Goal: Task Accomplishment & Management: Complete application form

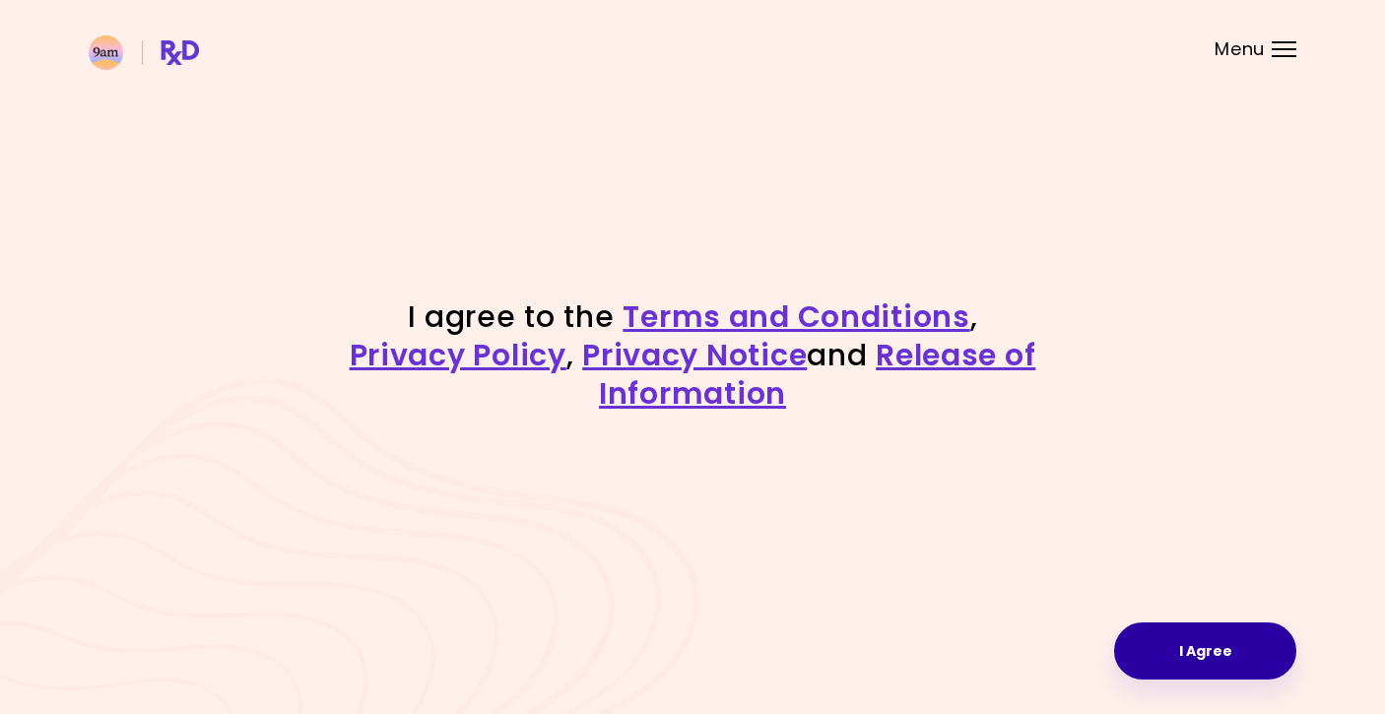
click at [1169, 652] on button "I Agree" at bounding box center [1205, 650] width 182 height 57
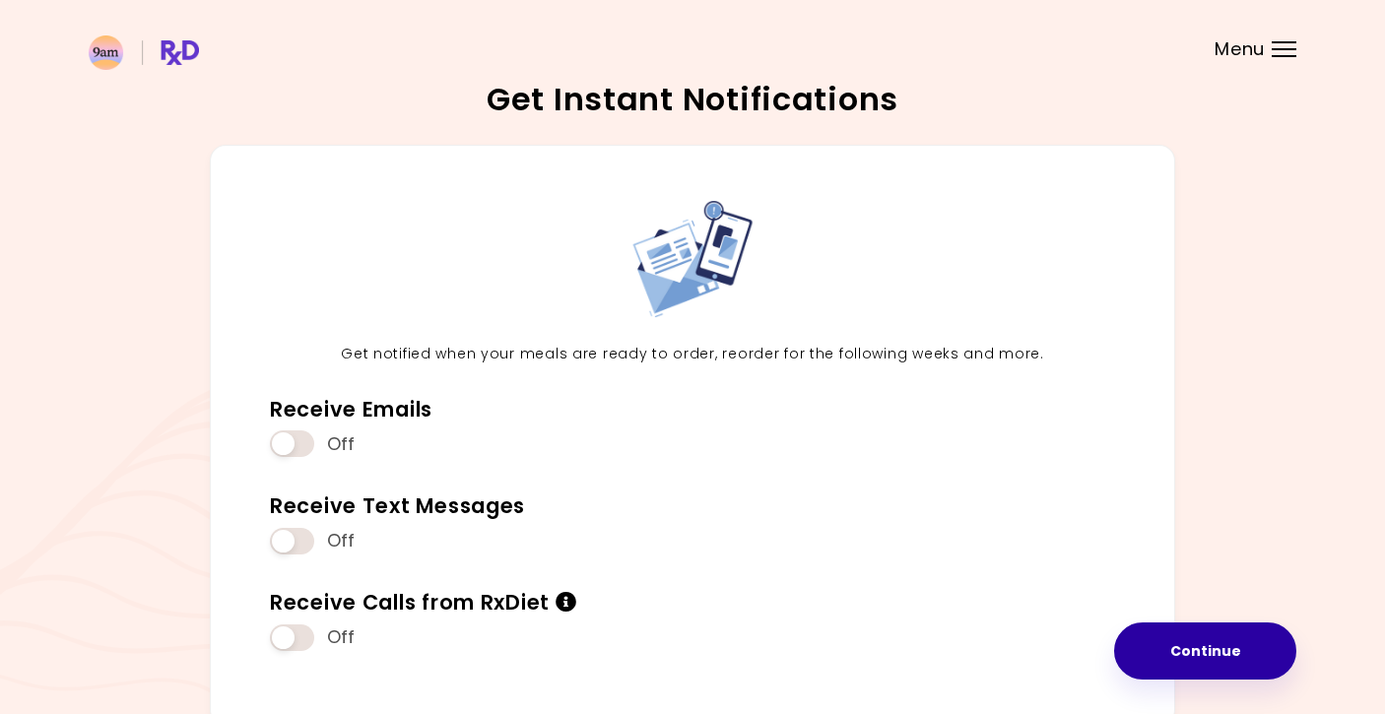
click at [1206, 660] on button "Continue" at bounding box center [1205, 650] width 182 height 57
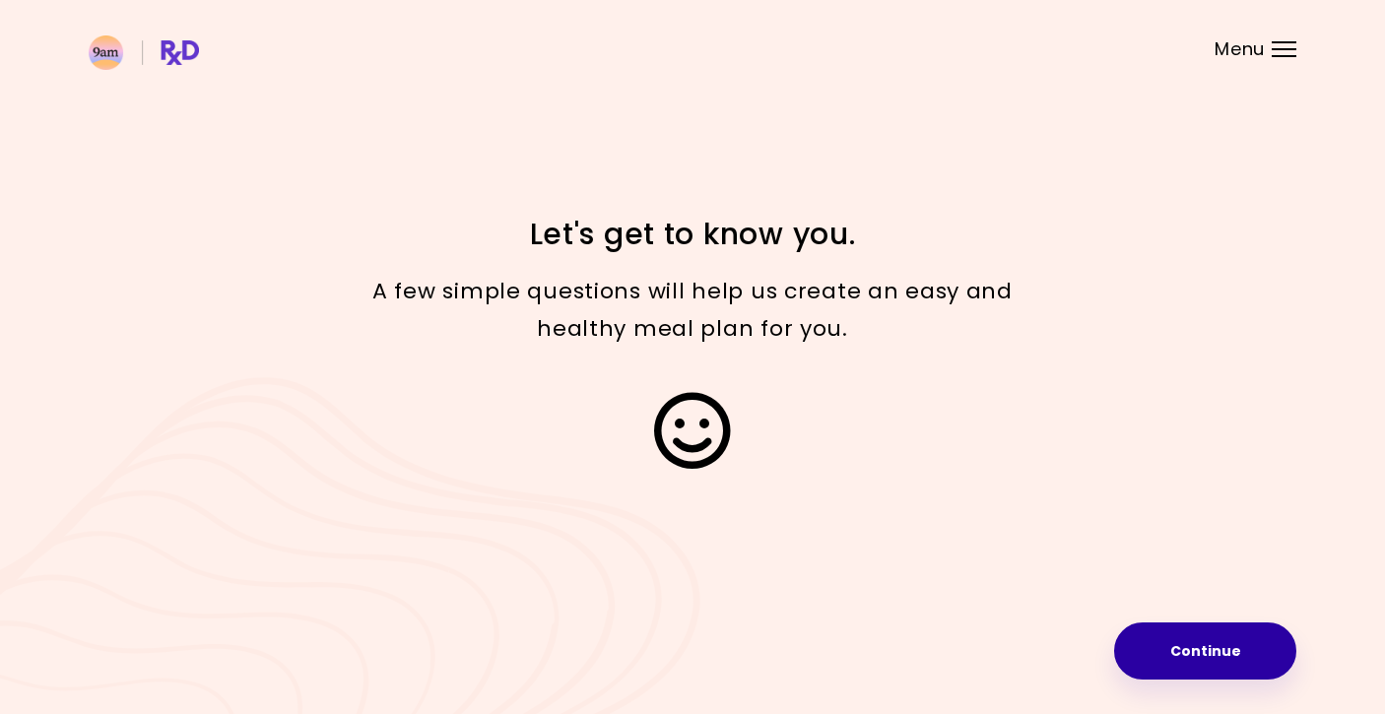
click at [1200, 665] on button "Continue" at bounding box center [1205, 650] width 182 height 57
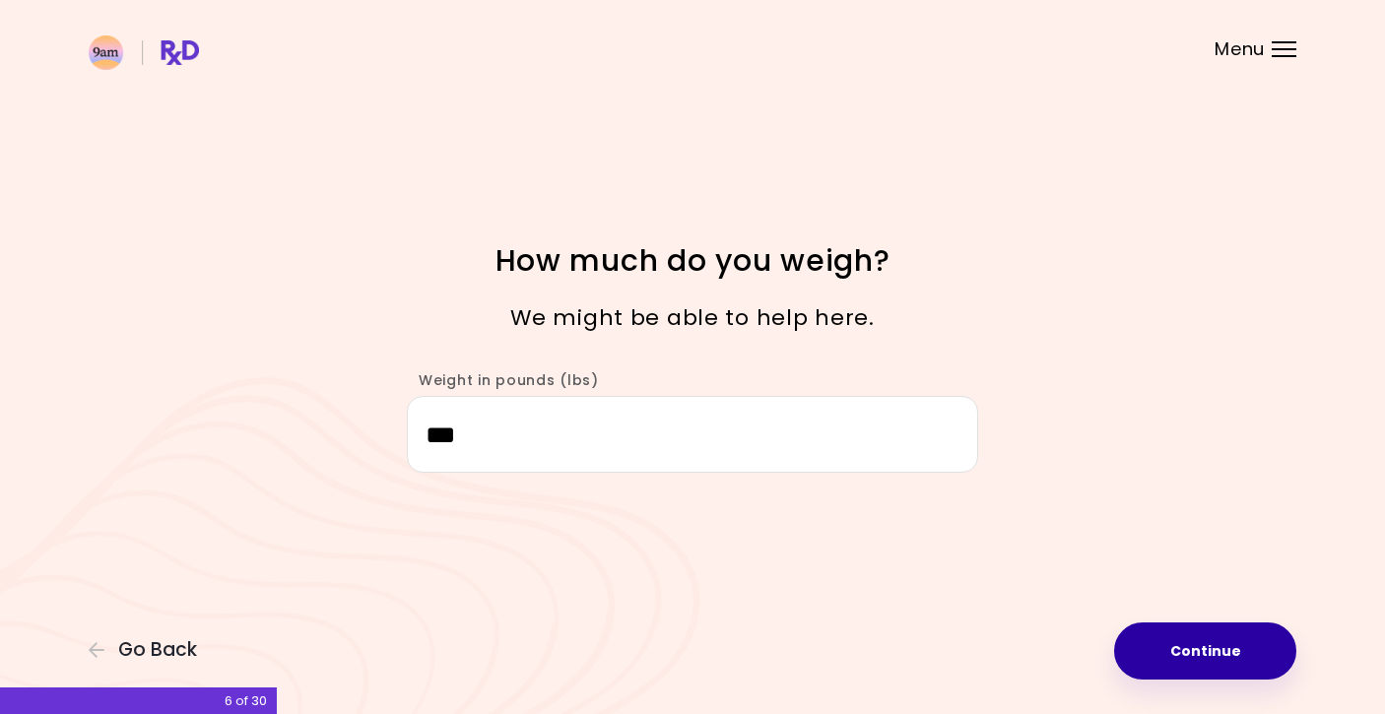
click at [1188, 641] on button "Continue" at bounding box center [1205, 650] width 182 height 57
select select "****"
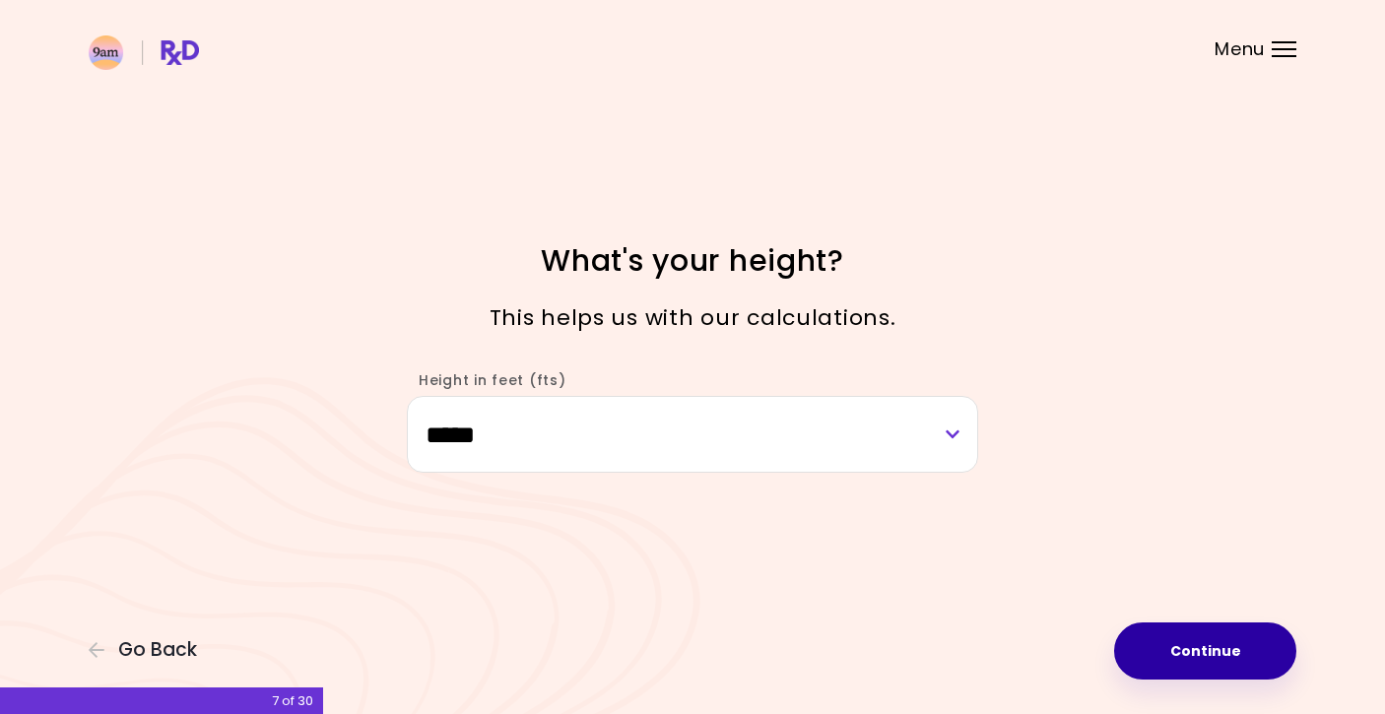
click at [1188, 641] on button "Continue" at bounding box center [1205, 650] width 182 height 57
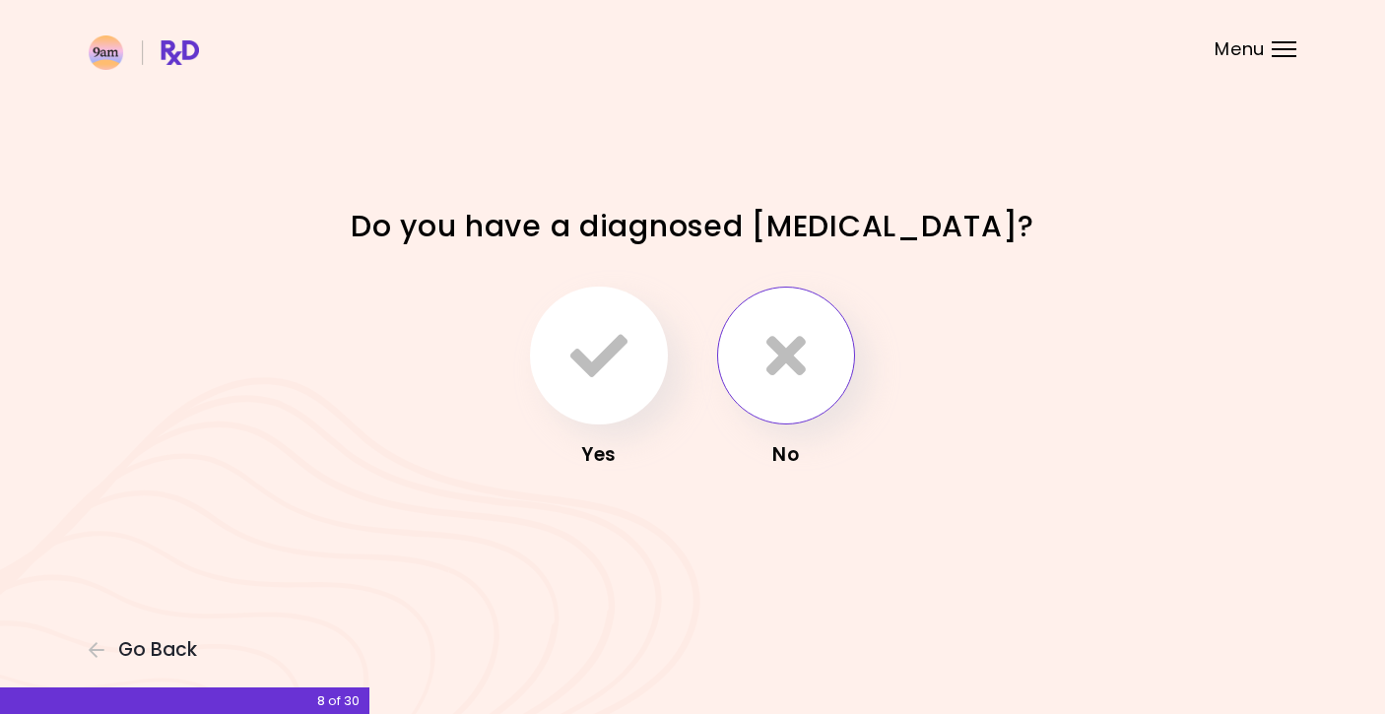
click at [796, 360] on icon "button" at bounding box center [785, 355] width 39 height 57
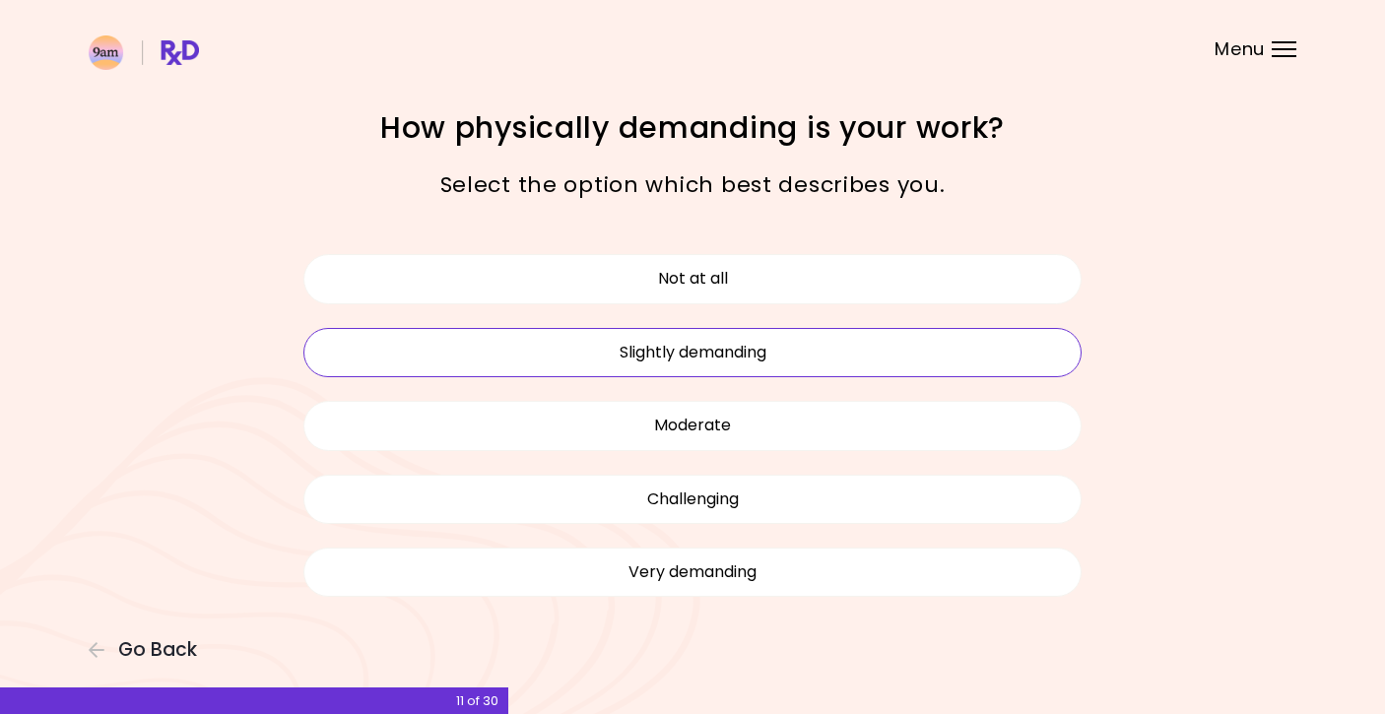
click at [852, 363] on button "Slightly demanding" at bounding box center [692, 352] width 778 height 49
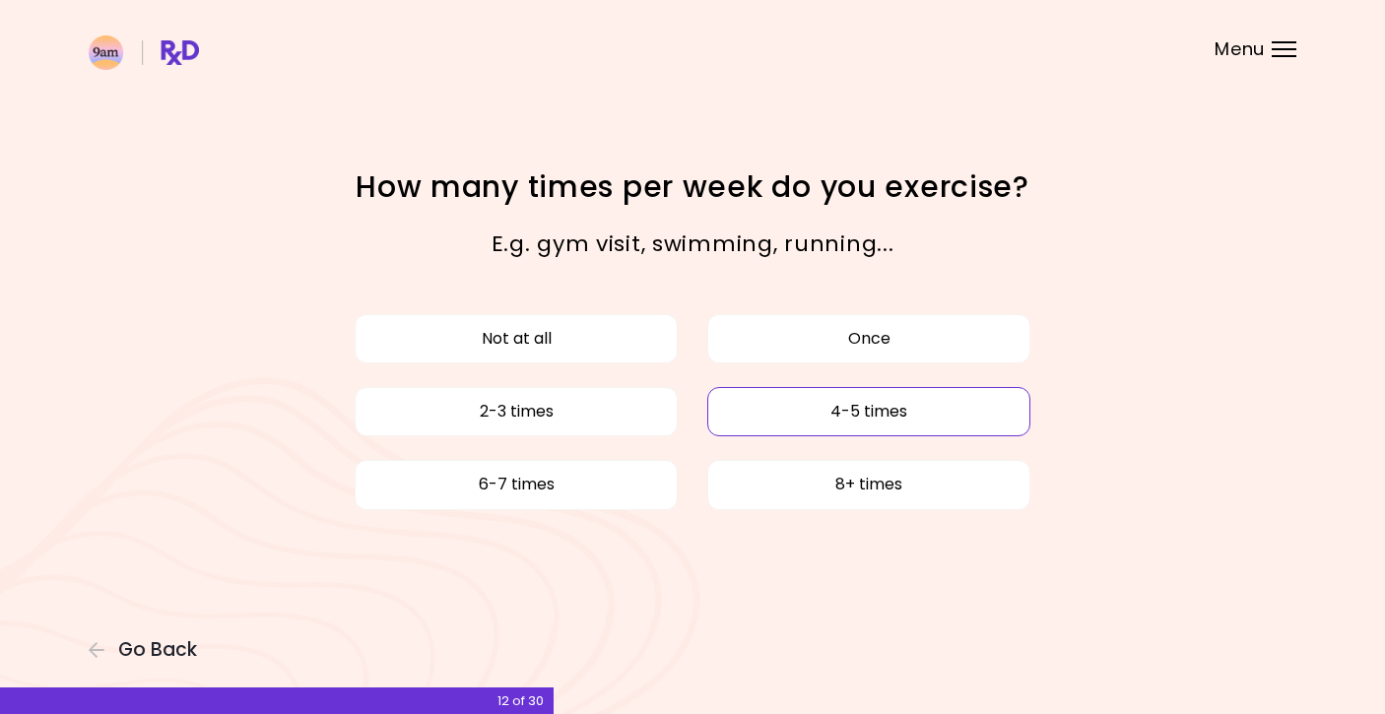
click at [854, 414] on button "4-5 times" at bounding box center [868, 411] width 323 height 49
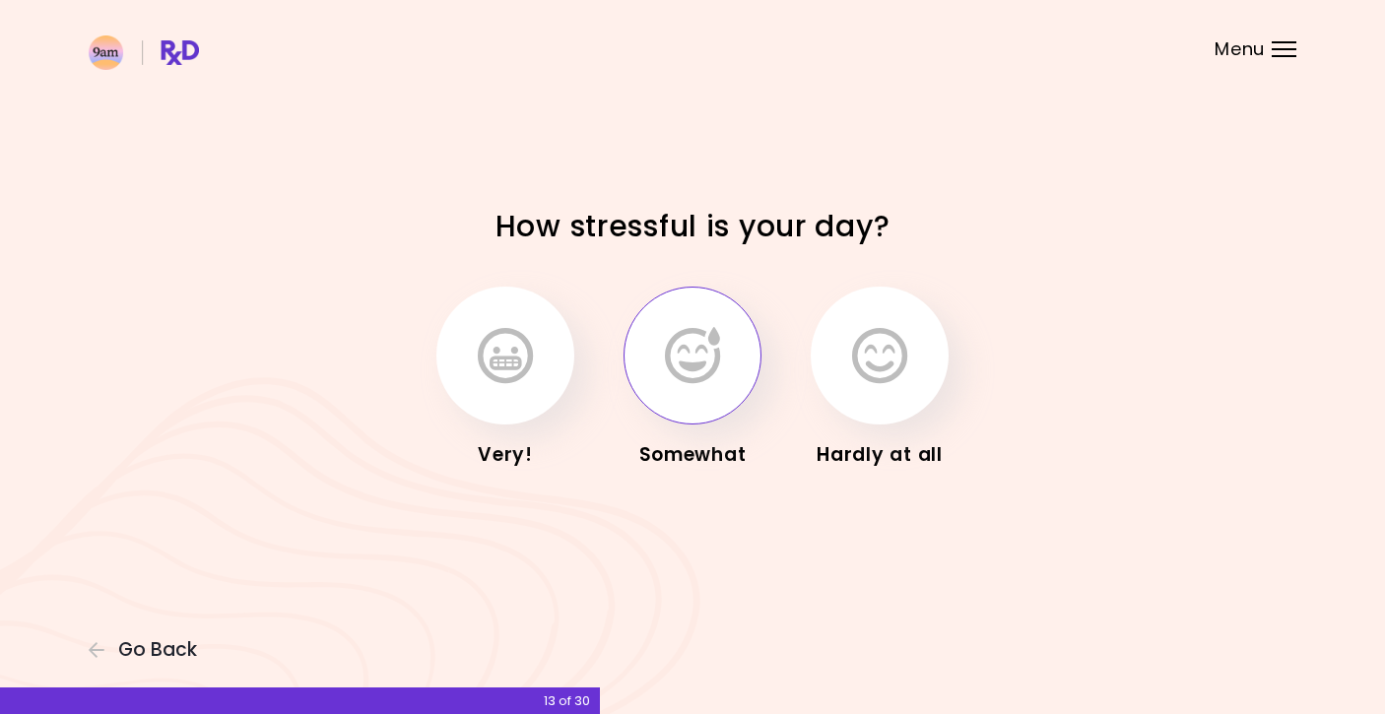
click at [732, 369] on button "button" at bounding box center [692, 356] width 138 height 138
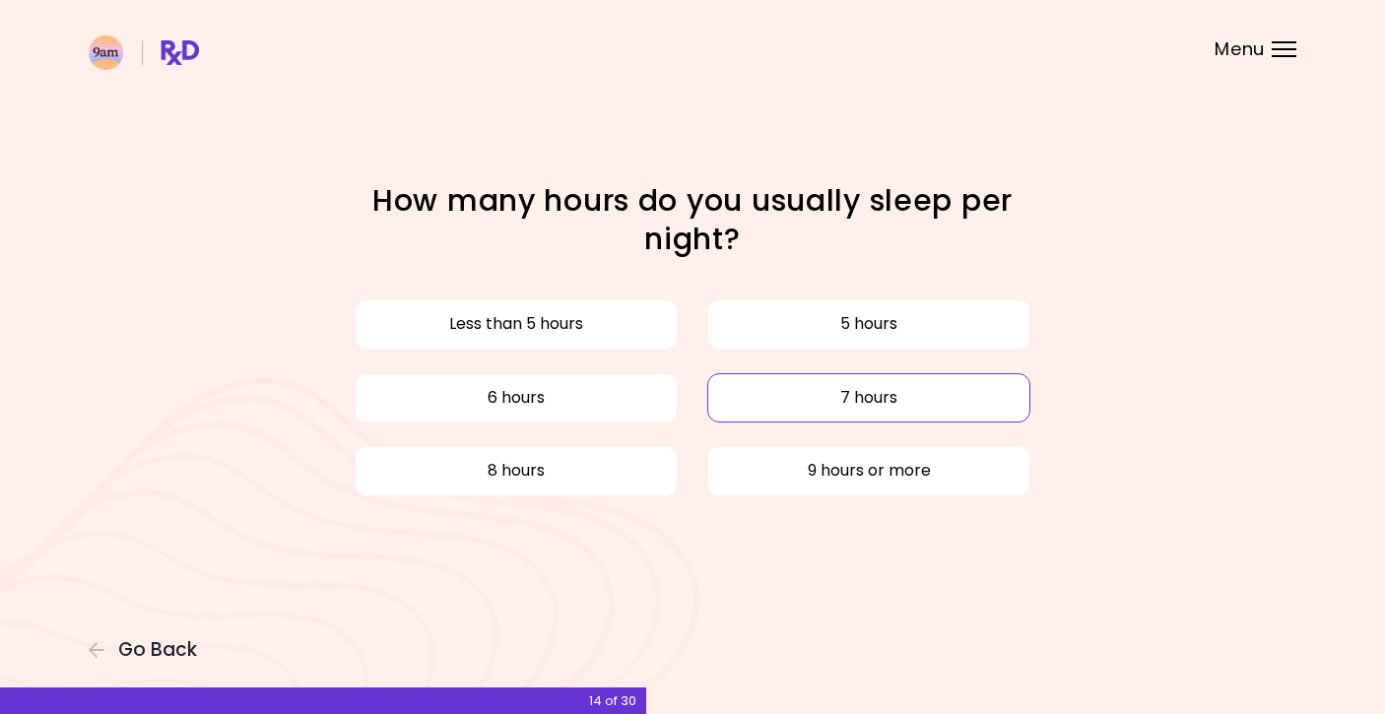
click at [785, 419] on button "7 hours" at bounding box center [868, 397] width 323 height 49
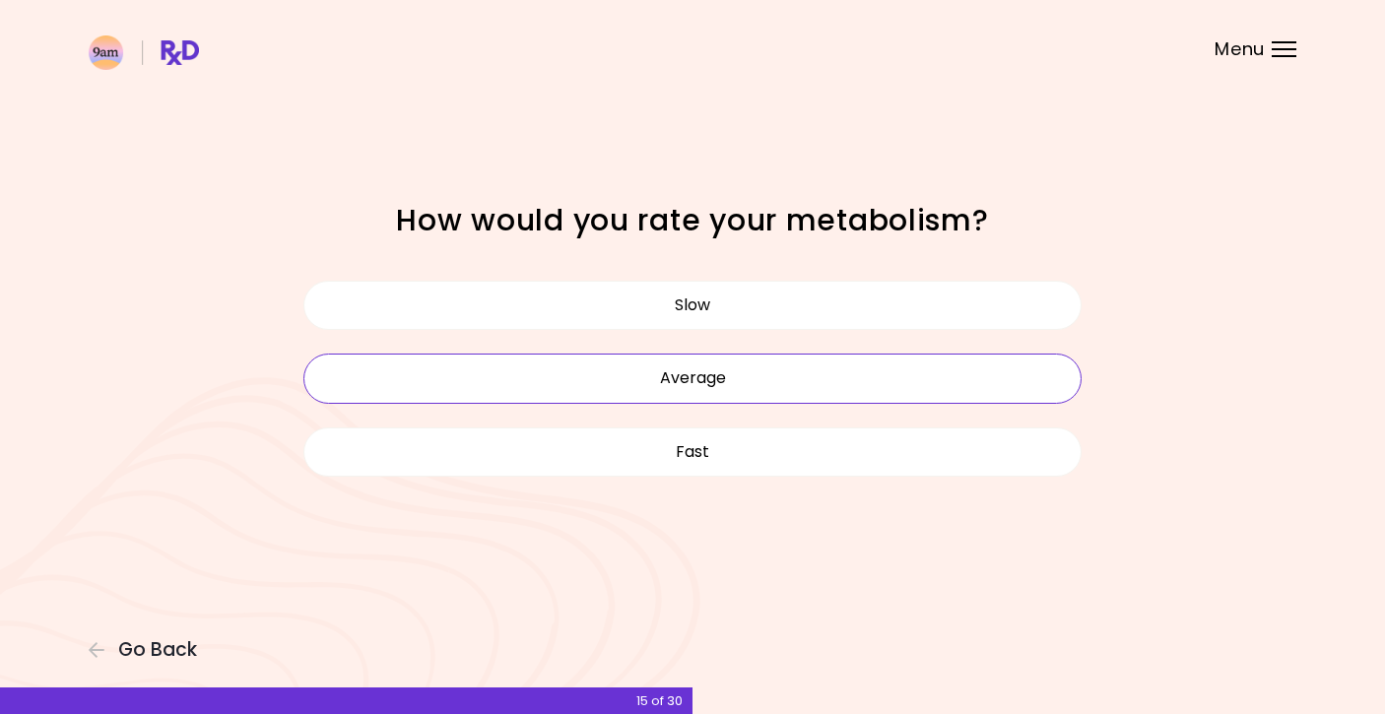
click at [789, 397] on button "Average" at bounding box center [692, 378] width 778 height 49
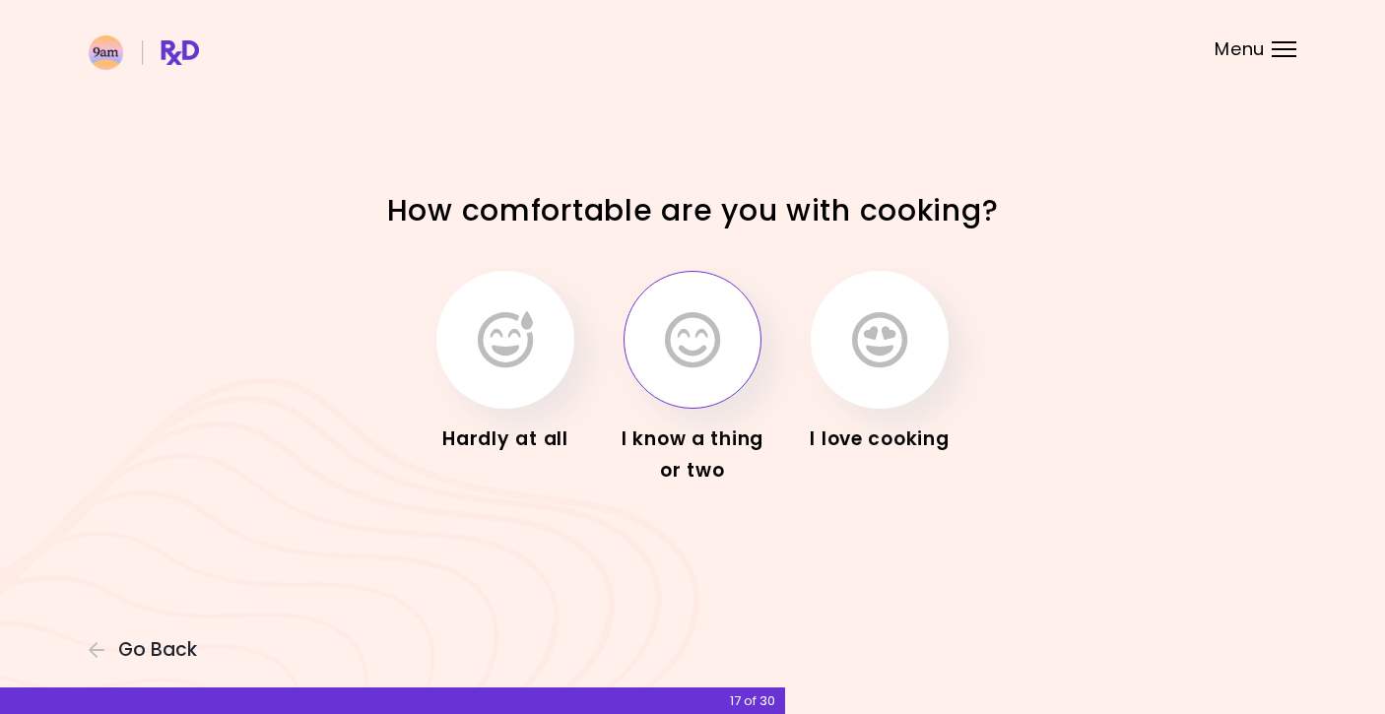
click at [719, 357] on icon "button" at bounding box center [692, 339] width 55 height 57
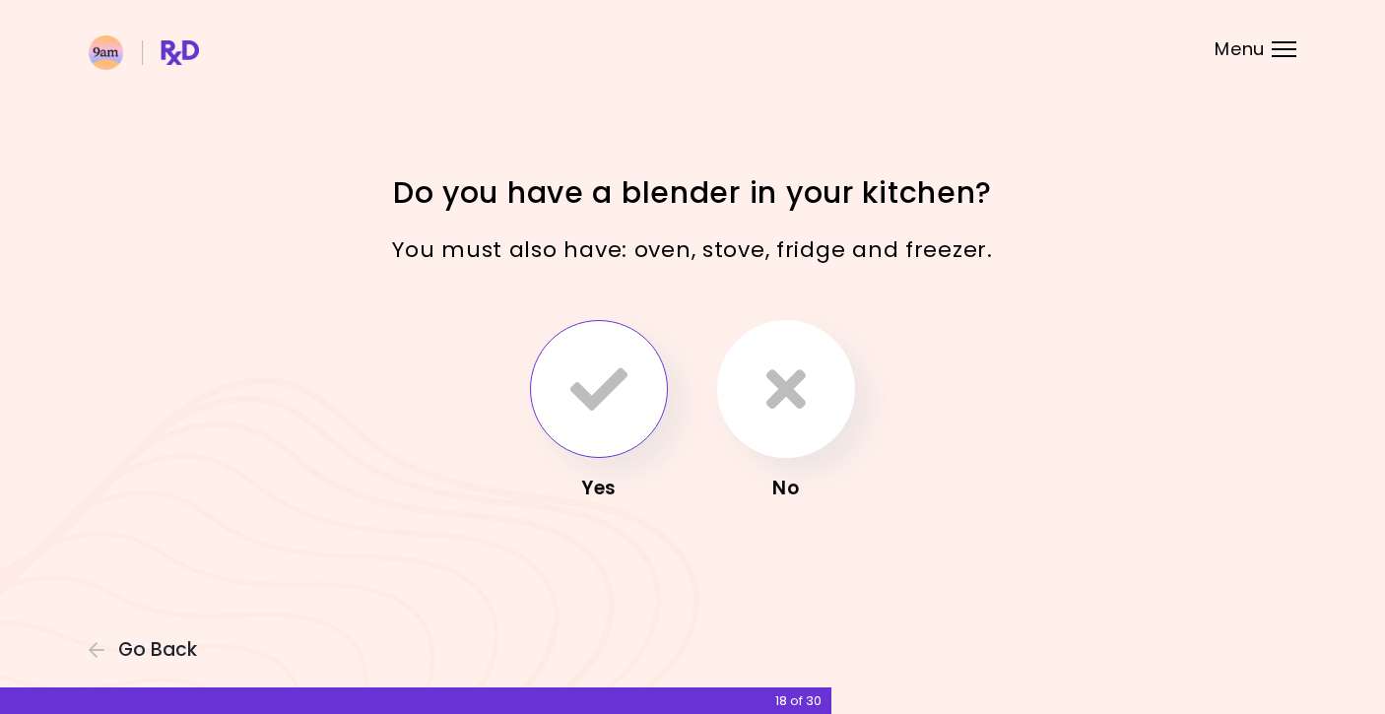
click at [577, 389] on icon "button" at bounding box center [598, 388] width 57 height 57
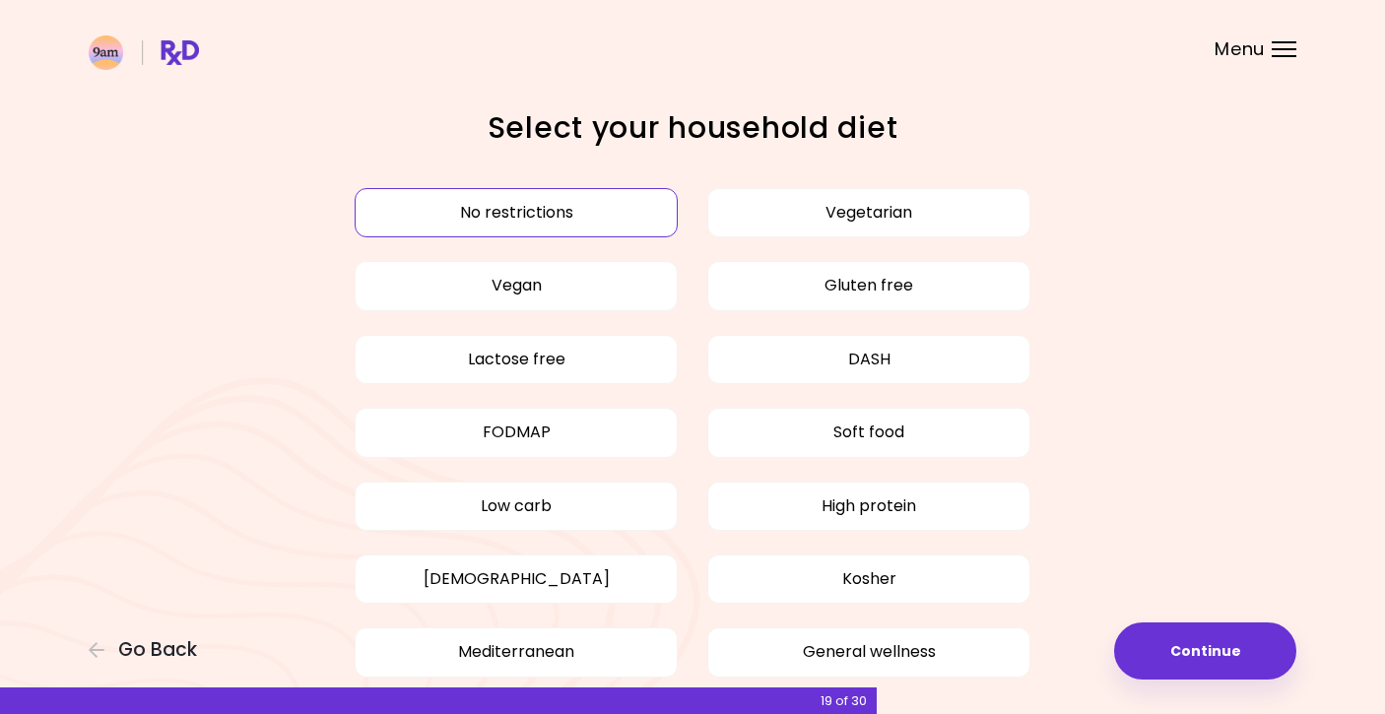
click at [616, 210] on button "No restrictions" at bounding box center [516, 212] width 323 height 49
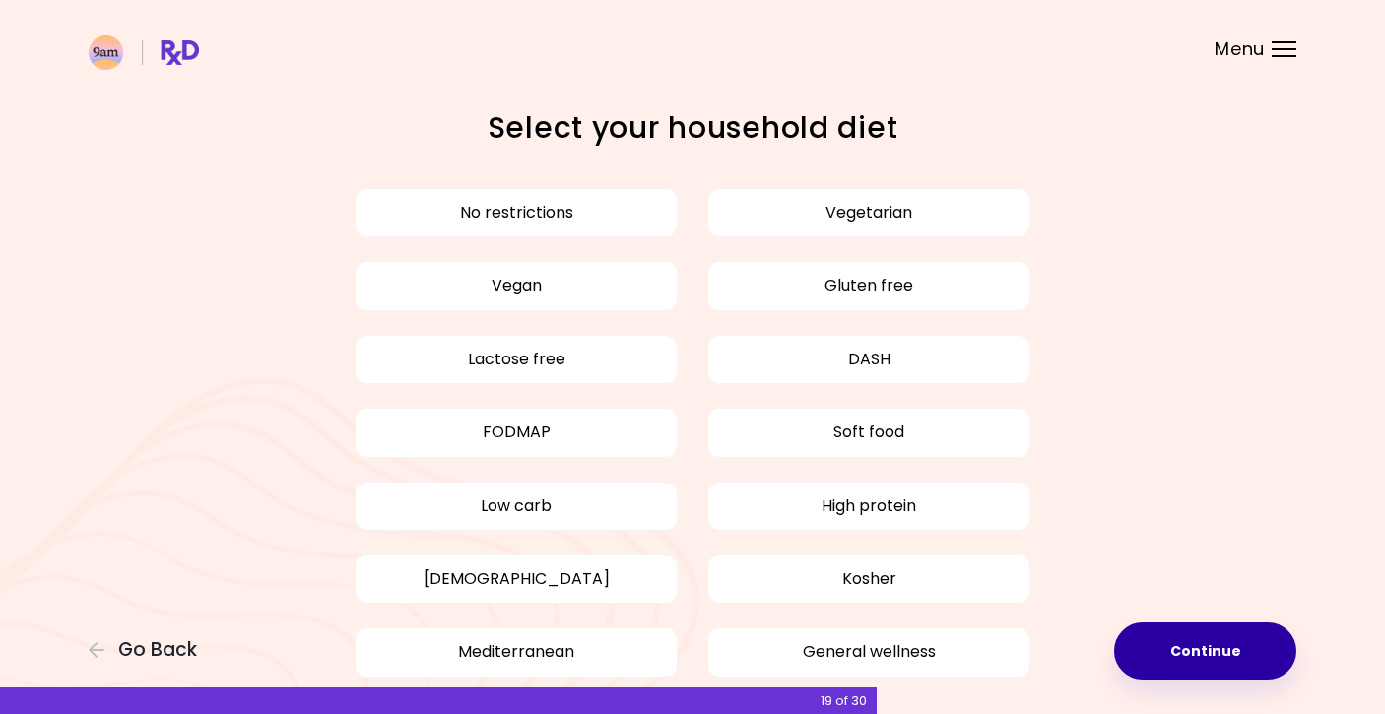
click at [1175, 667] on button "Continue" at bounding box center [1205, 650] width 182 height 57
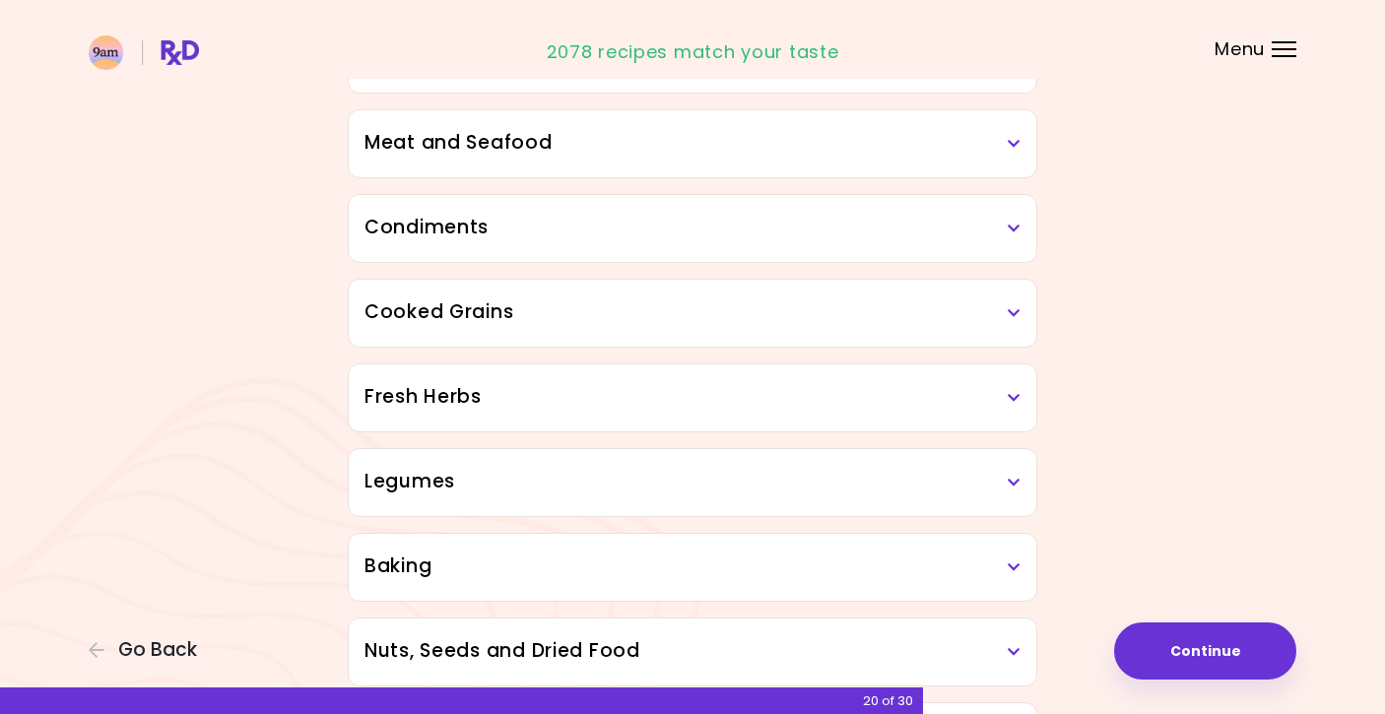
scroll to position [484, 0]
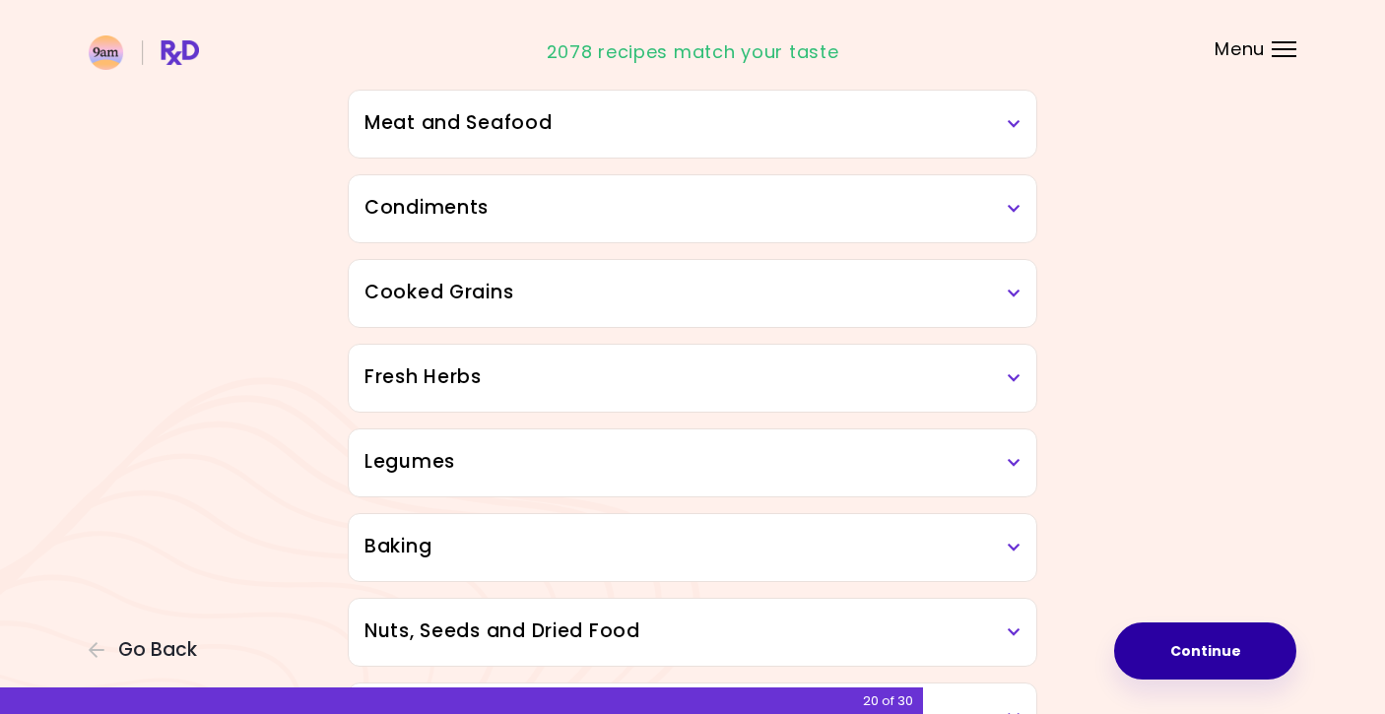
click at [1209, 660] on button "Continue" at bounding box center [1205, 650] width 182 height 57
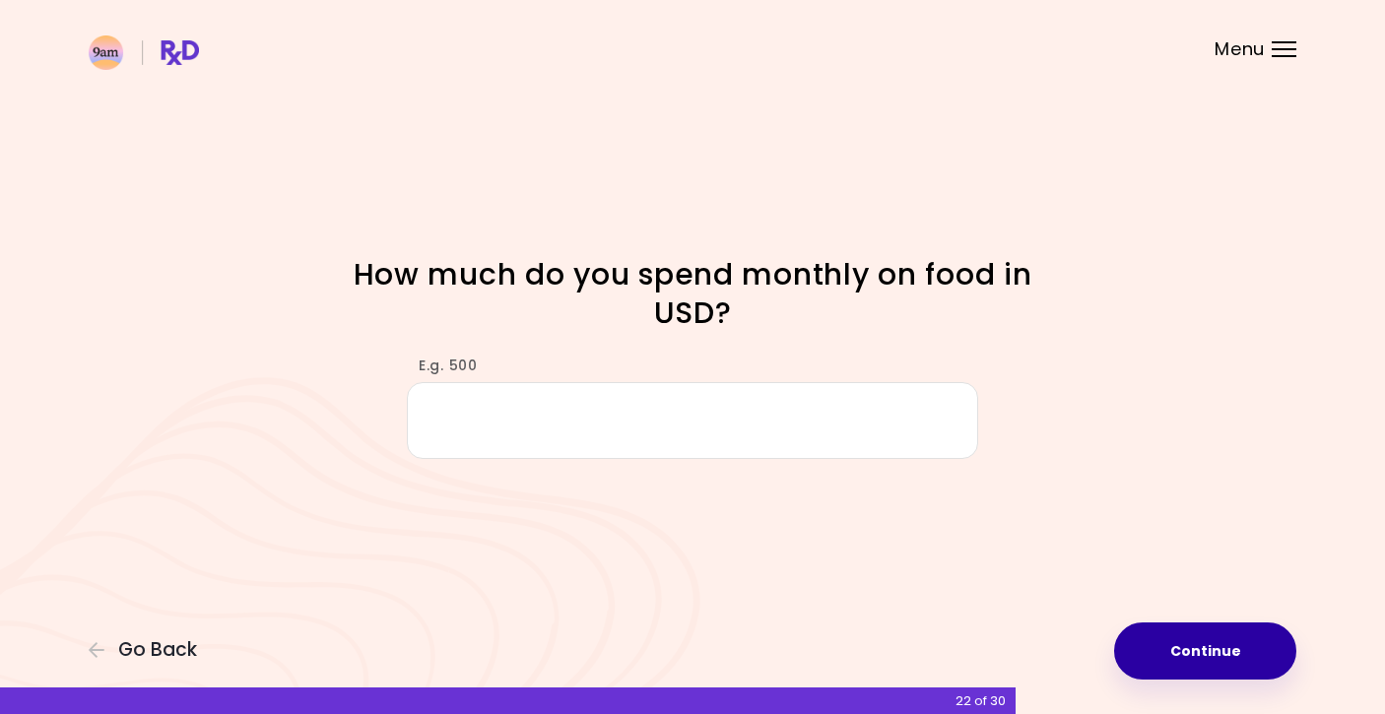
click at [1206, 679] on button "Continue" at bounding box center [1205, 650] width 182 height 57
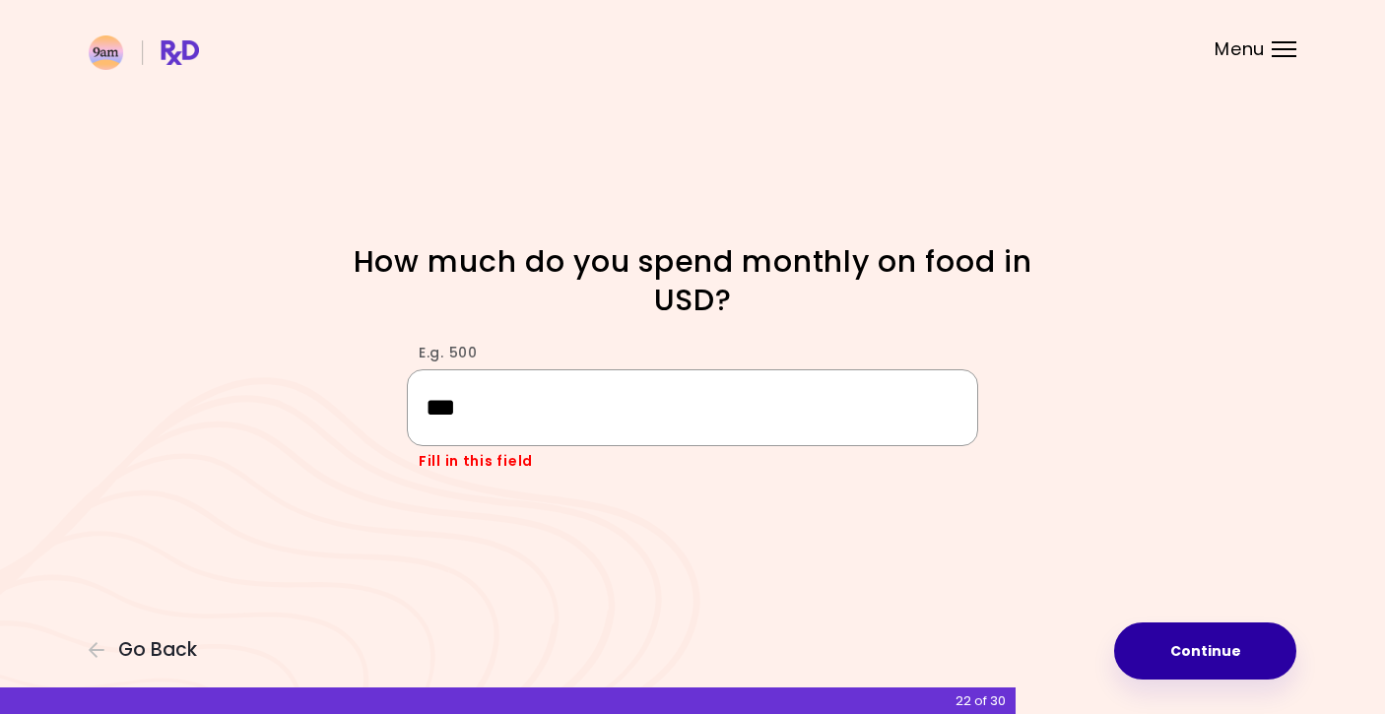
type input "***"
click at [1221, 652] on button "Continue" at bounding box center [1205, 650] width 182 height 57
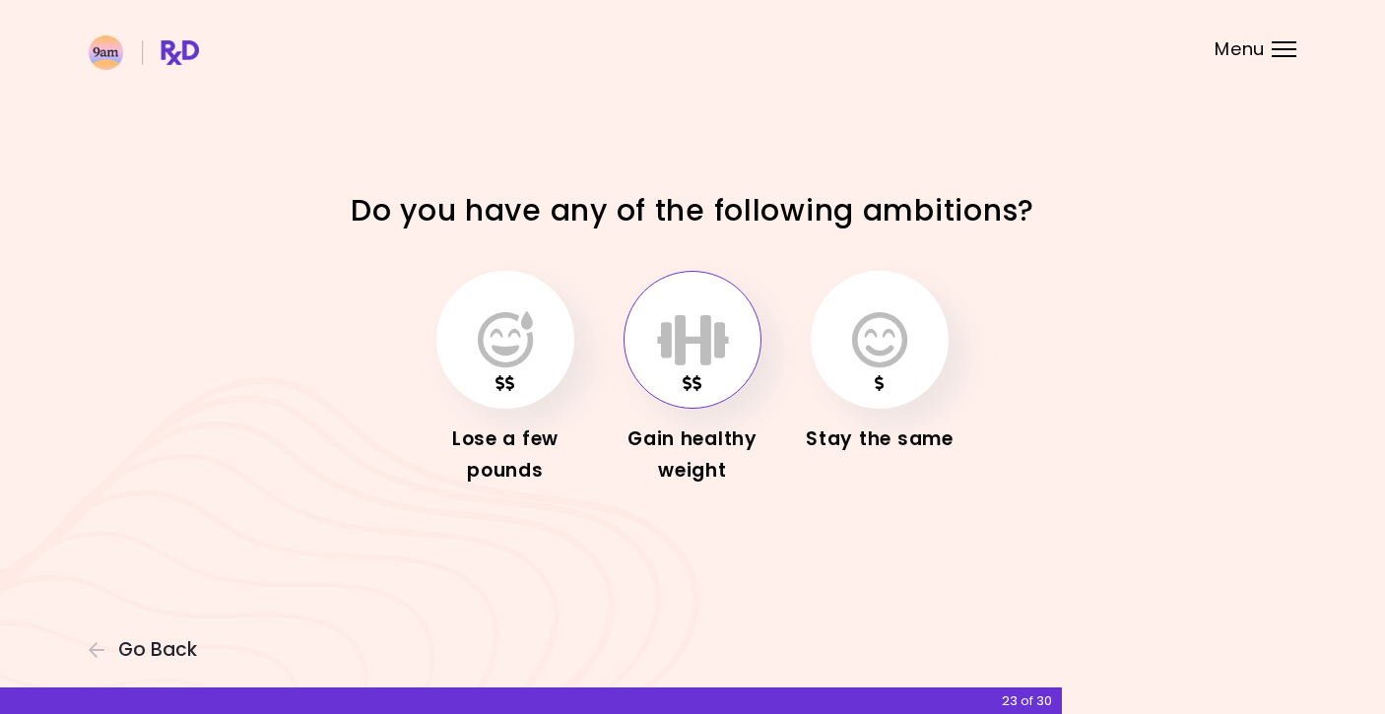
click at [722, 324] on icon "button" at bounding box center [693, 339] width 72 height 57
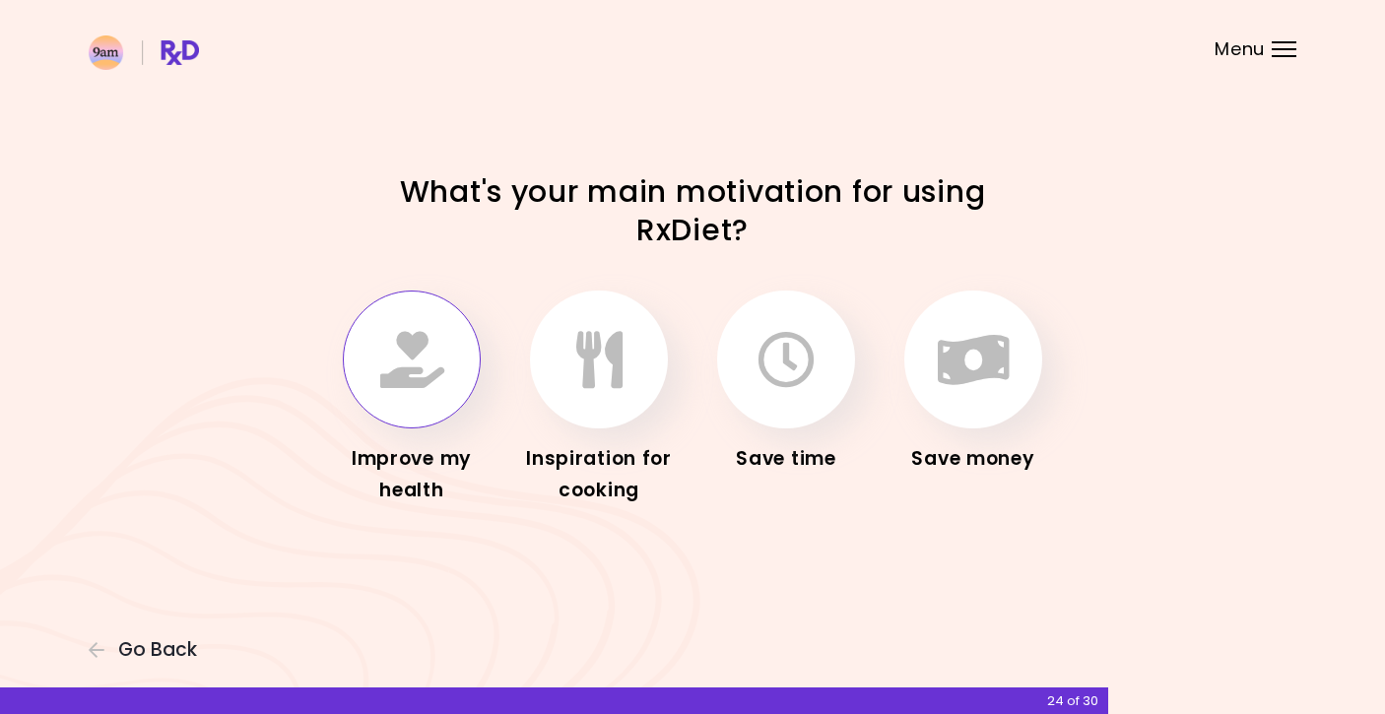
click at [455, 362] on button "button" at bounding box center [412, 360] width 138 height 138
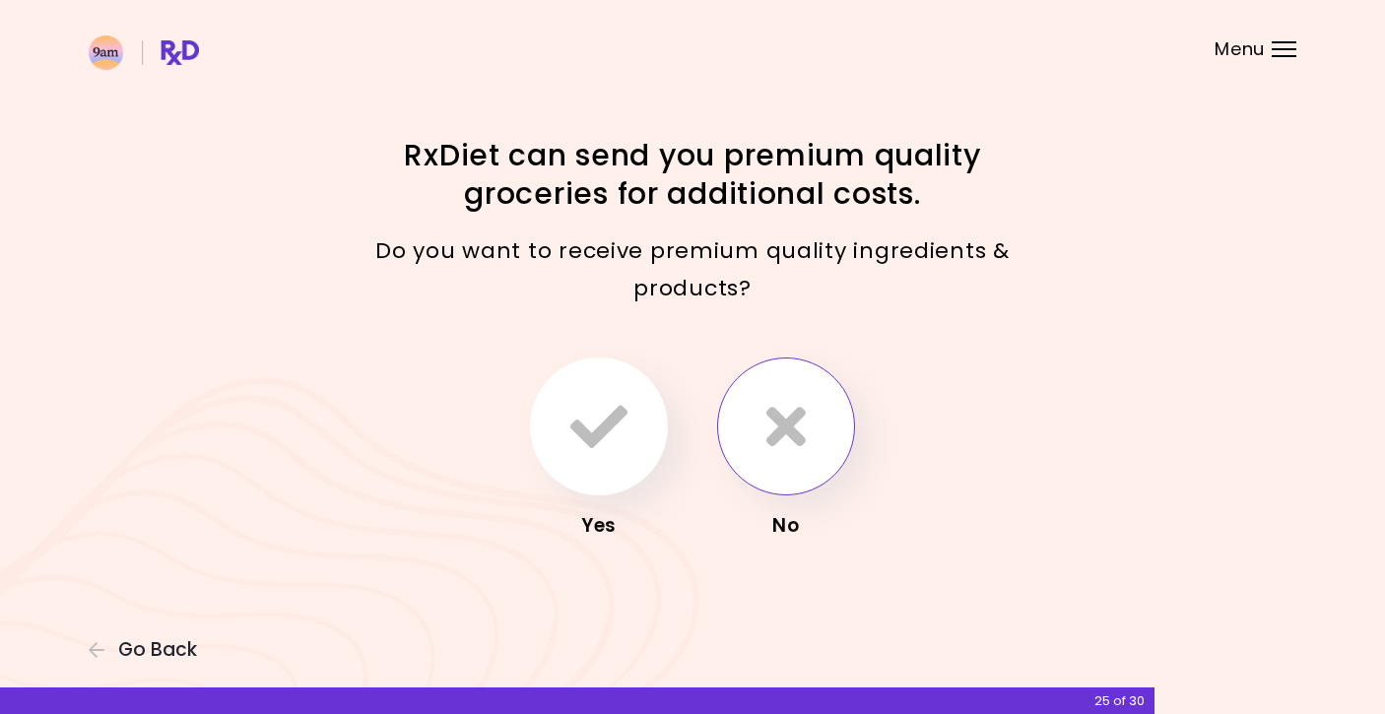
click at [776, 431] on icon "button" at bounding box center [785, 426] width 39 height 57
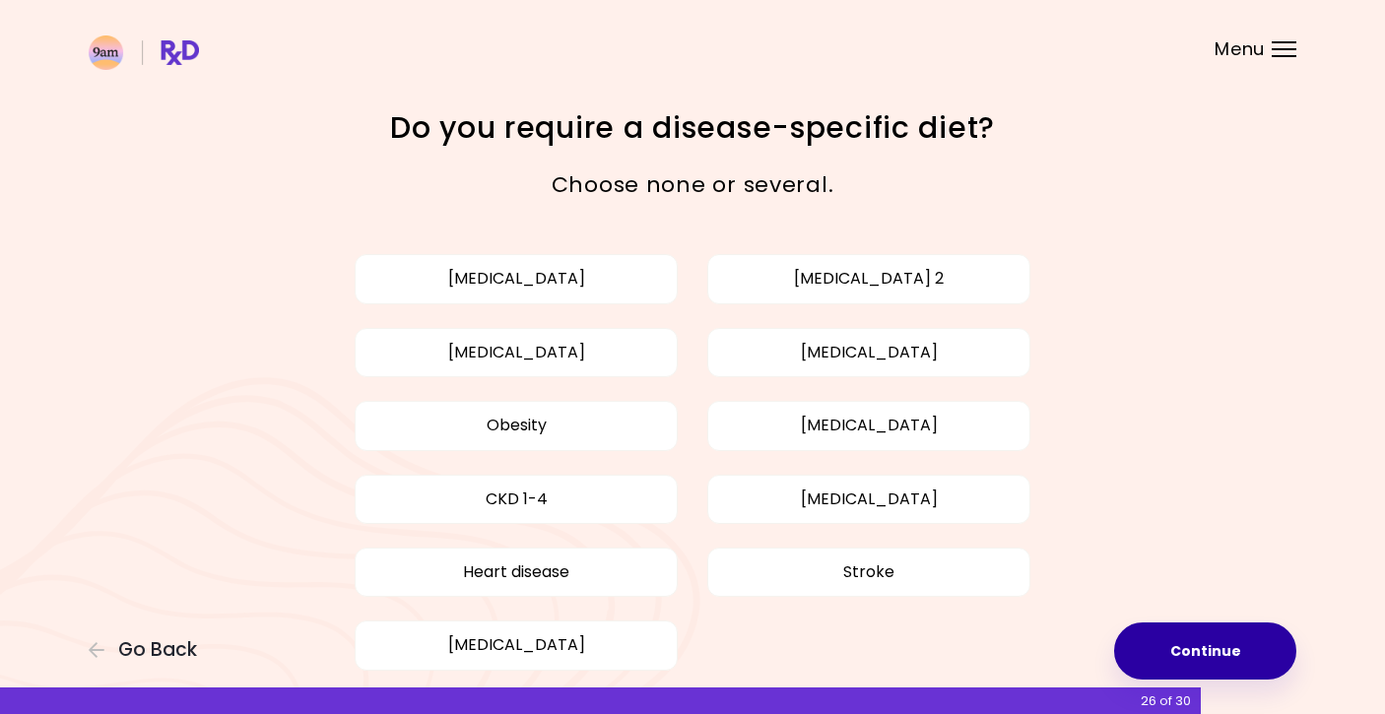
click at [1193, 645] on button "Continue" at bounding box center [1205, 650] width 182 height 57
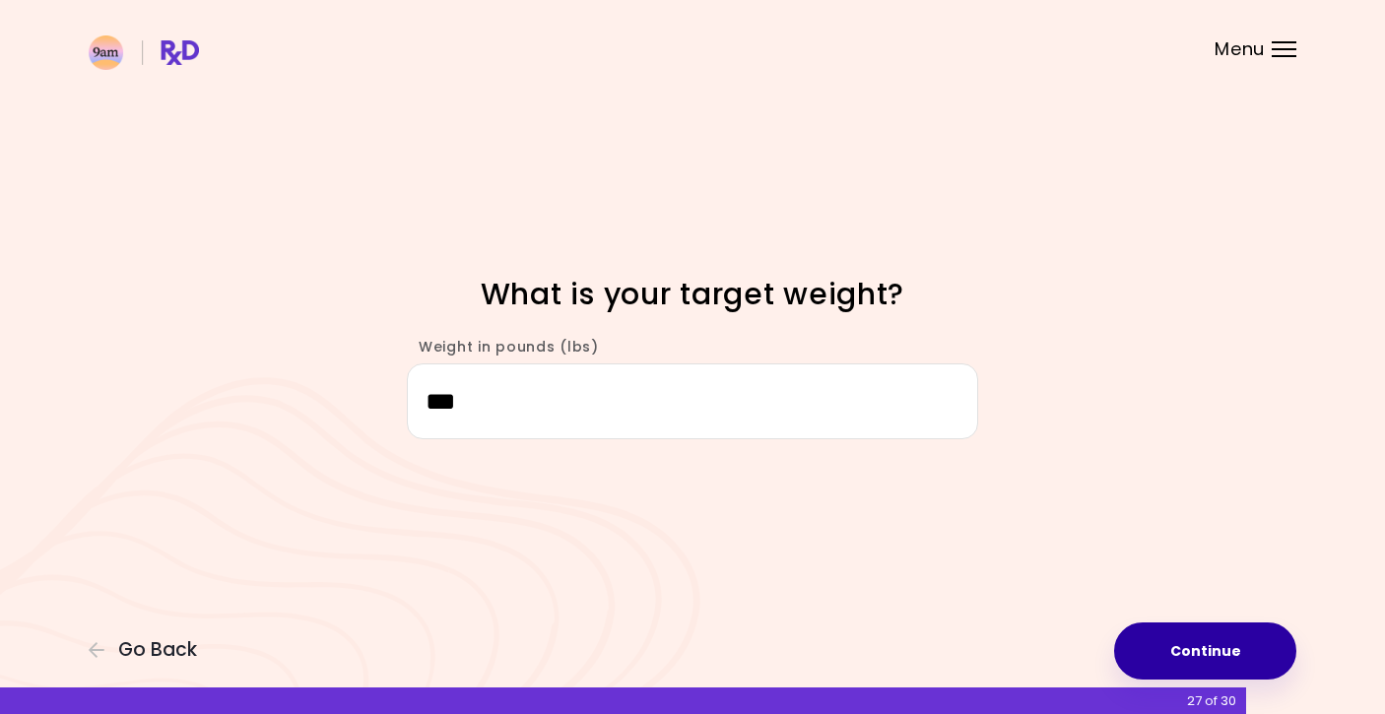
type input "***"
click at [1238, 644] on button "Continue" at bounding box center [1205, 650] width 182 height 57
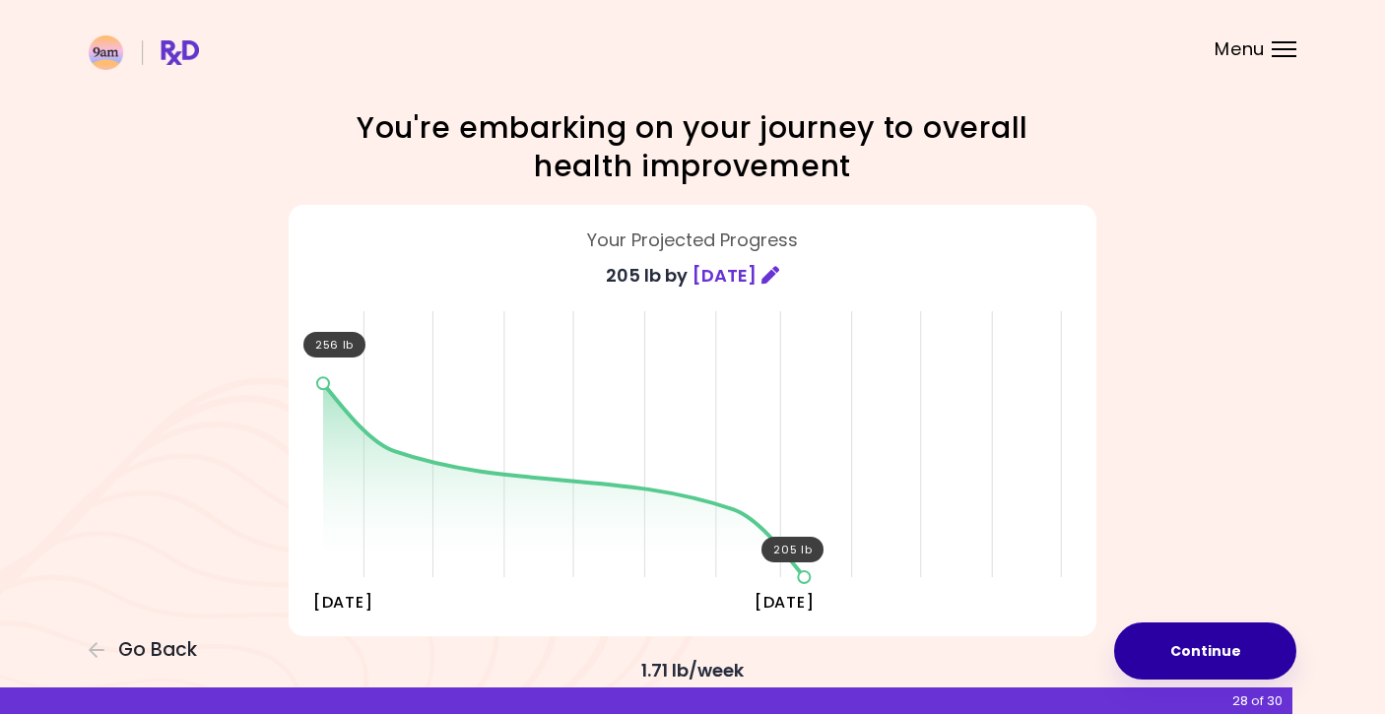
click at [1238, 644] on button "Continue" at bounding box center [1205, 650] width 182 height 57
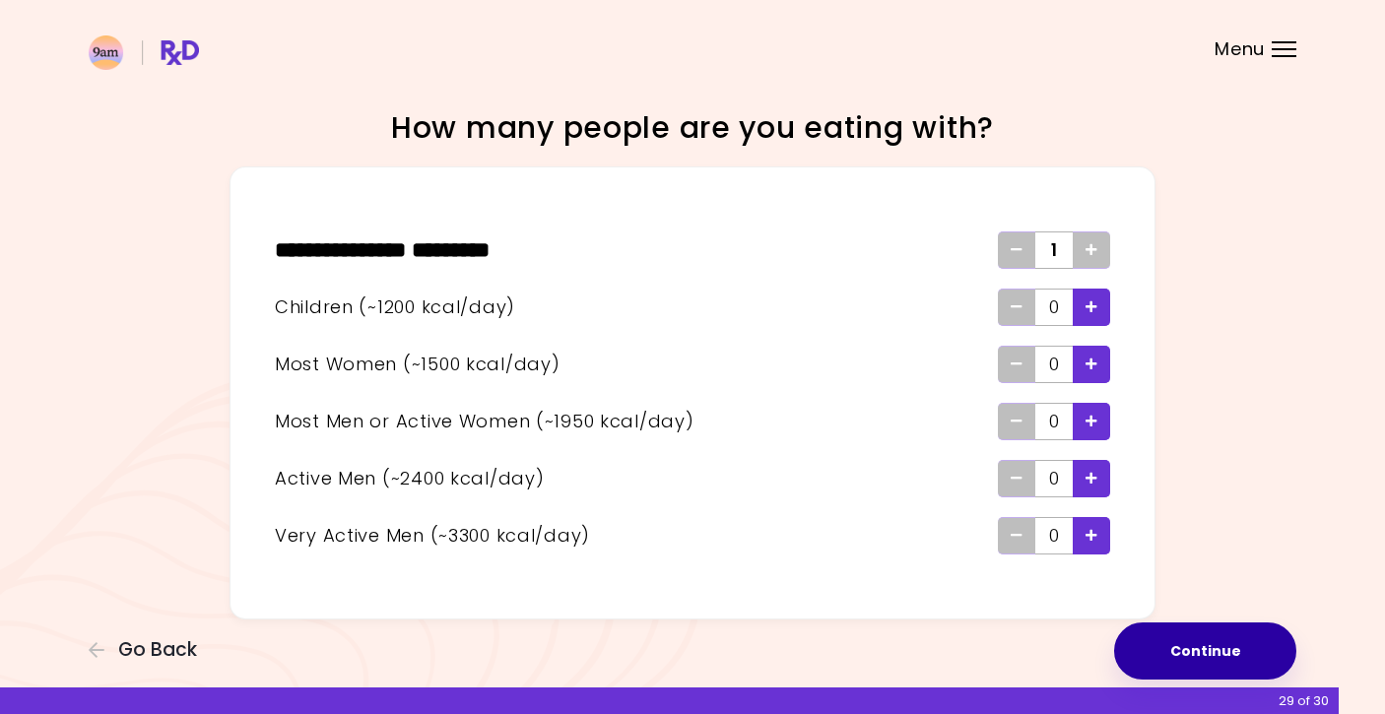
click at [1238, 645] on button "Continue" at bounding box center [1205, 650] width 182 height 57
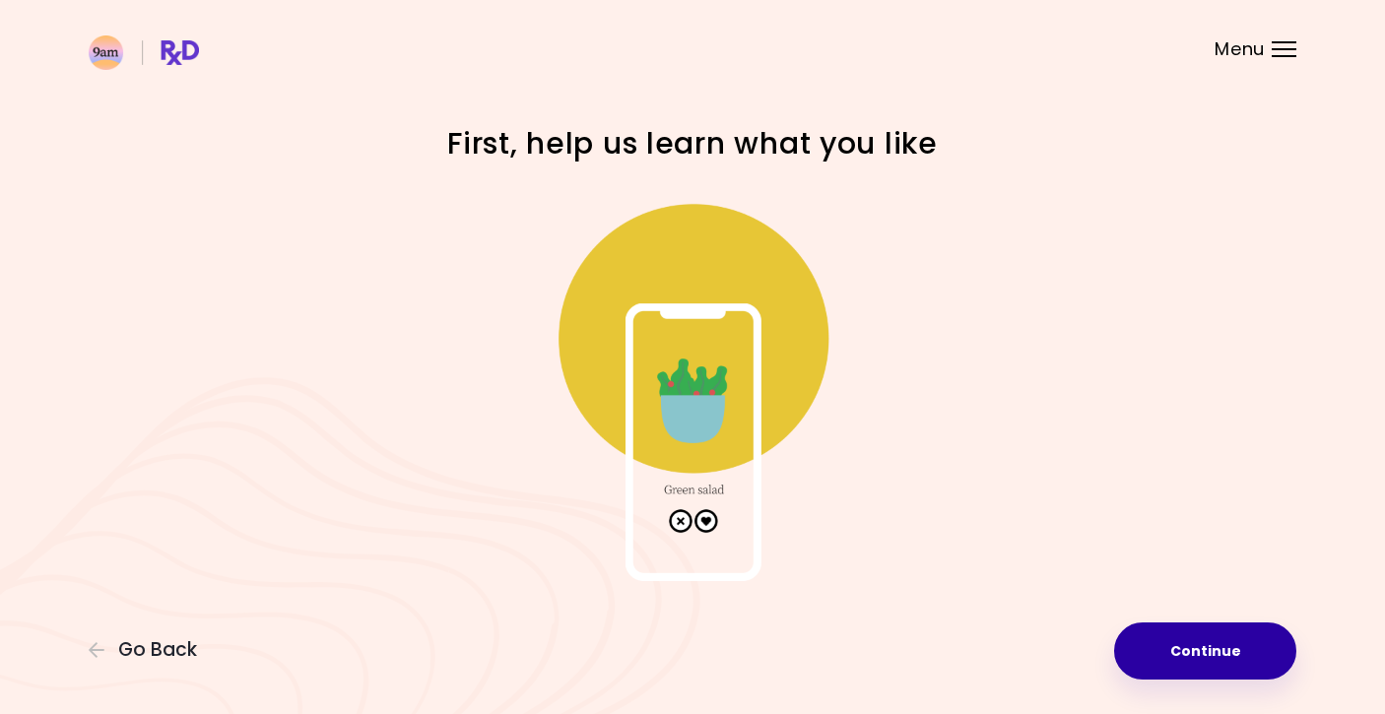
click at [1232, 650] on button "Continue" at bounding box center [1205, 650] width 182 height 57
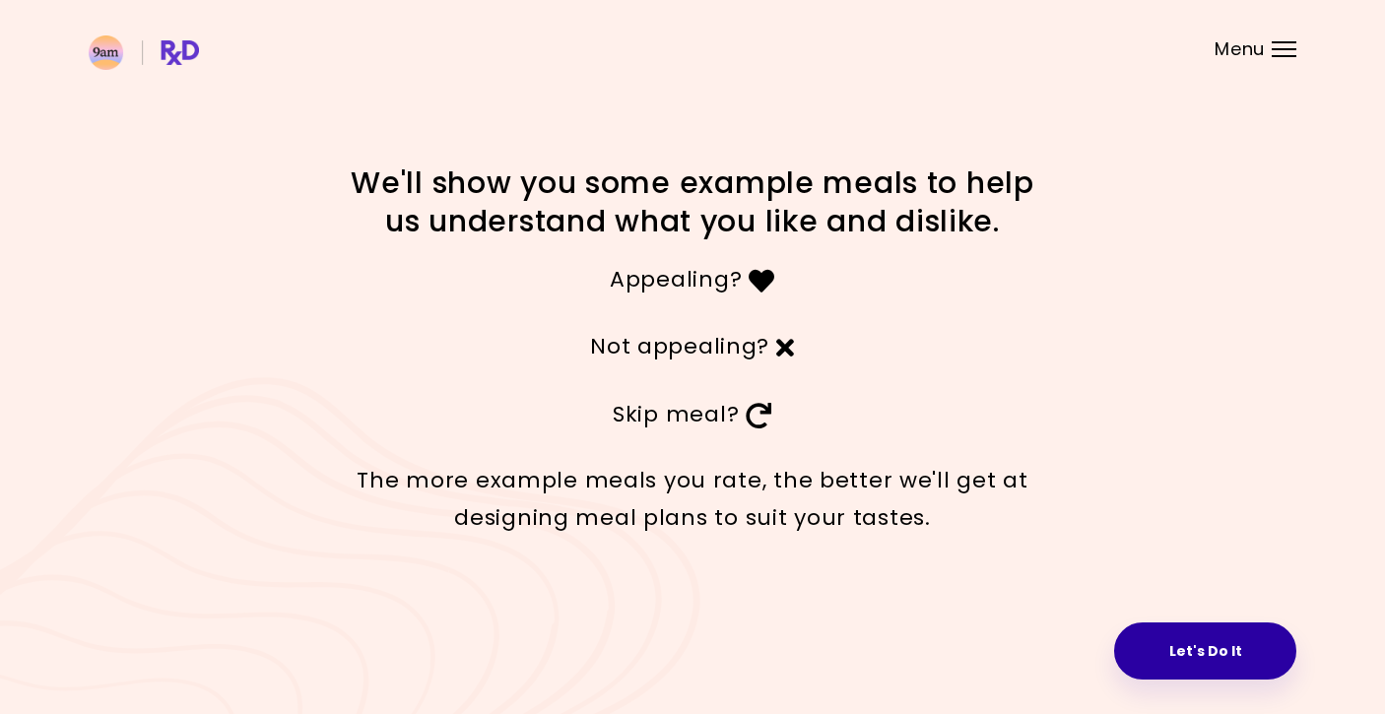
click at [1232, 650] on button "Let's Do It" at bounding box center [1205, 650] width 182 height 57
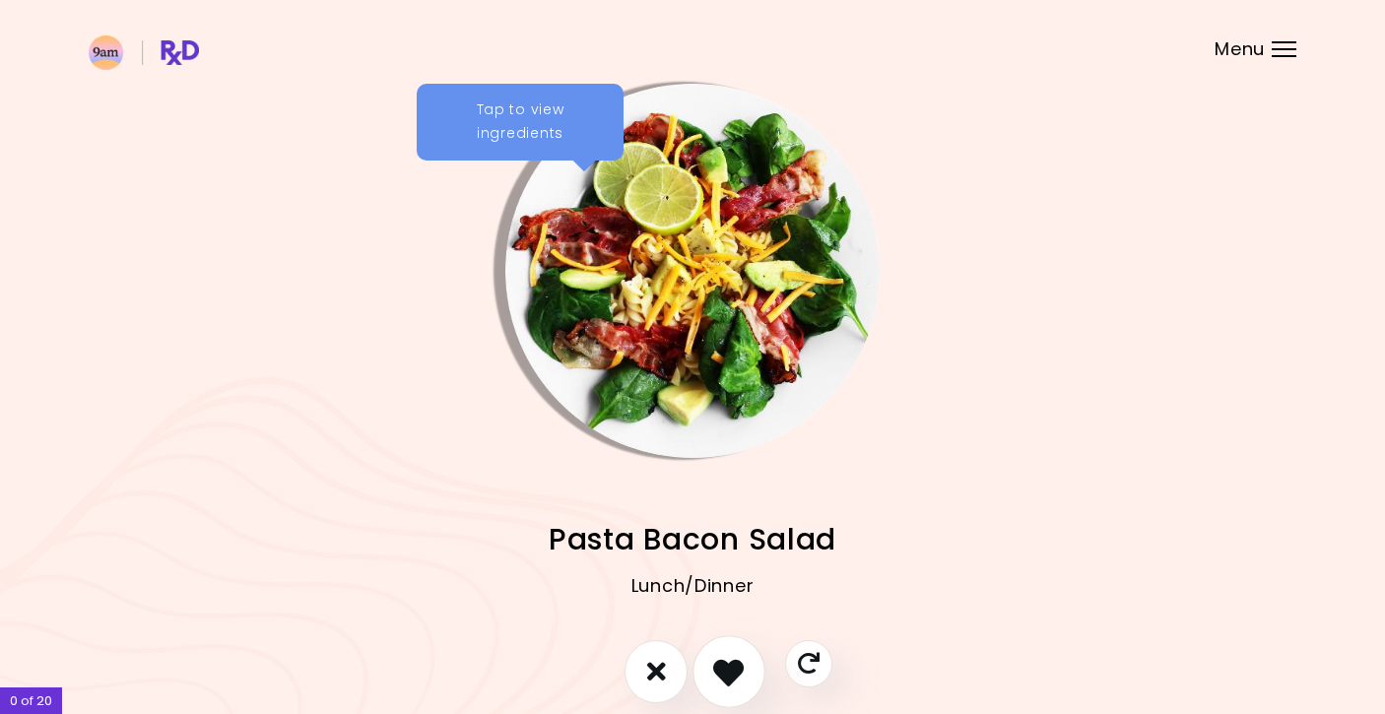
click at [730, 667] on icon "I like this recipe" at bounding box center [728, 671] width 31 height 31
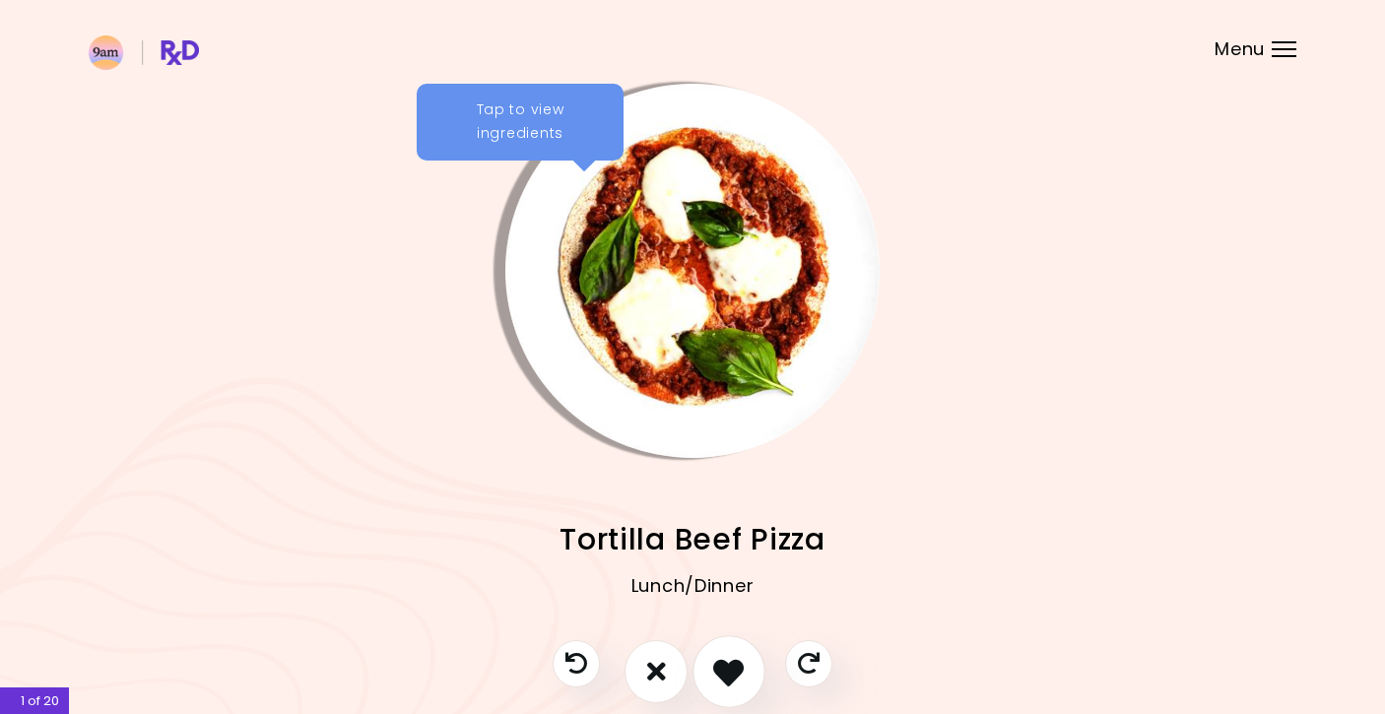
click at [730, 667] on icon "I like this recipe" at bounding box center [728, 671] width 31 height 31
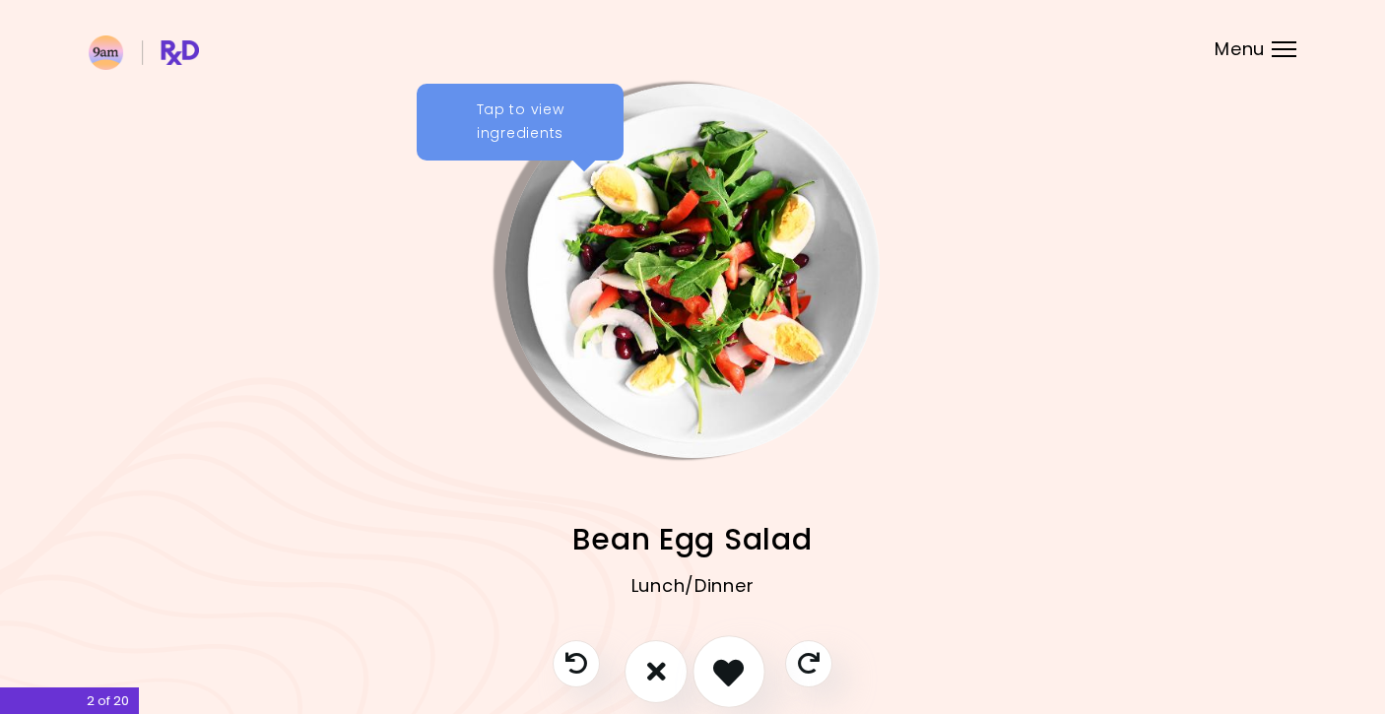
click at [730, 667] on icon "I like this recipe" at bounding box center [728, 671] width 31 height 31
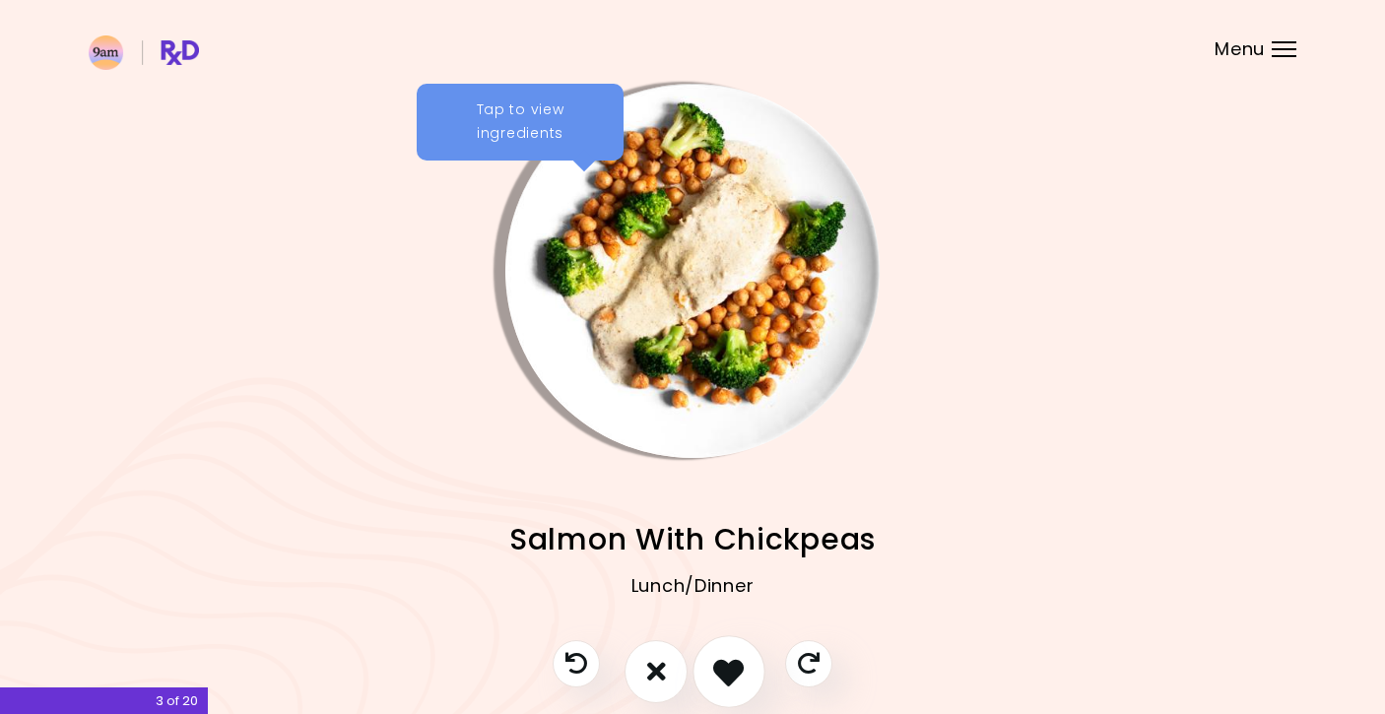
click at [730, 667] on icon "I like this recipe" at bounding box center [728, 671] width 31 height 31
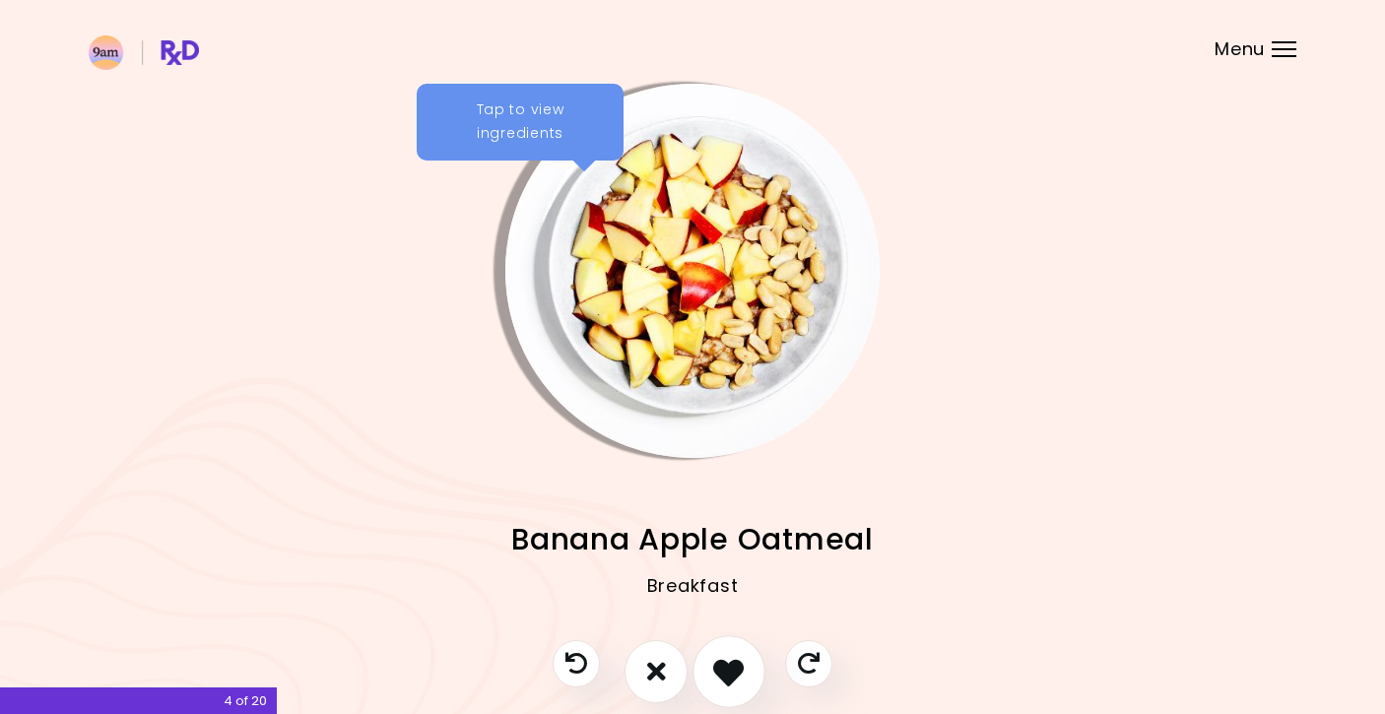
click at [730, 668] on icon "I like this recipe" at bounding box center [728, 671] width 31 height 31
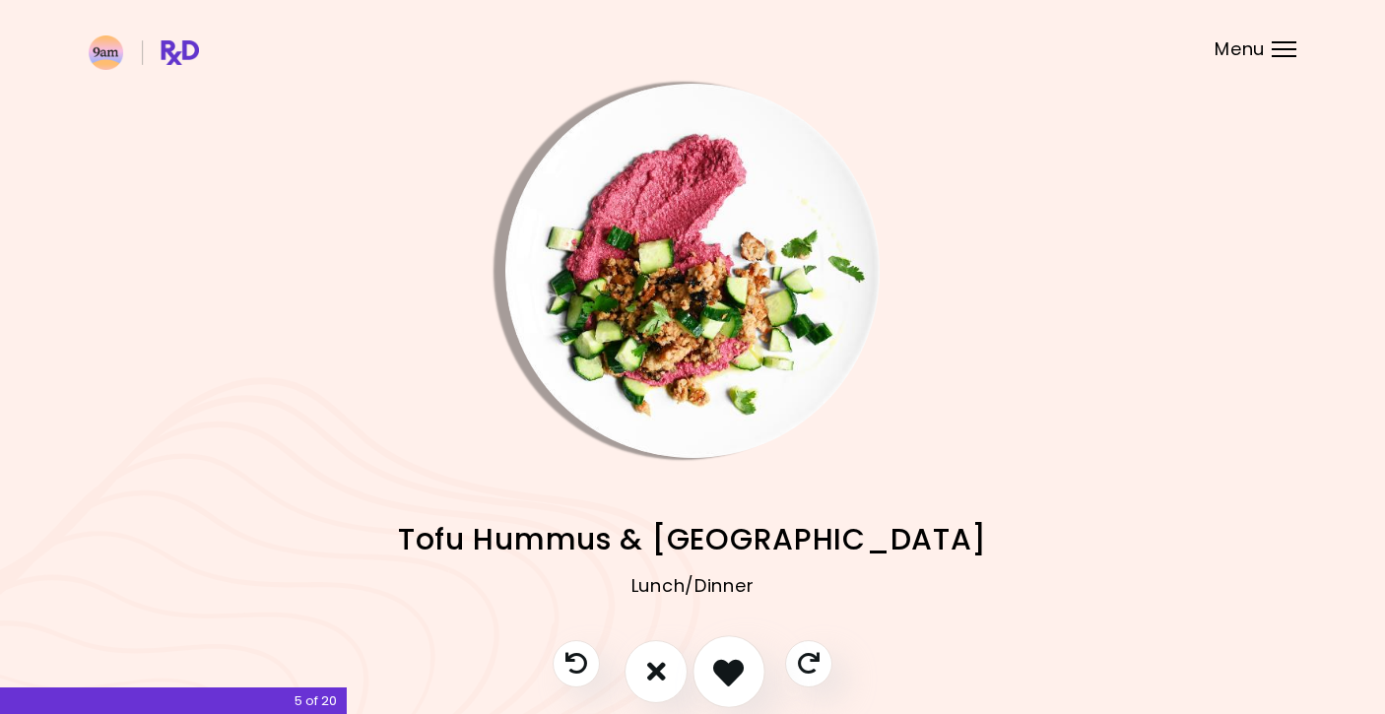
click at [730, 668] on icon "I like this recipe" at bounding box center [728, 671] width 31 height 31
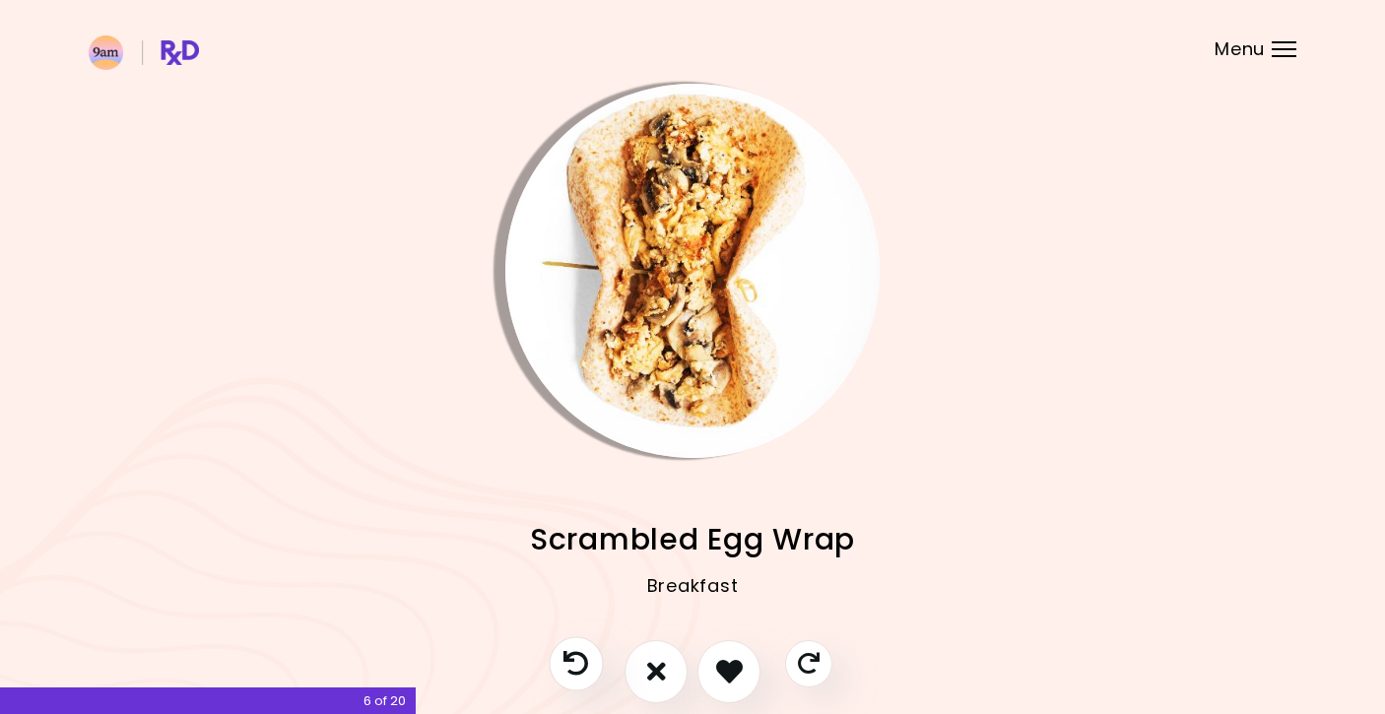
click at [586, 664] on icon "Previous recipe" at bounding box center [575, 663] width 25 height 25
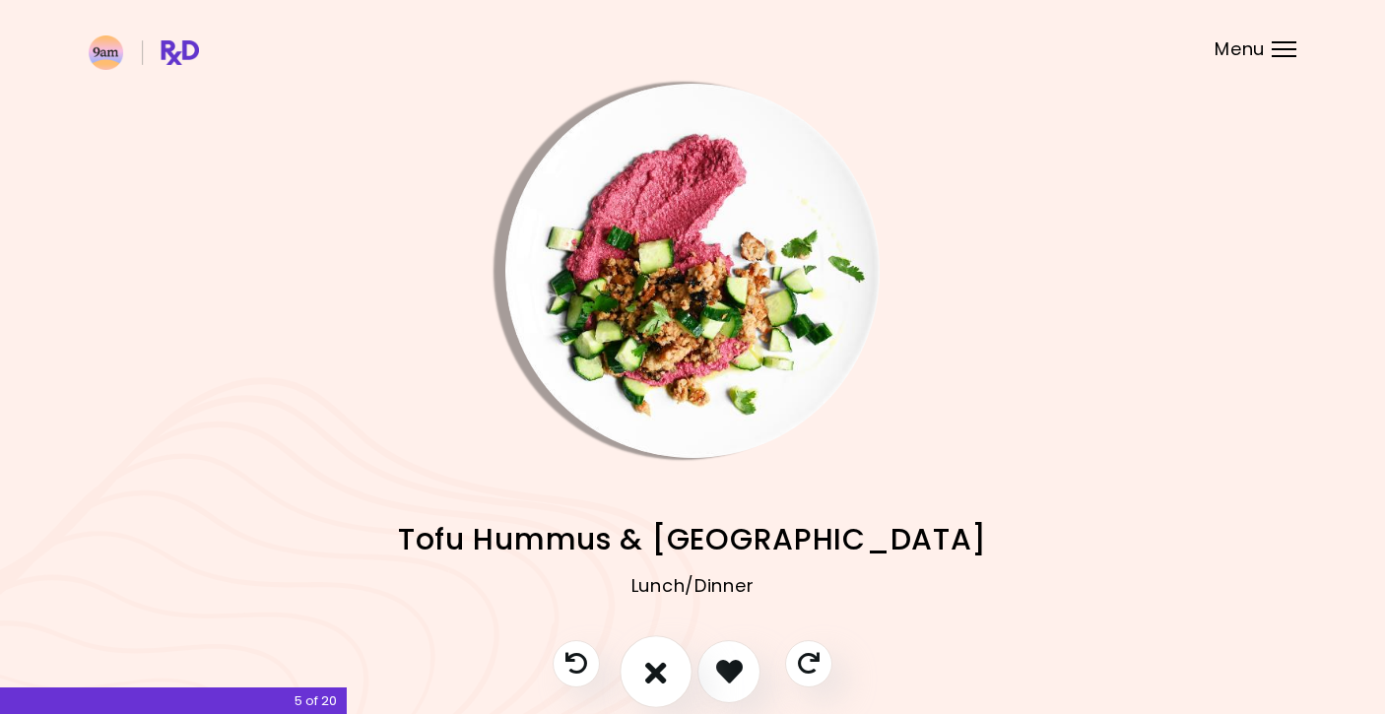
click at [645, 666] on icon "I don't like this recipe" at bounding box center [656, 671] width 22 height 31
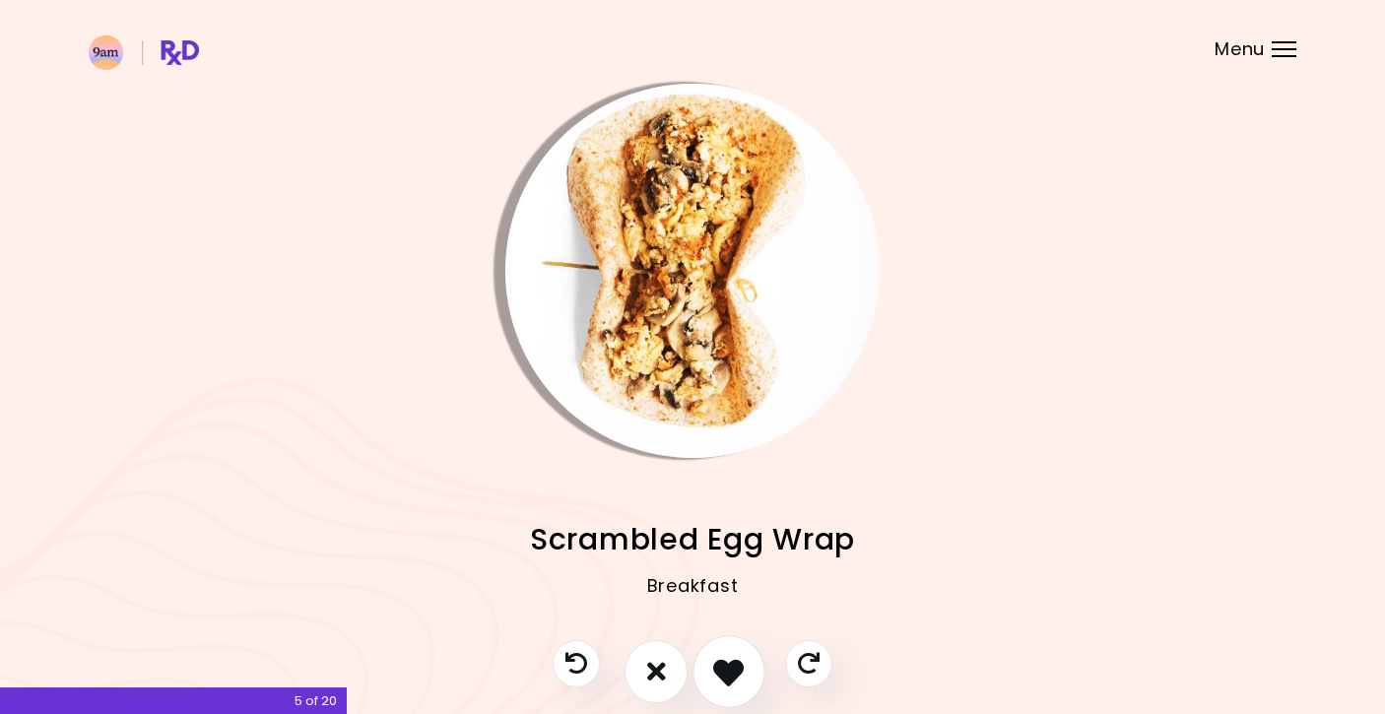
click at [710, 667] on button "I like this recipe" at bounding box center [728, 671] width 73 height 73
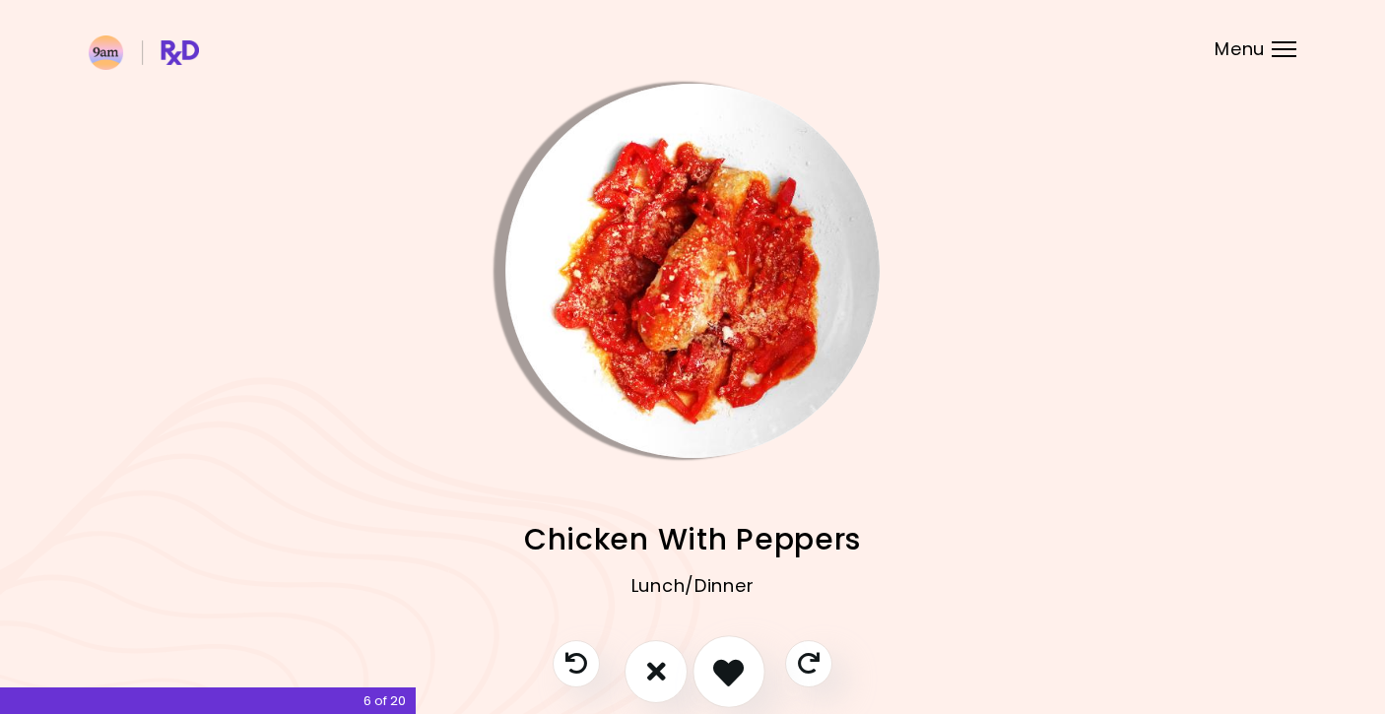
click at [710, 667] on button "I like this recipe" at bounding box center [728, 671] width 73 height 73
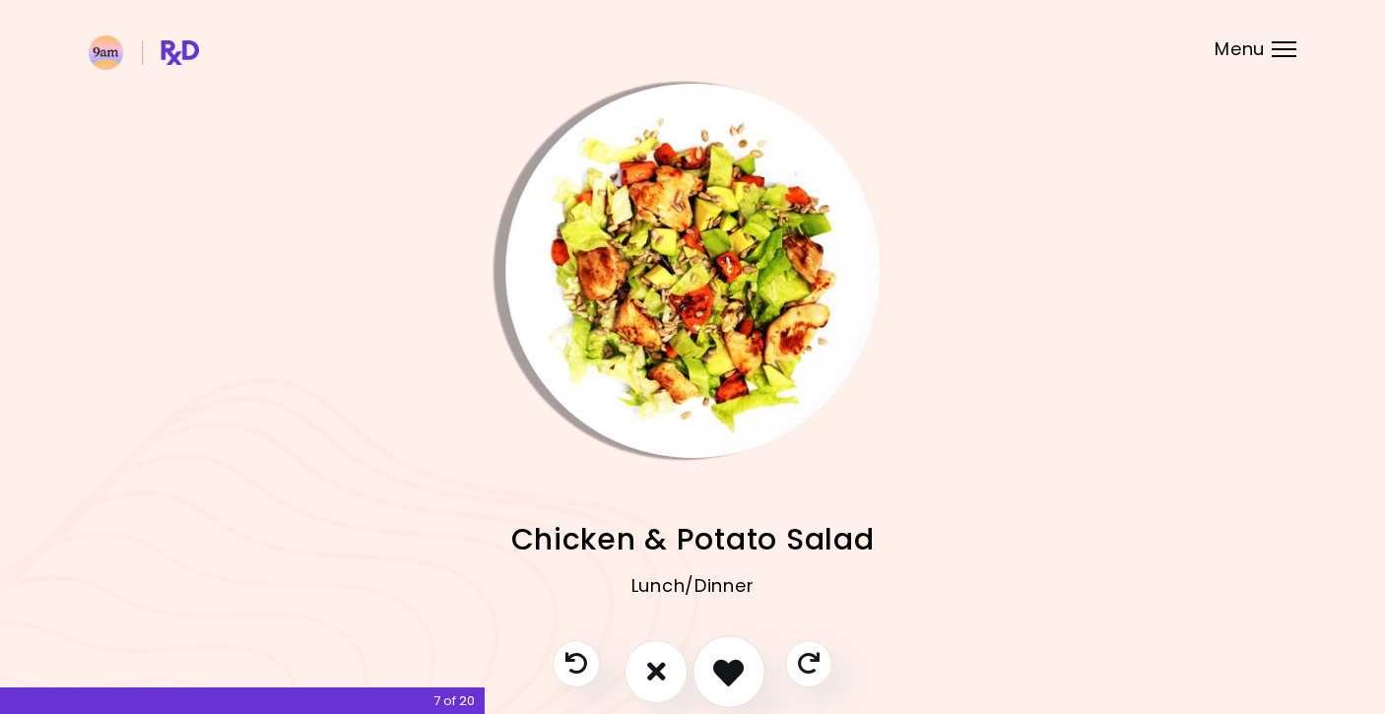
click at [710, 667] on button "I like this recipe" at bounding box center [728, 671] width 73 height 73
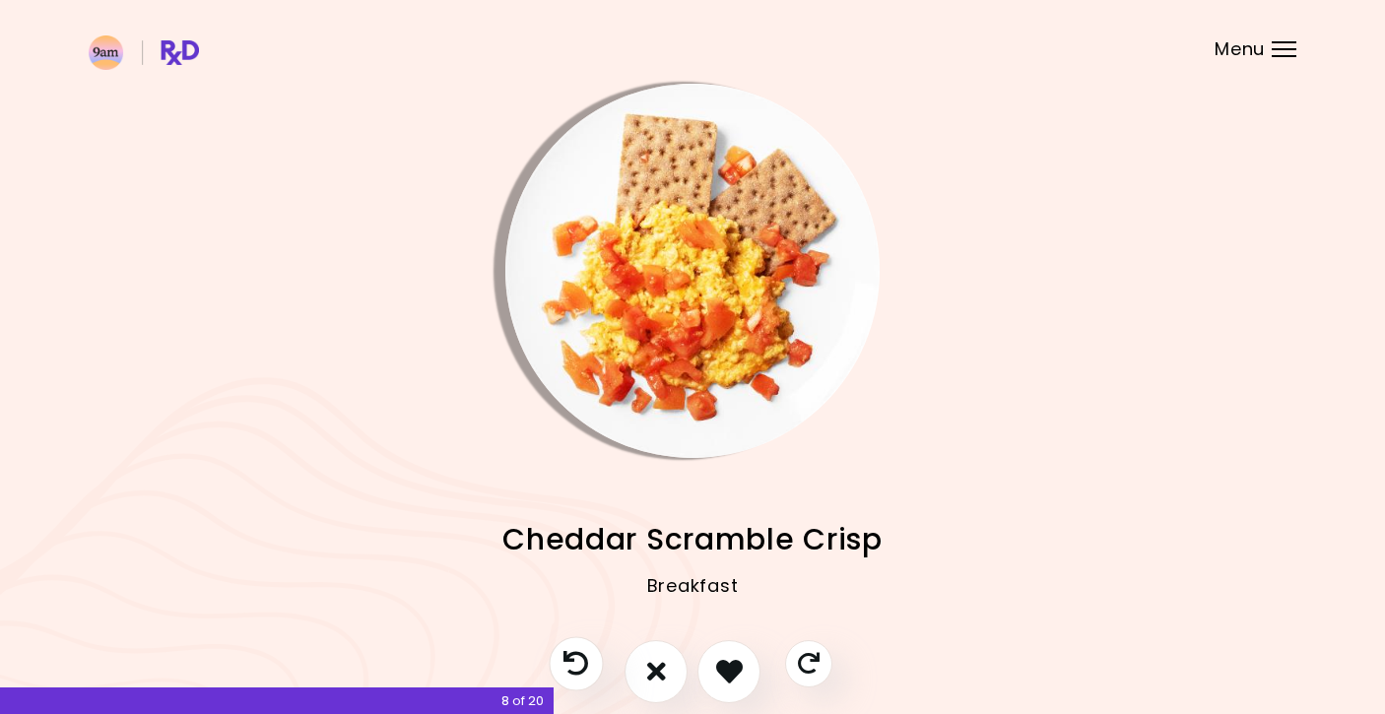
click at [583, 663] on icon "Previous recipe" at bounding box center [575, 663] width 25 height 25
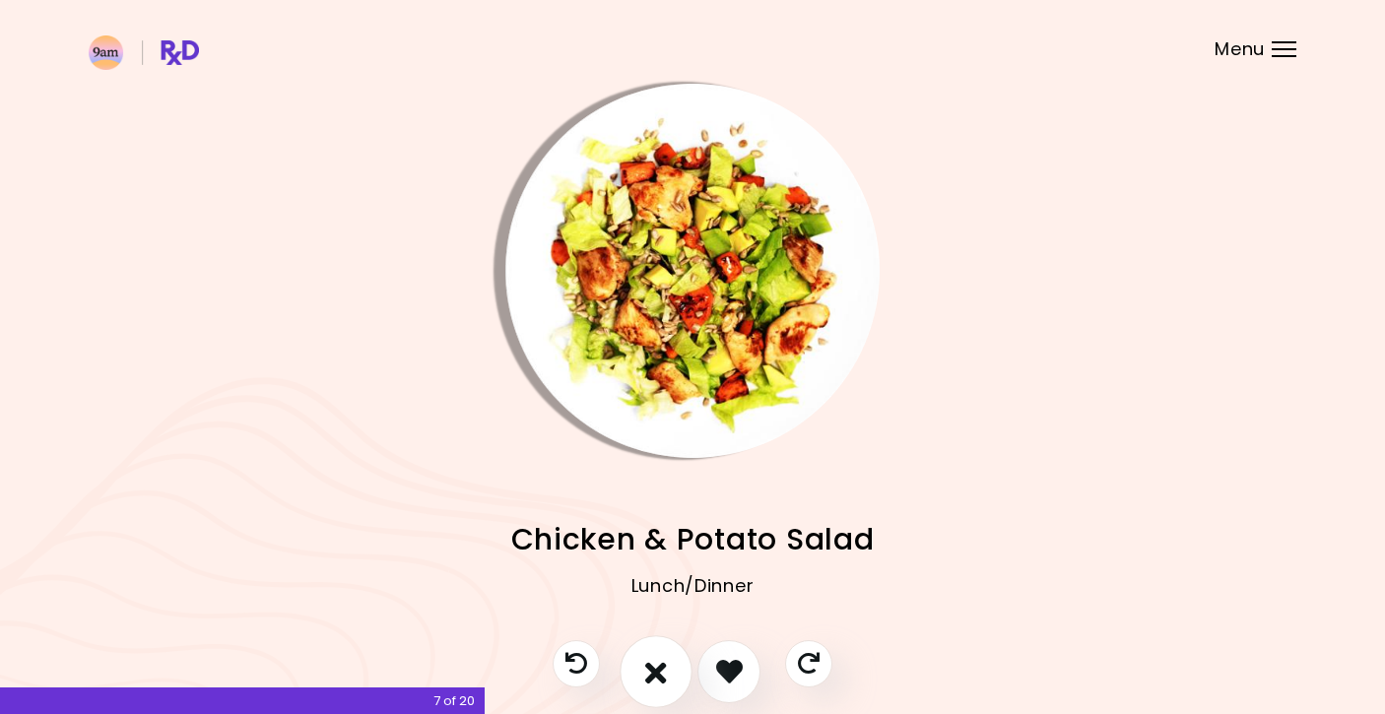
click at [649, 666] on icon "I don't like this recipe" at bounding box center [656, 671] width 22 height 31
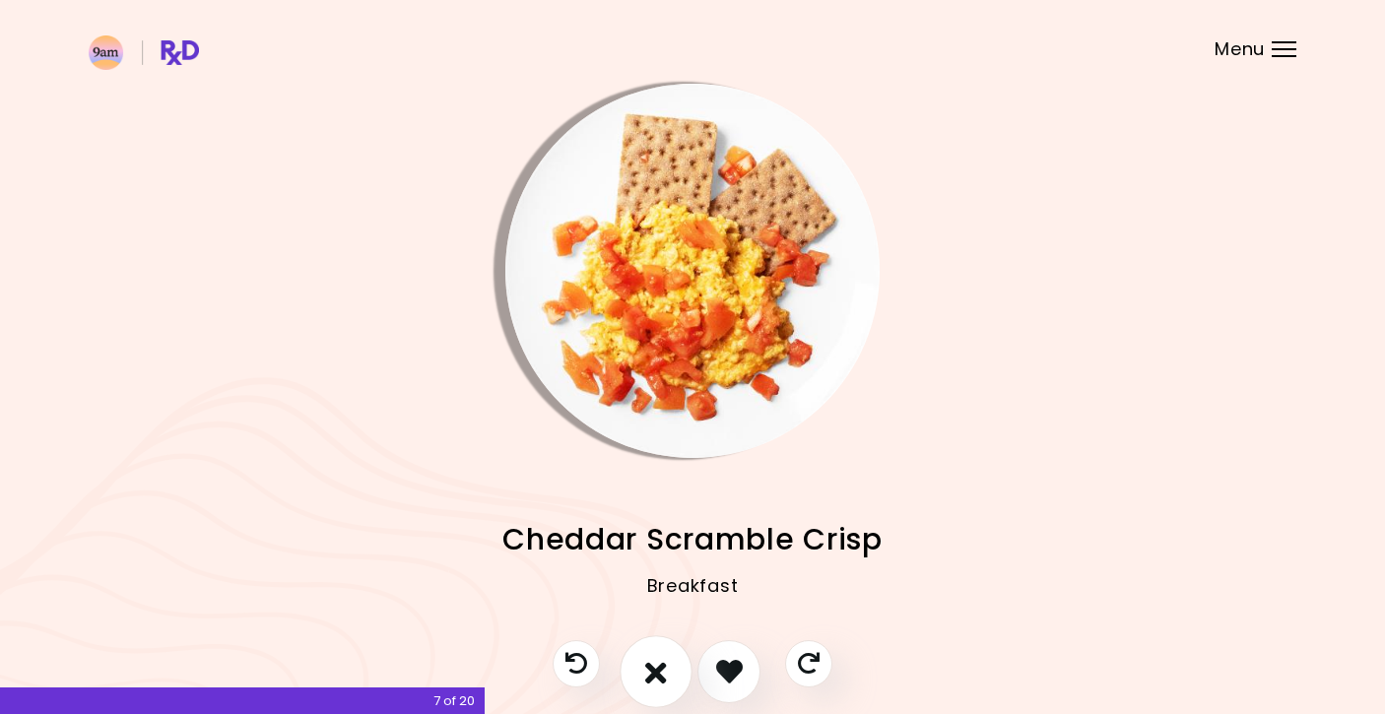
click at [649, 666] on icon "I don't like this recipe" at bounding box center [656, 671] width 22 height 31
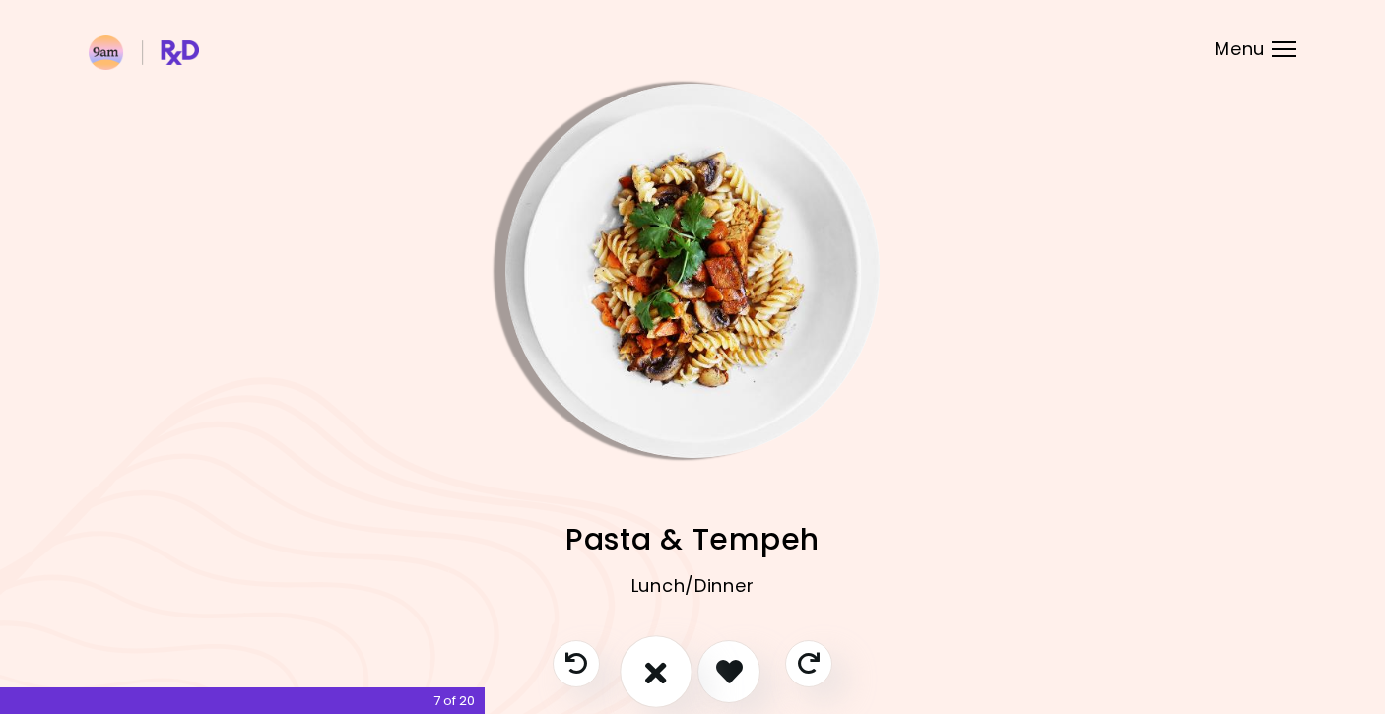
click at [649, 666] on icon "I don't like this recipe" at bounding box center [656, 671] width 22 height 31
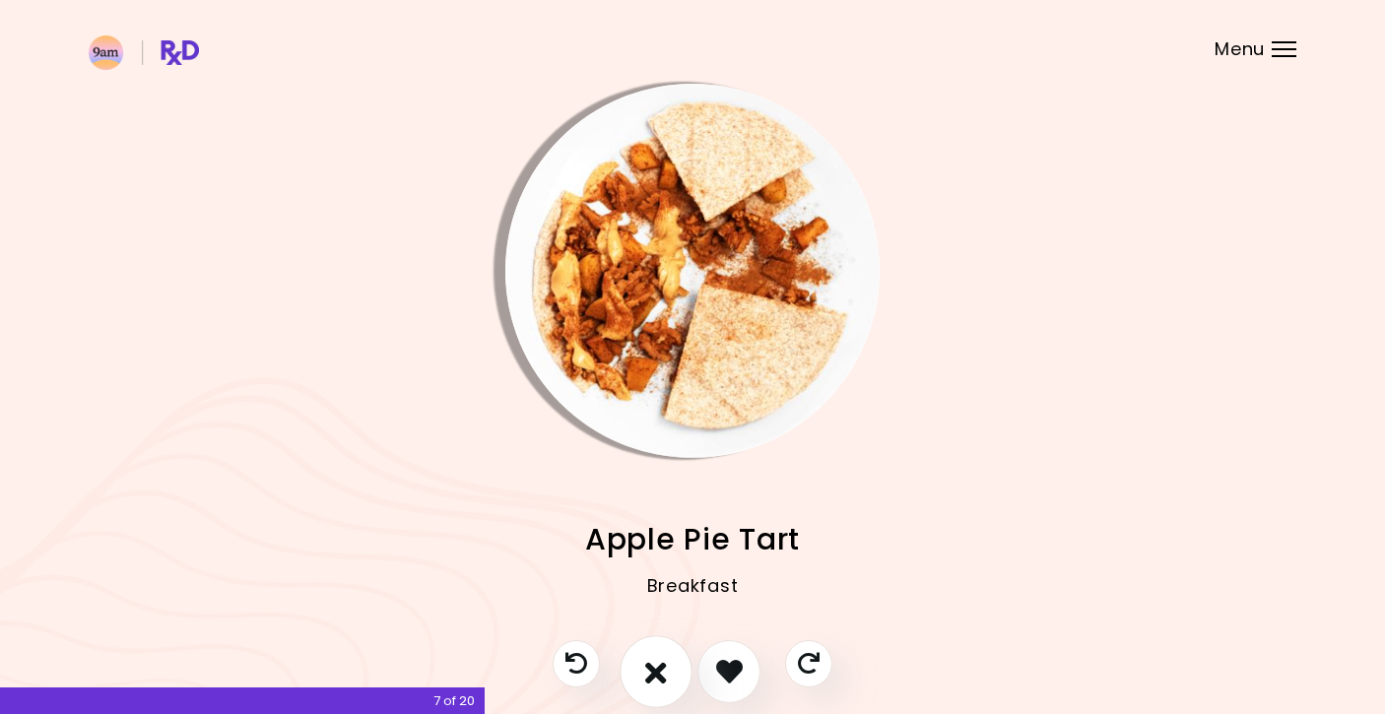
click at [649, 666] on icon "I don't like this recipe" at bounding box center [656, 671] width 22 height 31
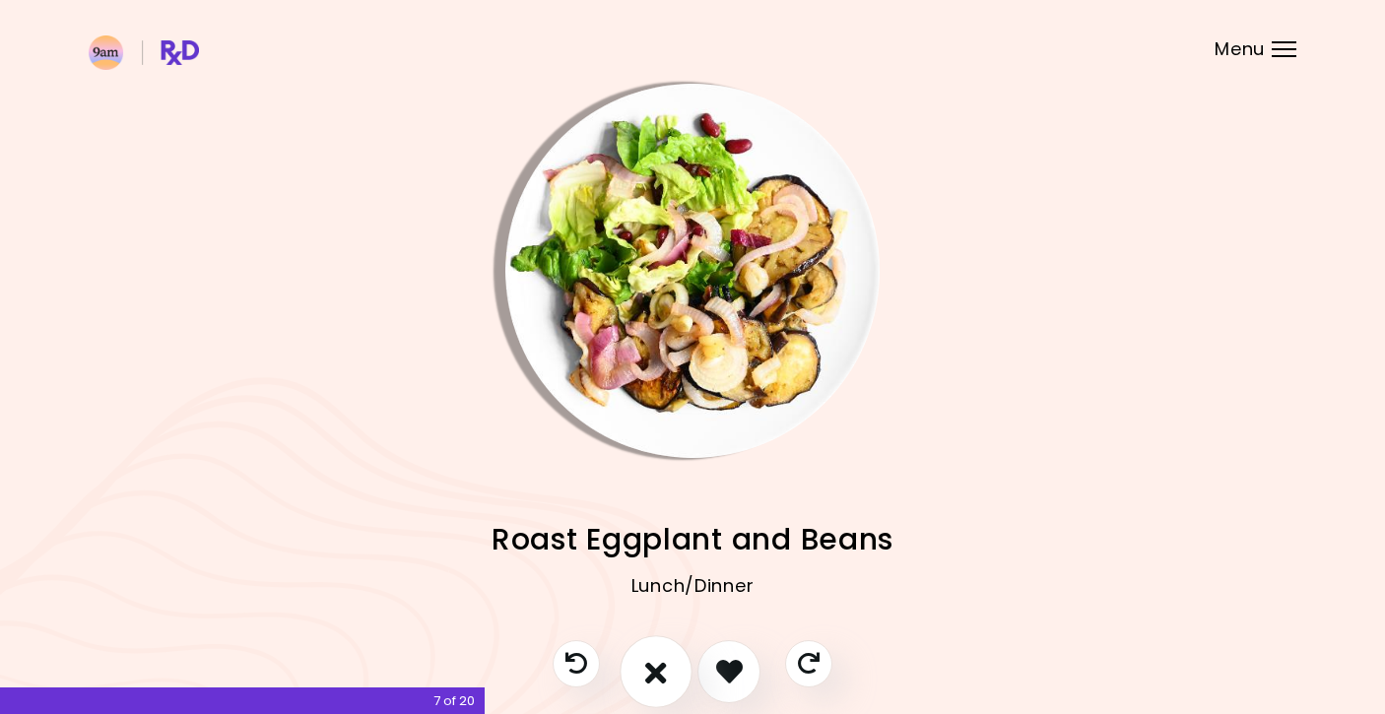
click at [649, 666] on icon "I don't like this recipe" at bounding box center [656, 671] width 22 height 31
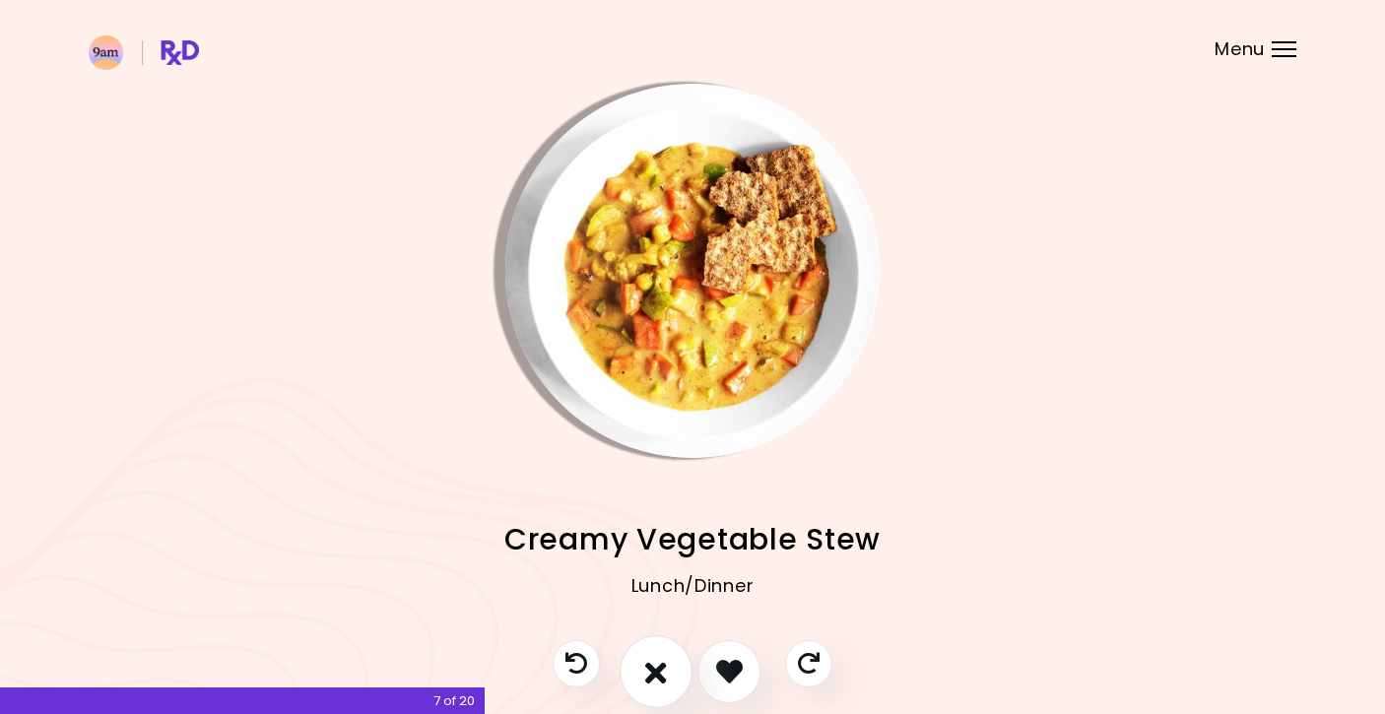
click at [649, 666] on icon "I don't like this recipe" at bounding box center [656, 671] width 22 height 31
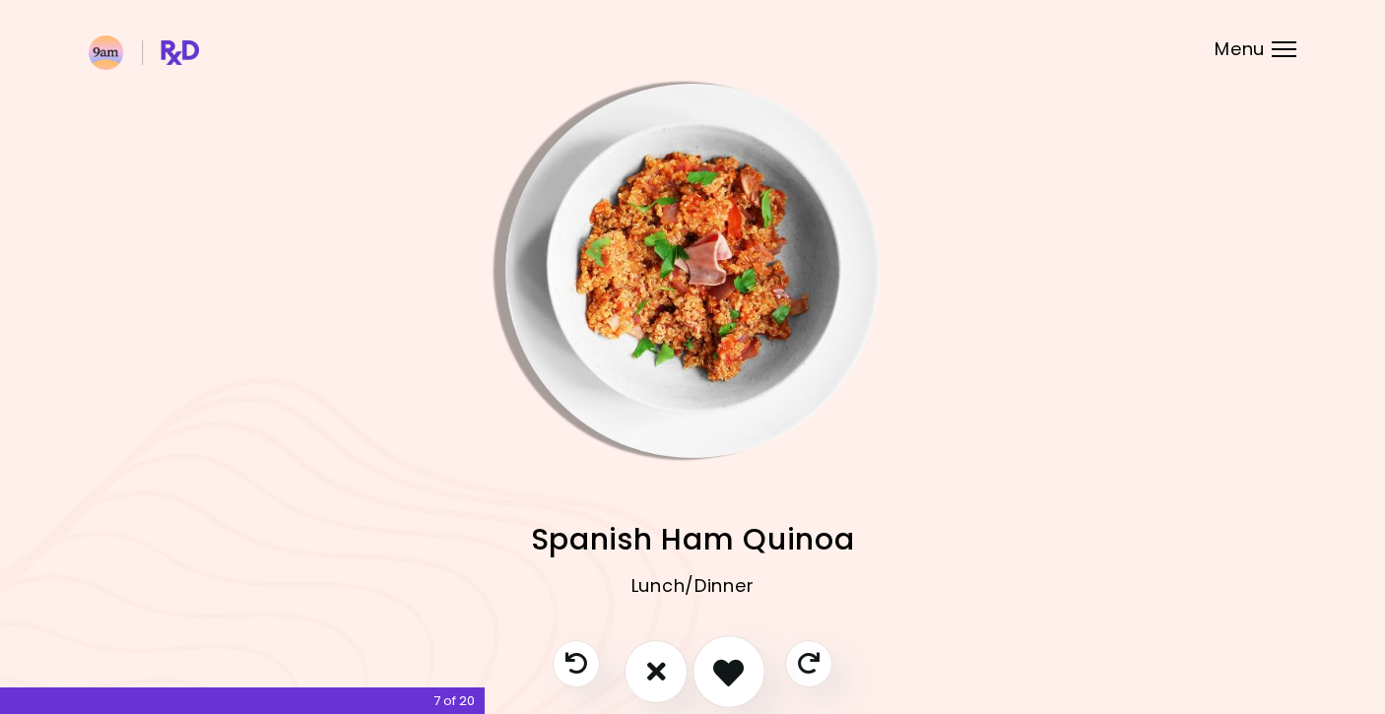
click at [737, 660] on icon "I like this recipe" at bounding box center [728, 671] width 31 height 31
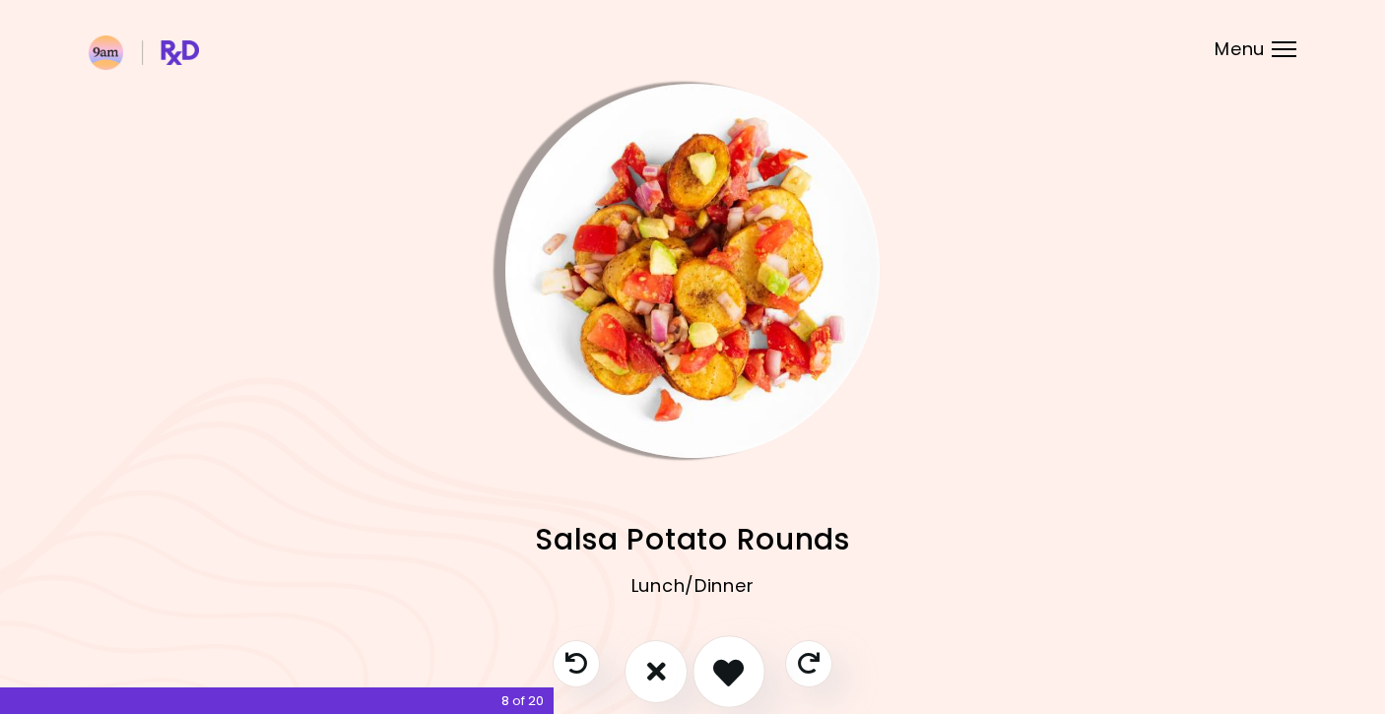
click at [737, 660] on icon "I like this recipe" at bounding box center [728, 671] width 31 height 31
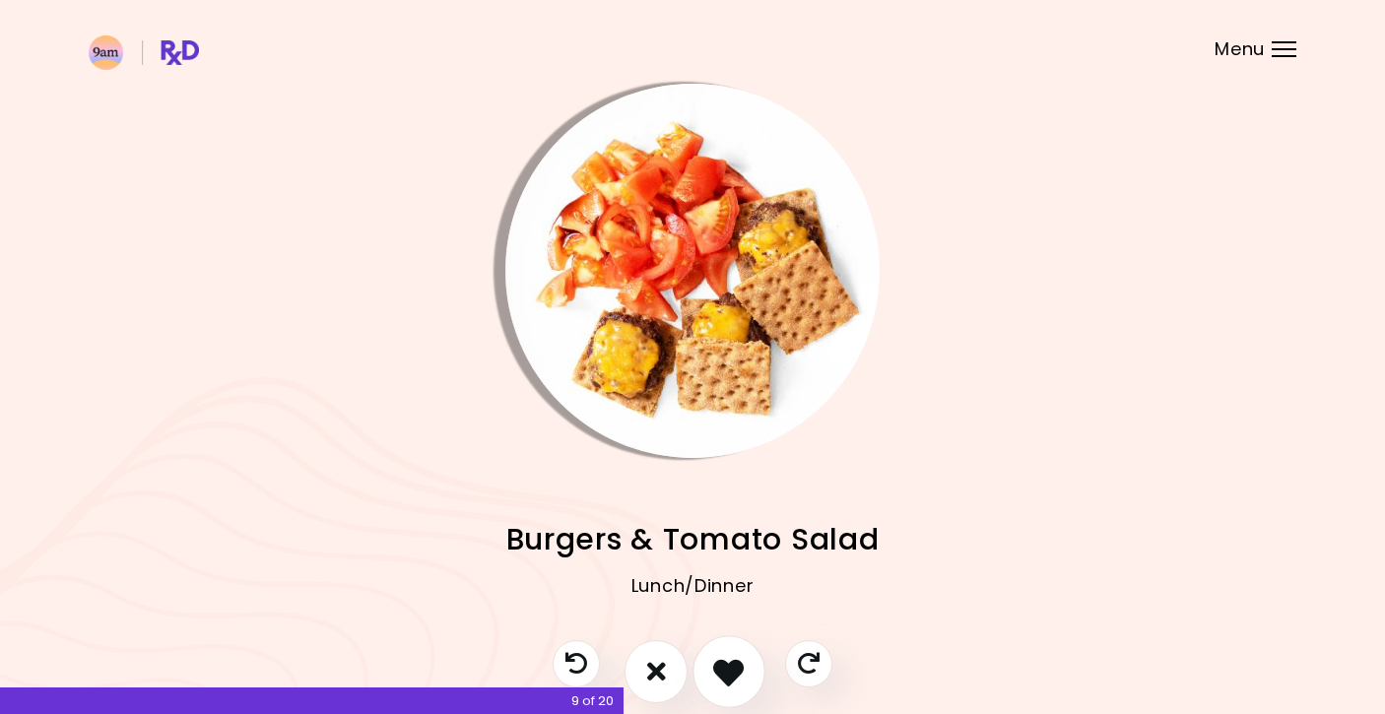
click at [723, 670] on icon "I like this recipe" at bounding box center [728, 671] width 31 height 31
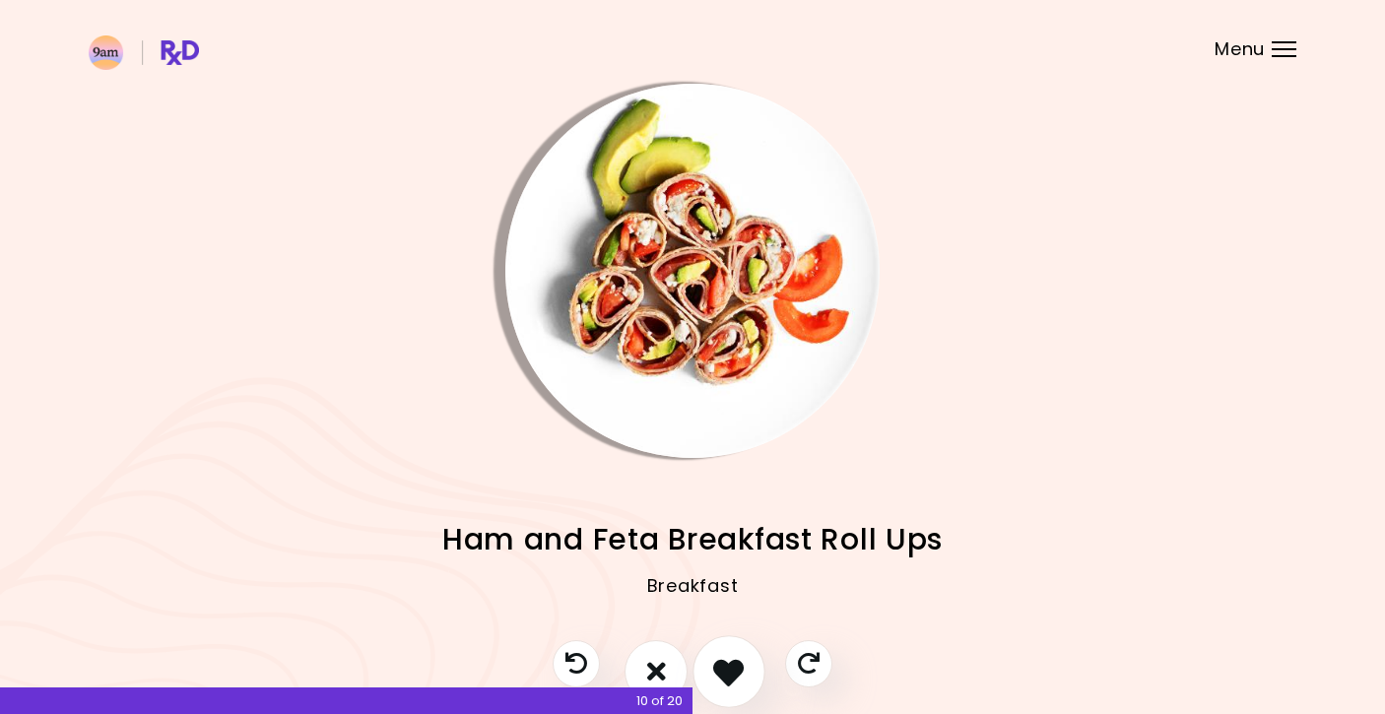
click at [722, 671] on icon "I like this recipe" at bounding box center [728, 671] width 31 height 31
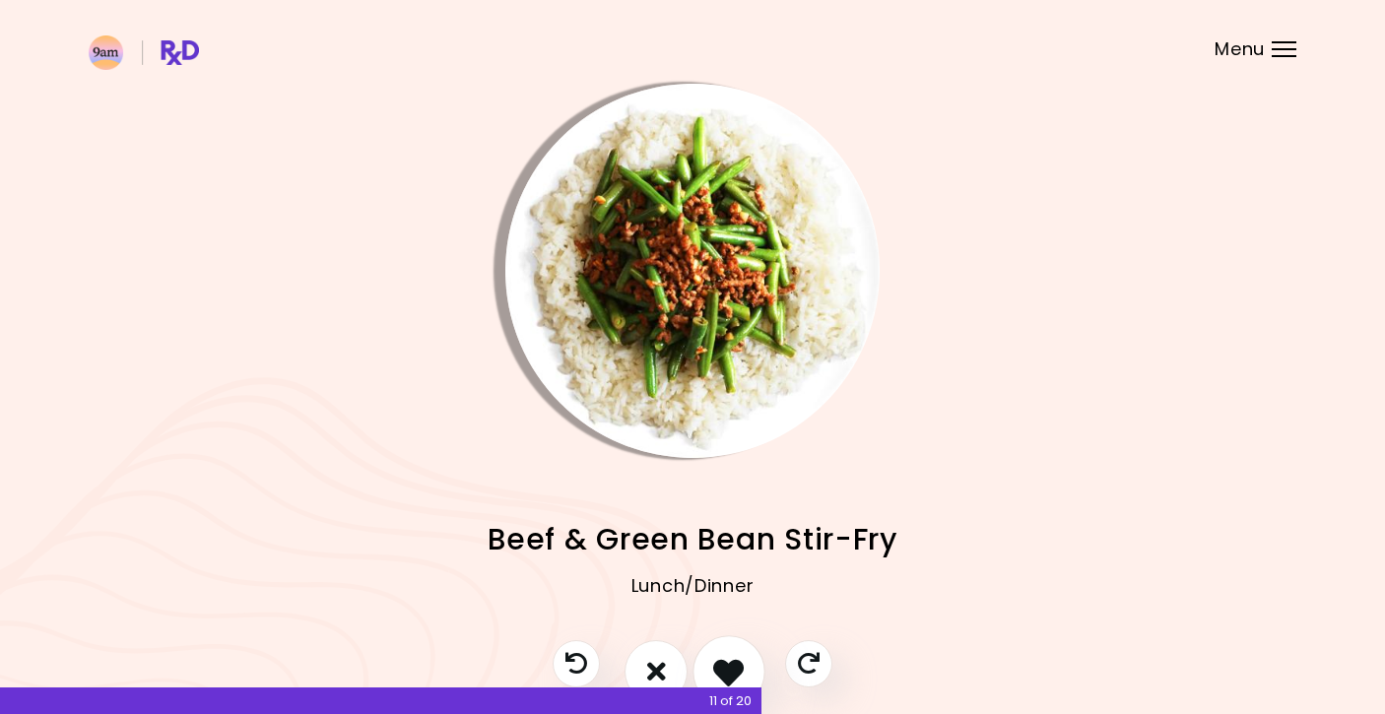
click at [722, 671] on icon "I like this recipe" at bounding box center [728, 671] width 31 height 31
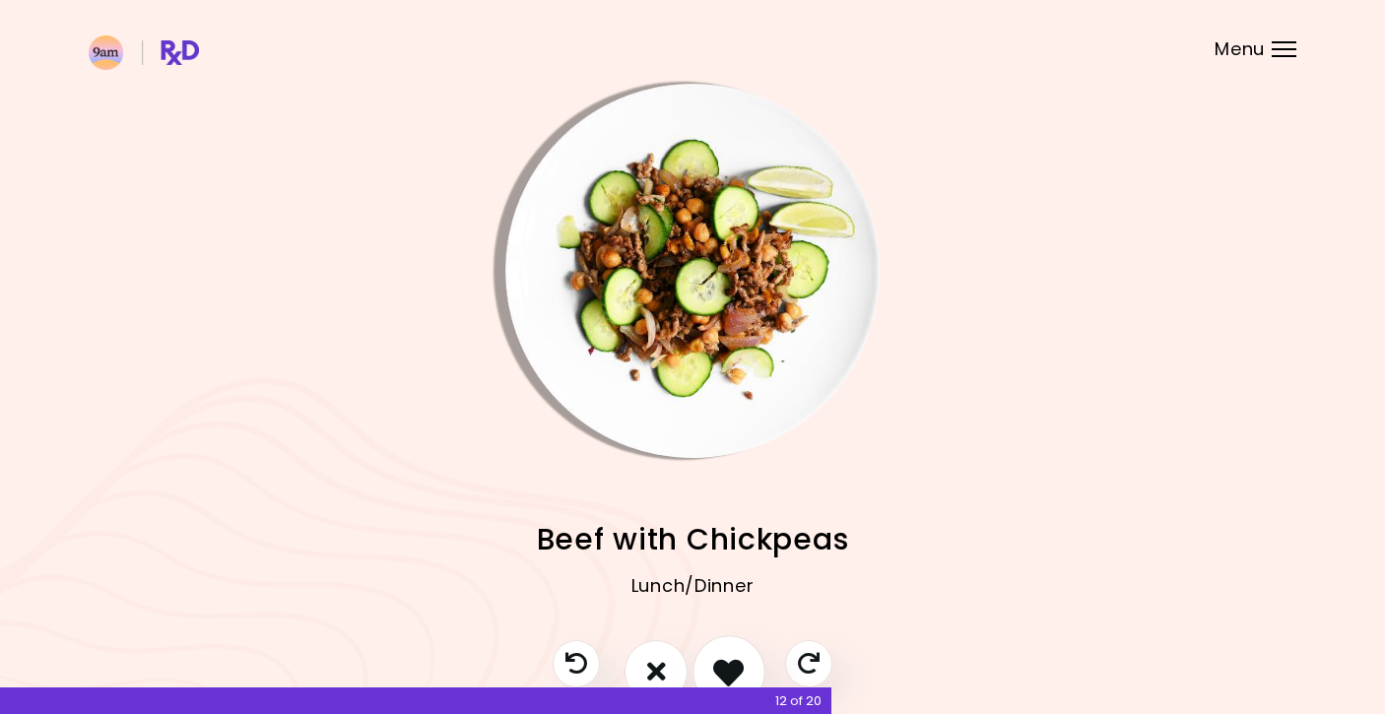
click at [722, 671] on icon "I like this recipe" at bounding box center [728, 671] width 31 height 31
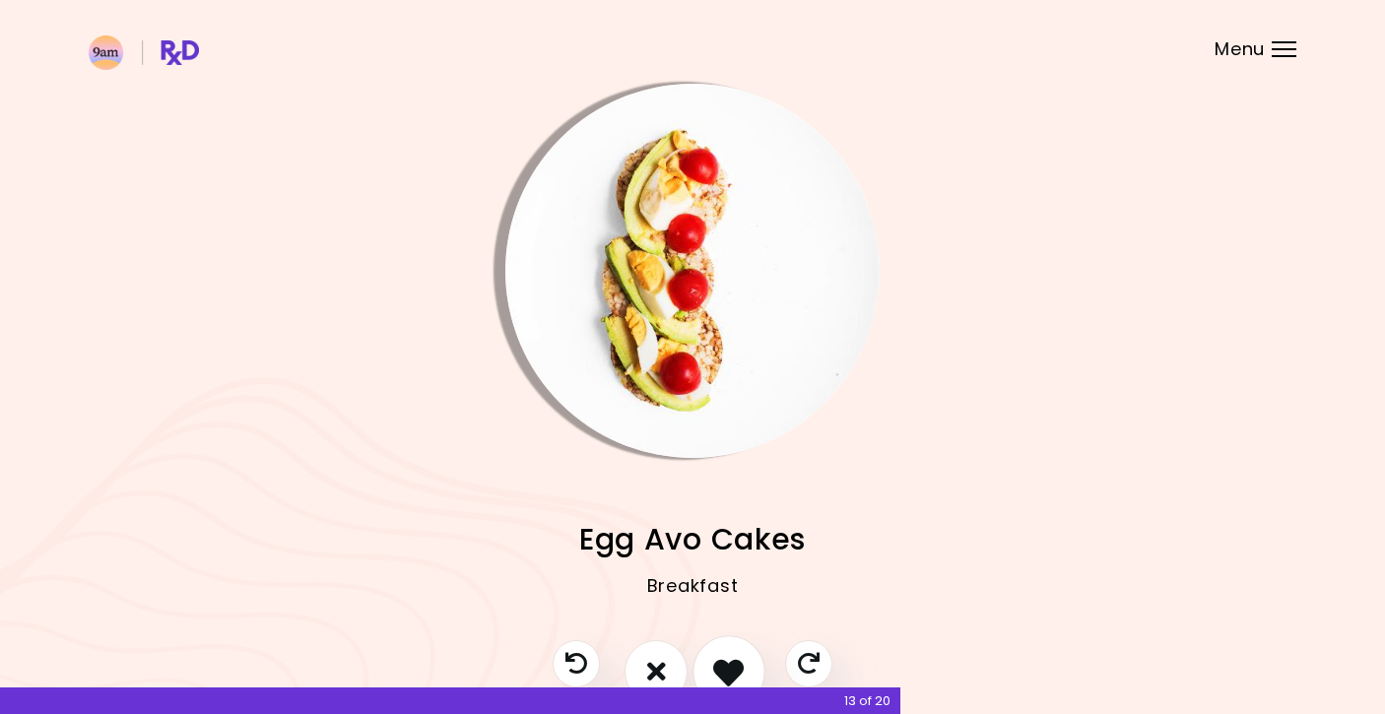
click at [722, 671] on icon "I like this recipe" at bounding box center [728, 671] width 31 height 31
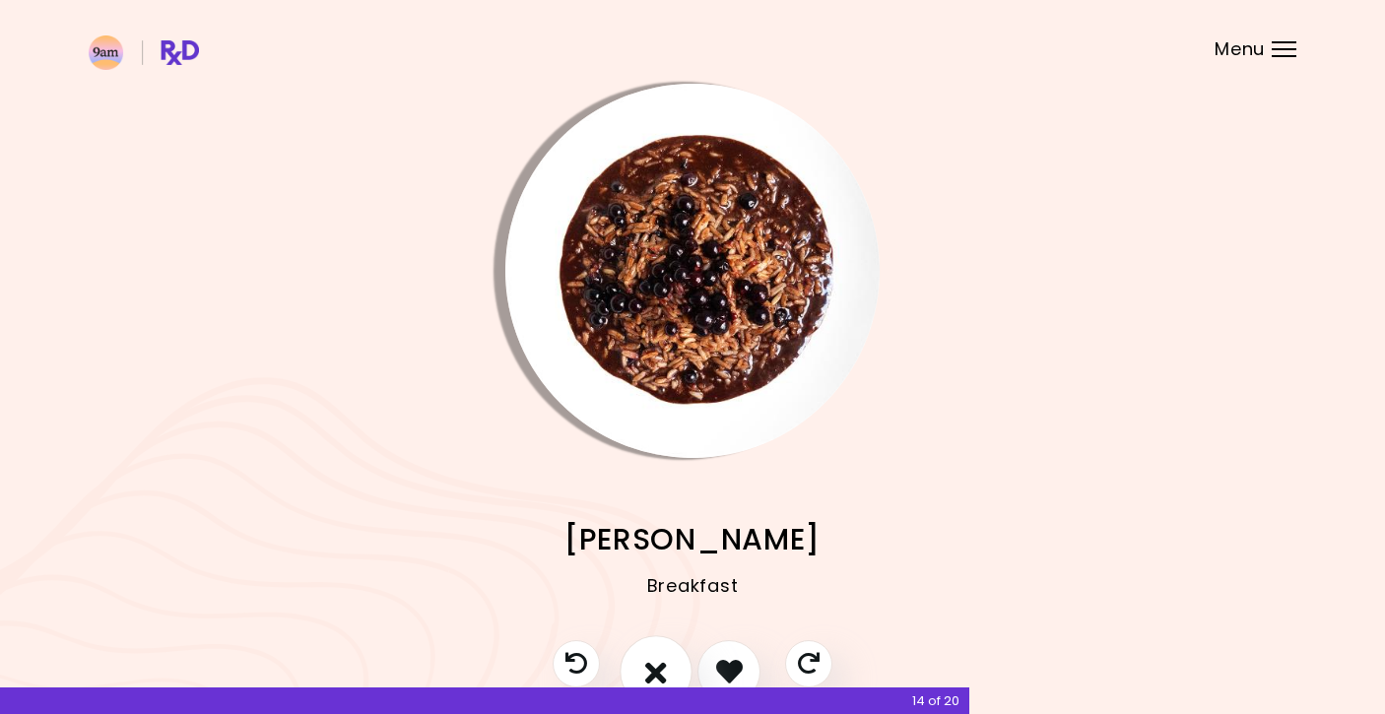
click at [655, 665] on icon "I don't like this recipe" at bounding box center [656, 671] width 22 height 31
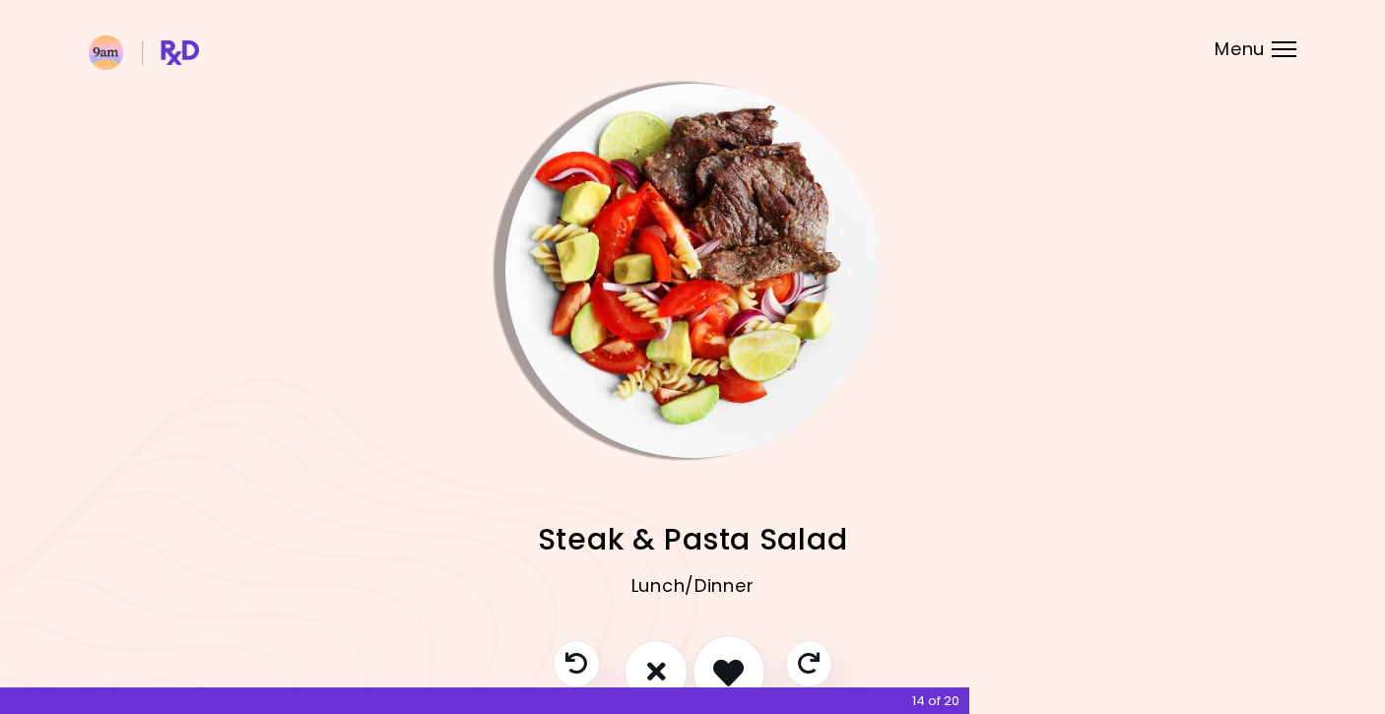
click at [724, 663] on icon "I like this recipe" at bounding box center [728, 671] width 31 height 31
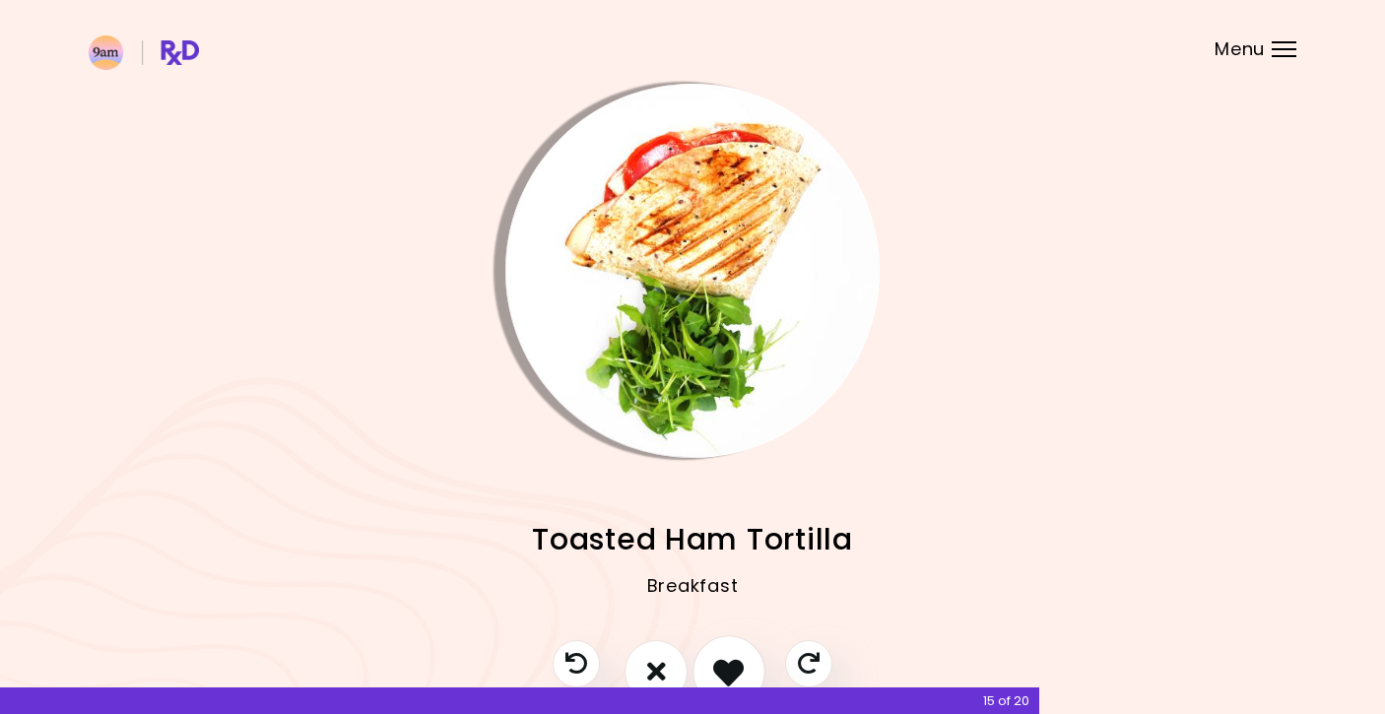
click at [724, 663] on icon "I like this recipe" at bounding box center [728, 671] width 31 height 31
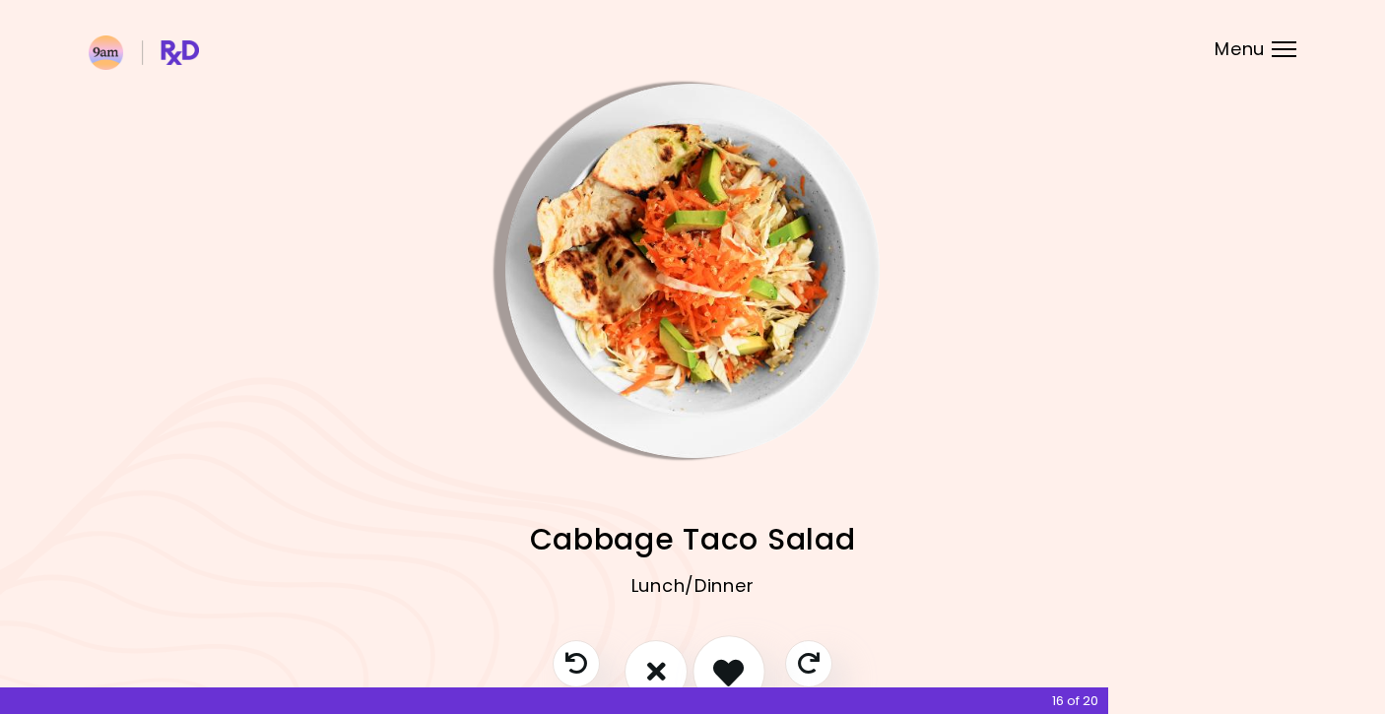
click at [724, 663] on icon "I like this recipe" at bounding box center [728, 671] width 31 height 31
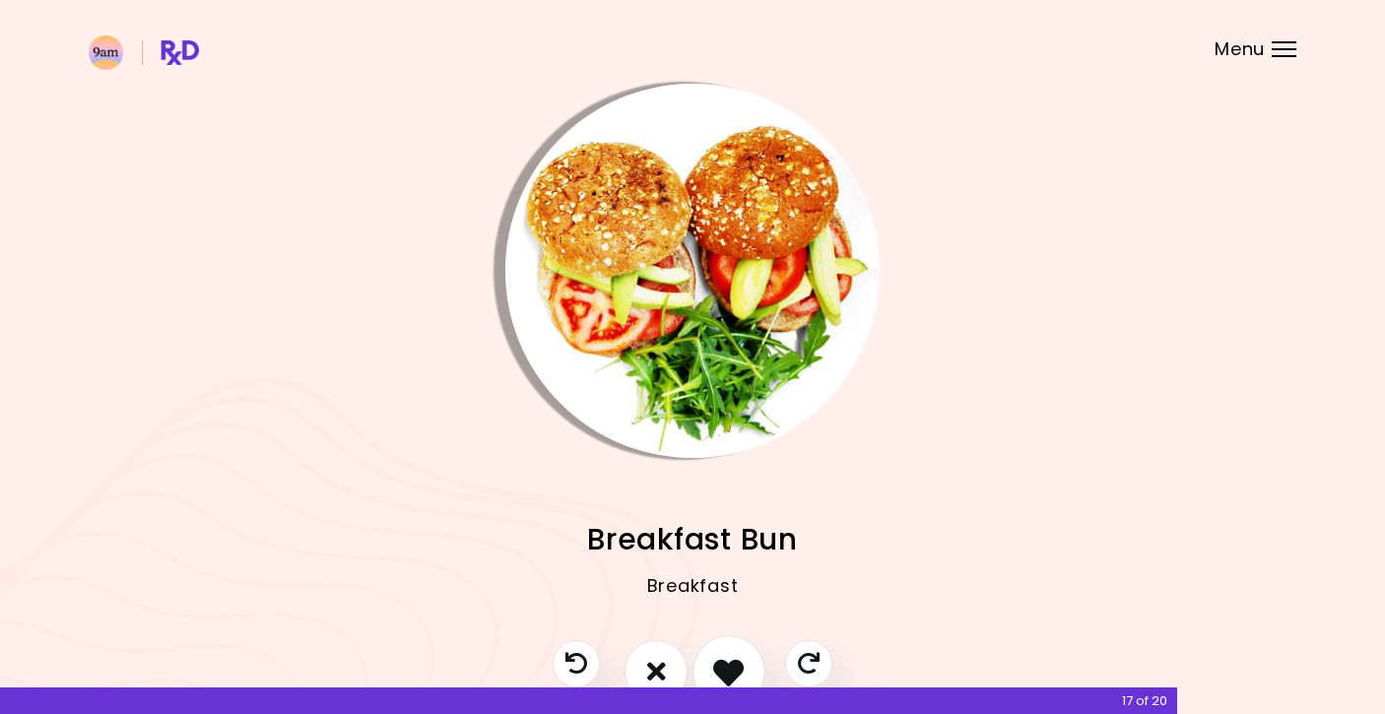
click at [724, 663] on icon "I like this recipe" at bounding box center [728, 671] width 31 height 31
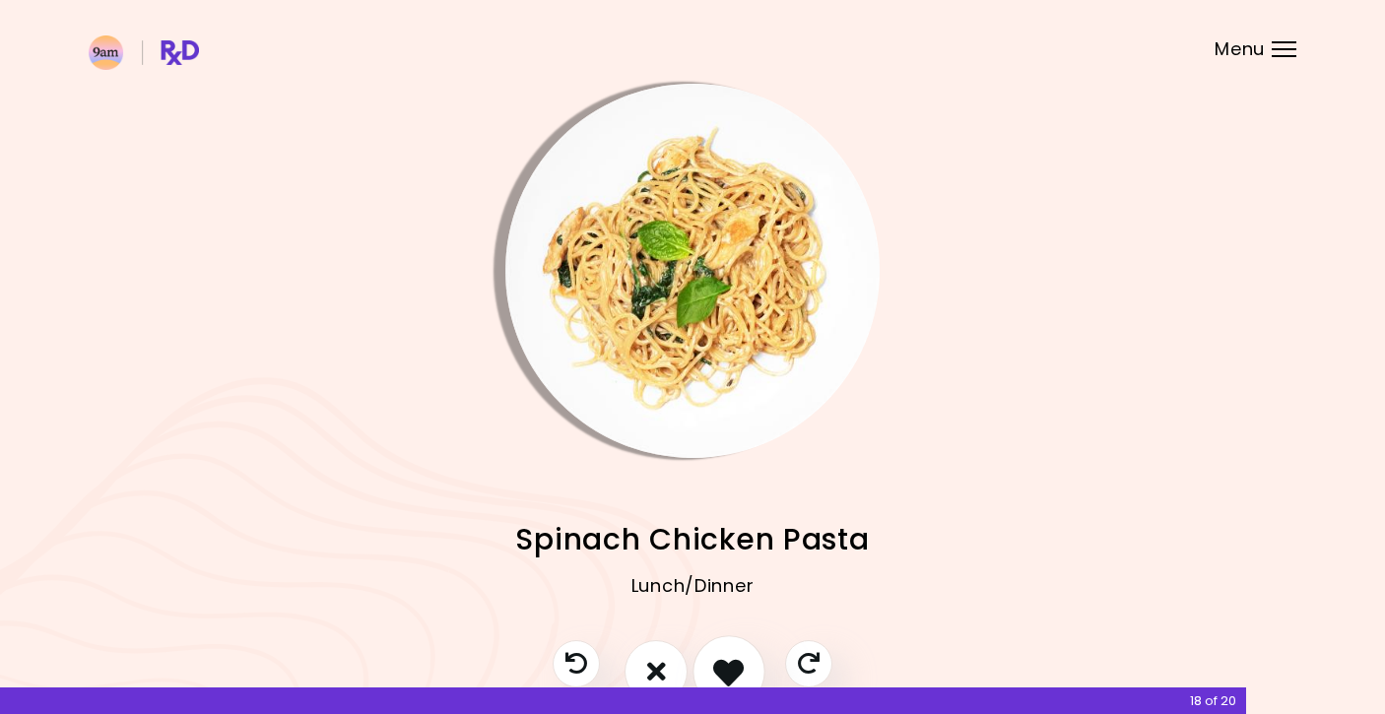
click at [724, 663] on icon "I like this recipe" at bounding box center [728, 671] width 31 height 31
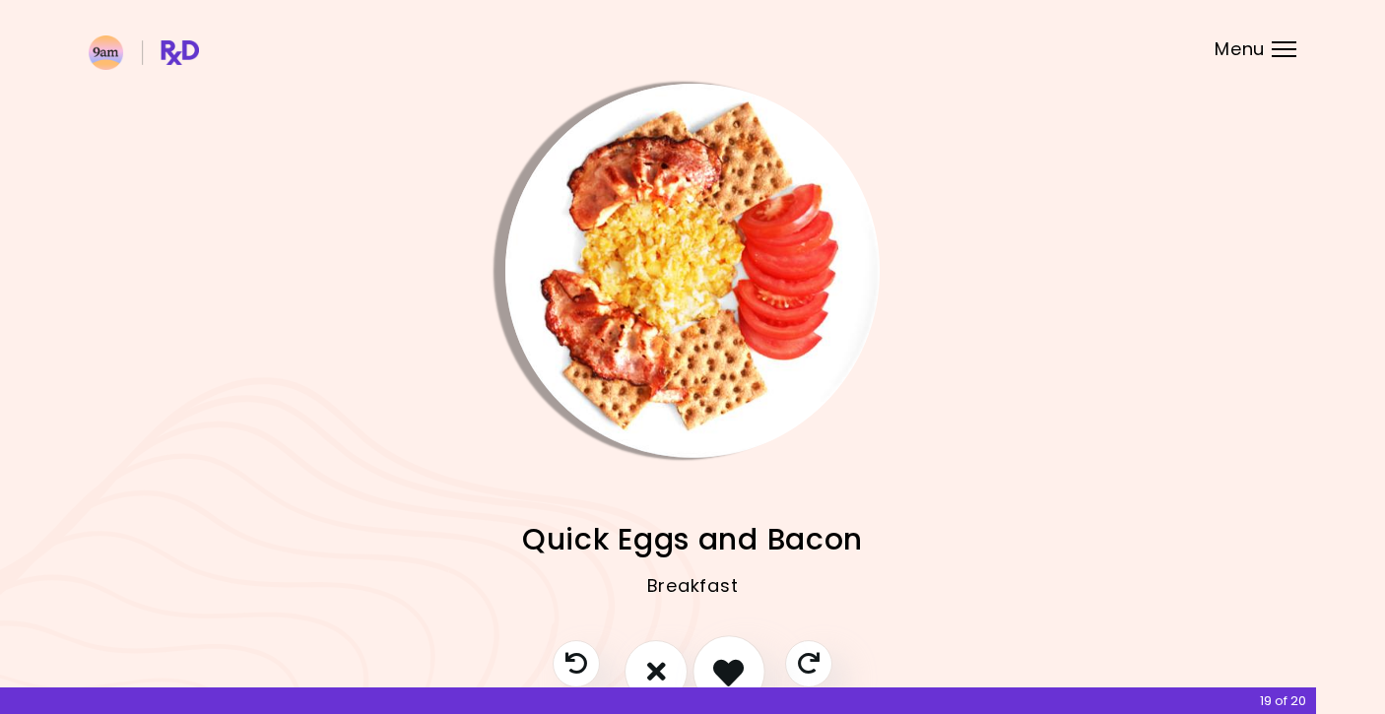
click at [724, 663] on icon "I like this recipe" at bounding box center [728, 671] width 31 height 31
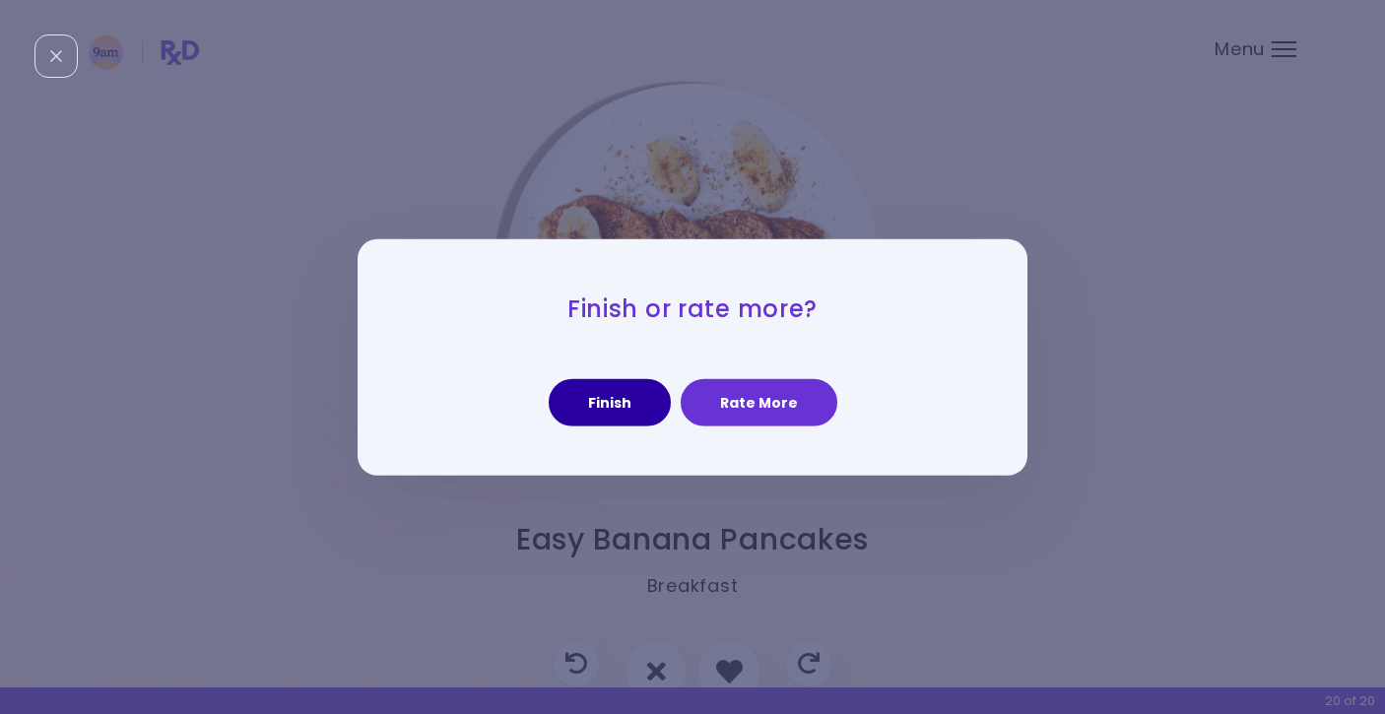
click at [628, 410] on button "Finish" at bounding box center [610, 402] width 122 height 47
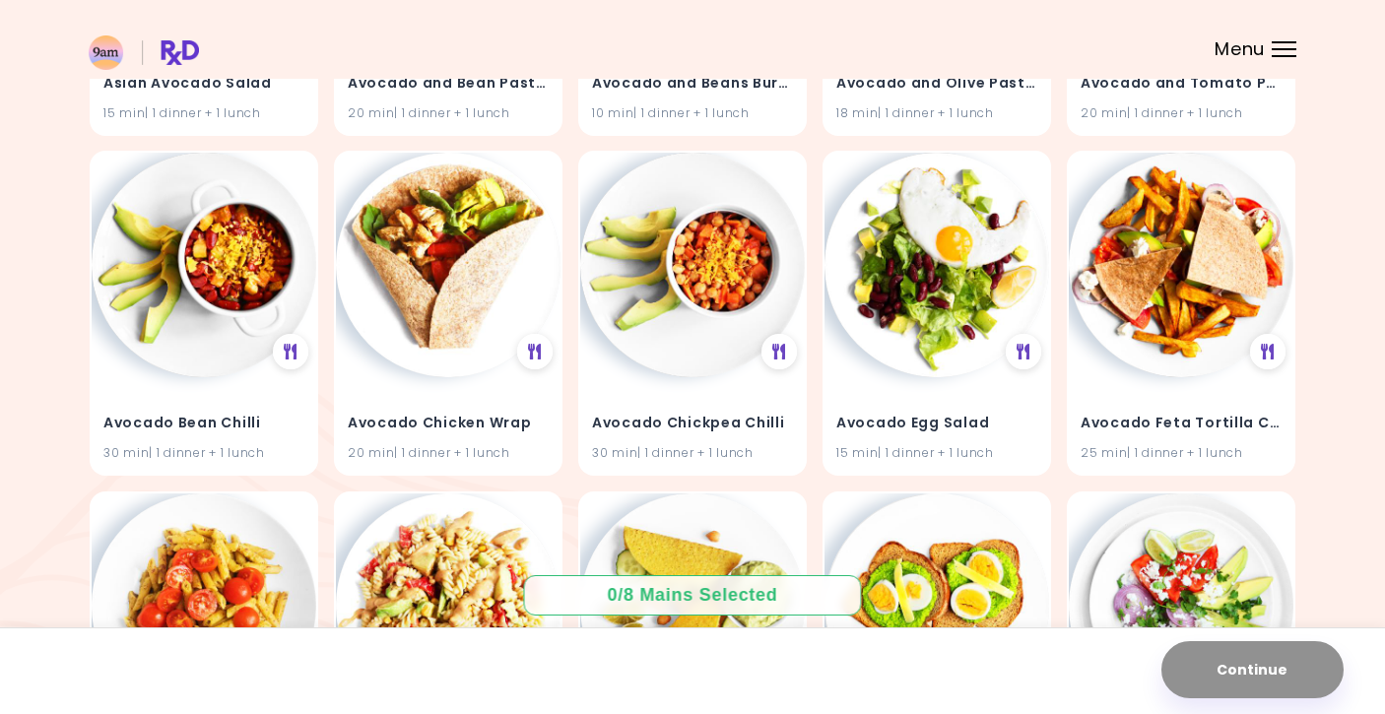
scroll to position [814, 0]
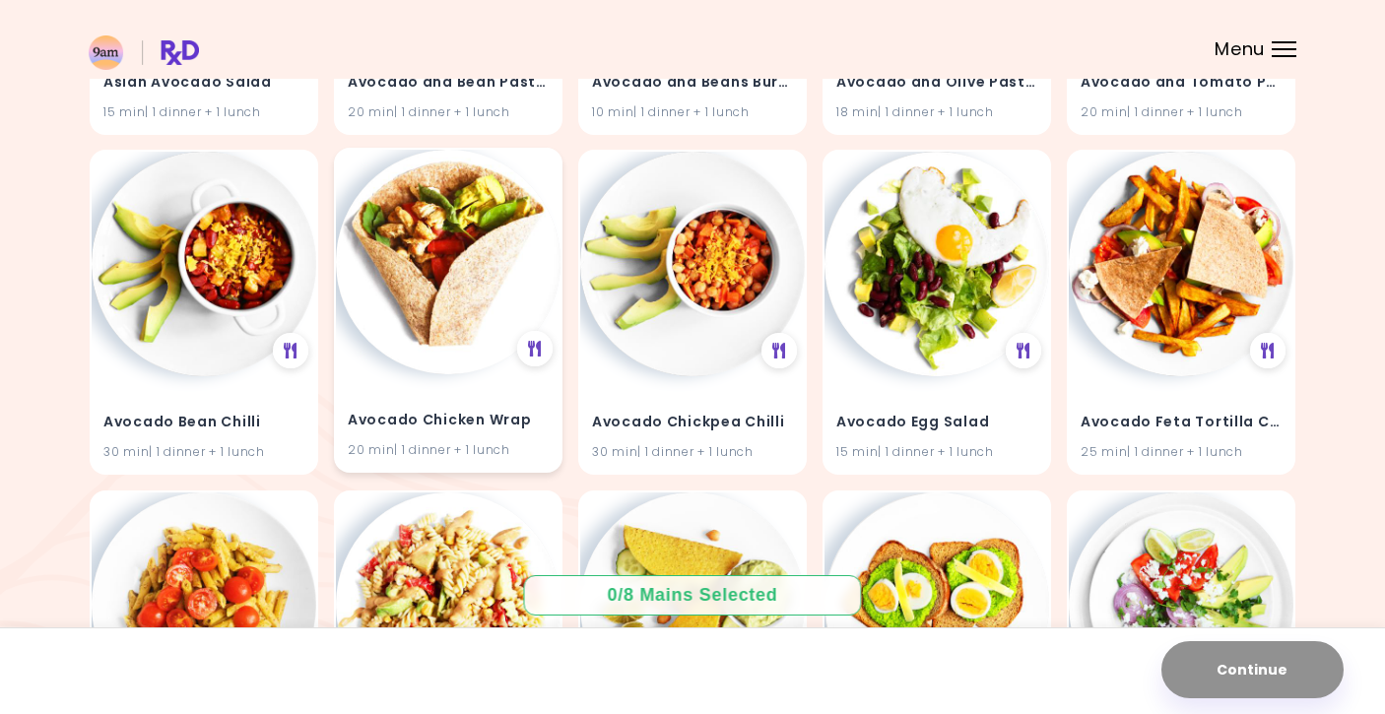
click at [469, 316] on img at bounding box center [448, 262] width 225 height 225
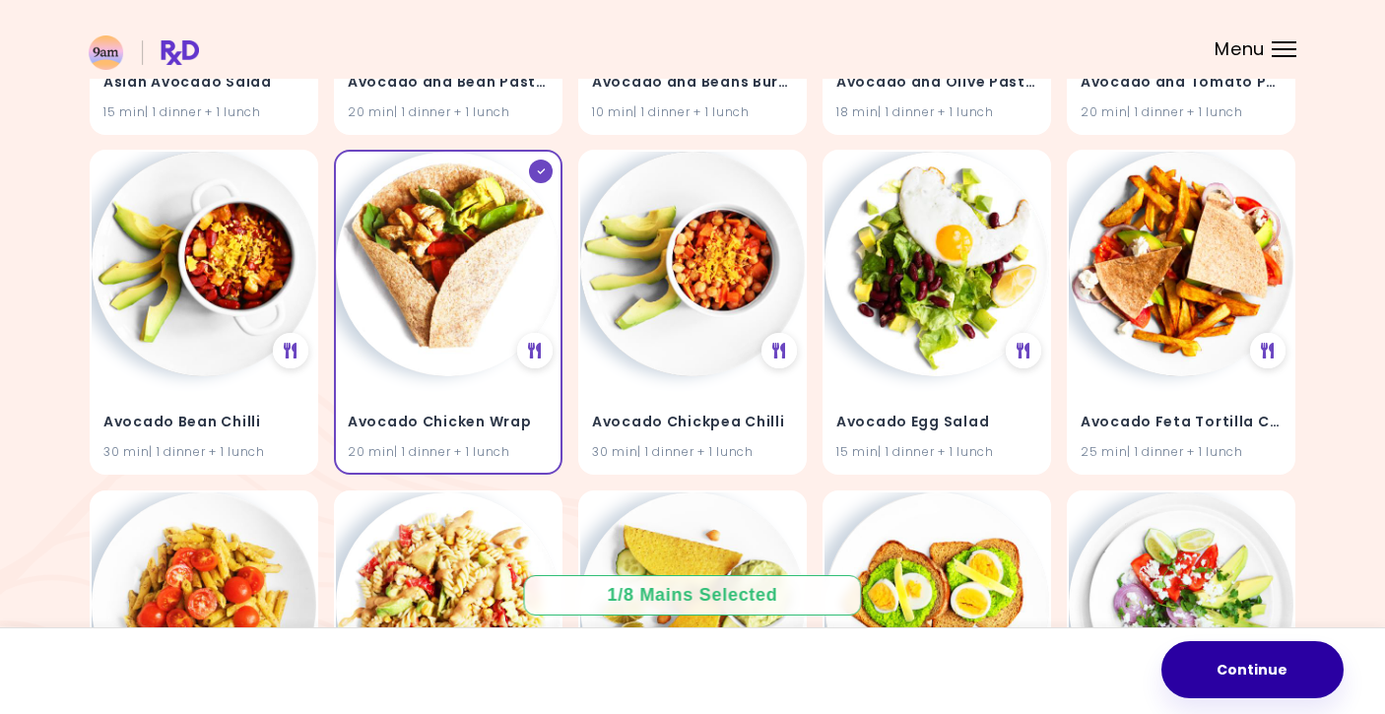
click at [1194, 665] on button "Continue" at bounding box center [1252, 669] width 182 height 57
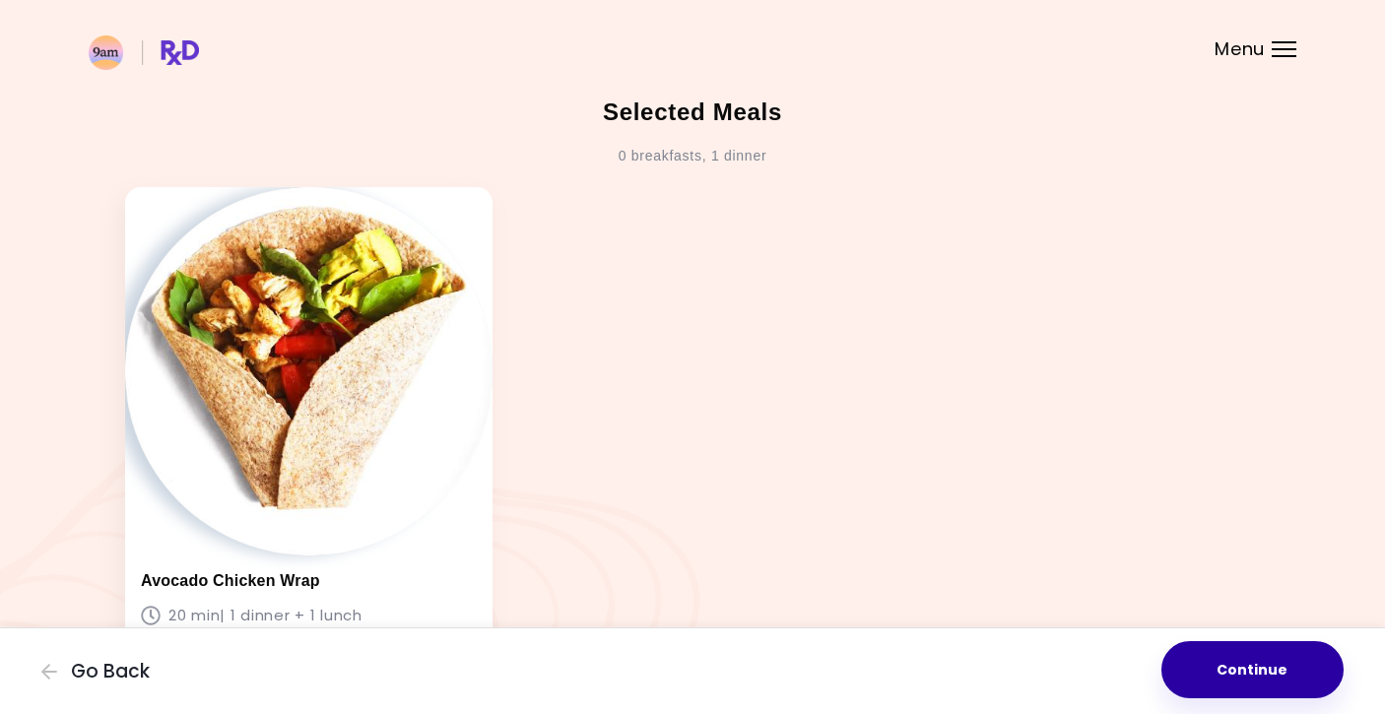
click at [1194, 664] on button "Continue" at bounding box center [1252, 669] width 182 height 57
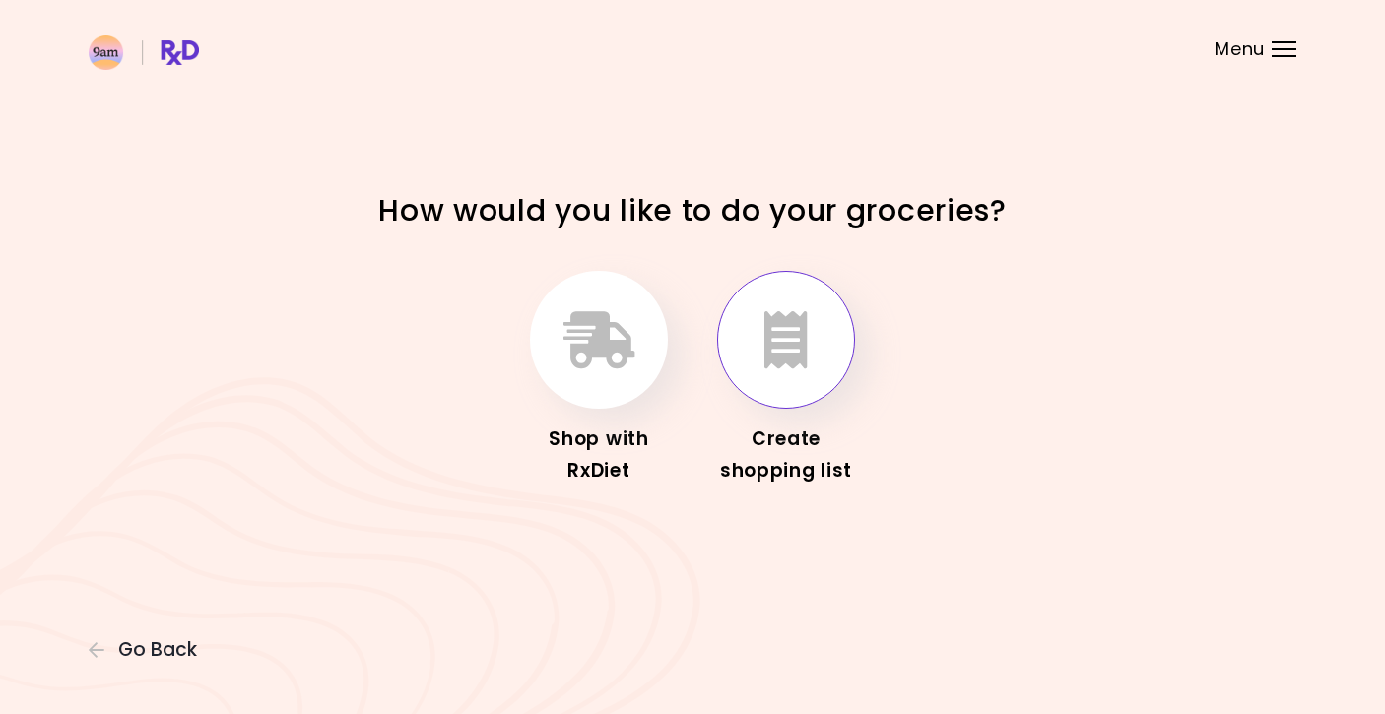
click at [802, 337] on icon "button" at bounding box center [785, 339] width 43 height 57
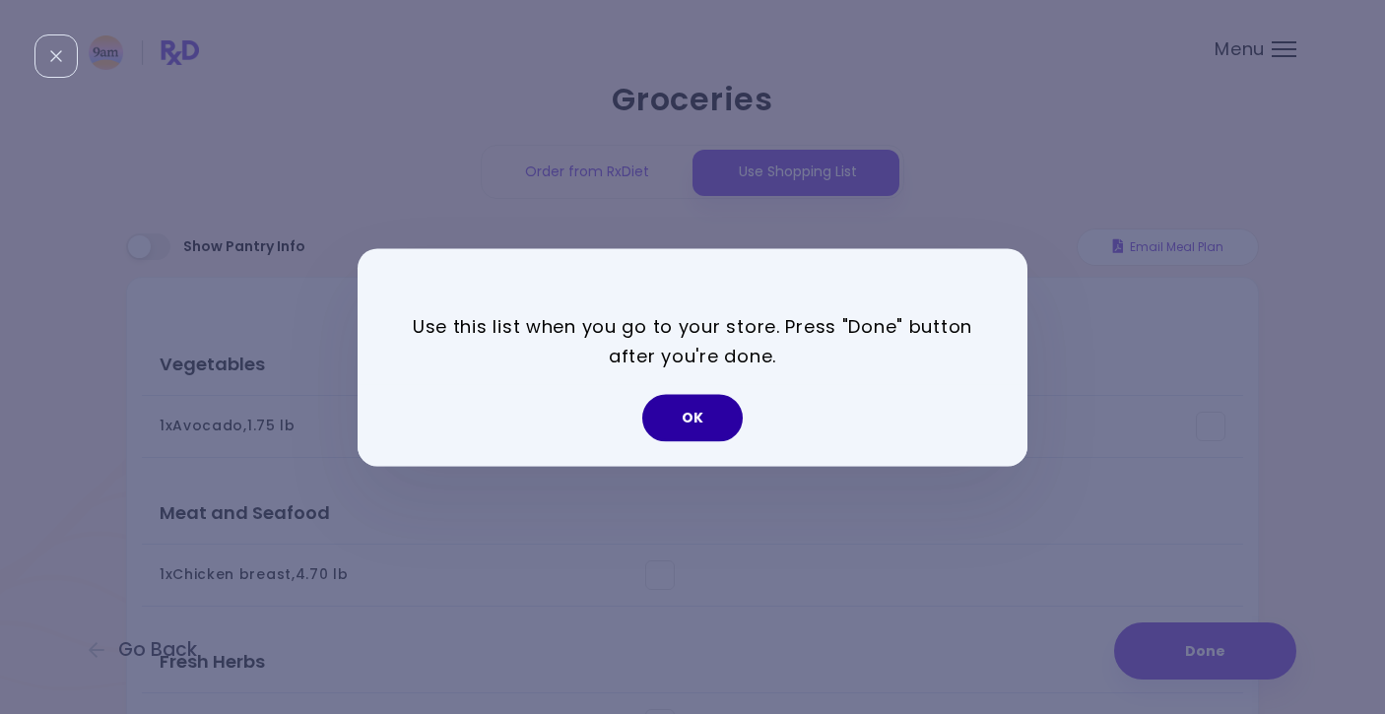
click at [688, 410] on button "OK" at bounding box center [692, 417] width 100 height 47
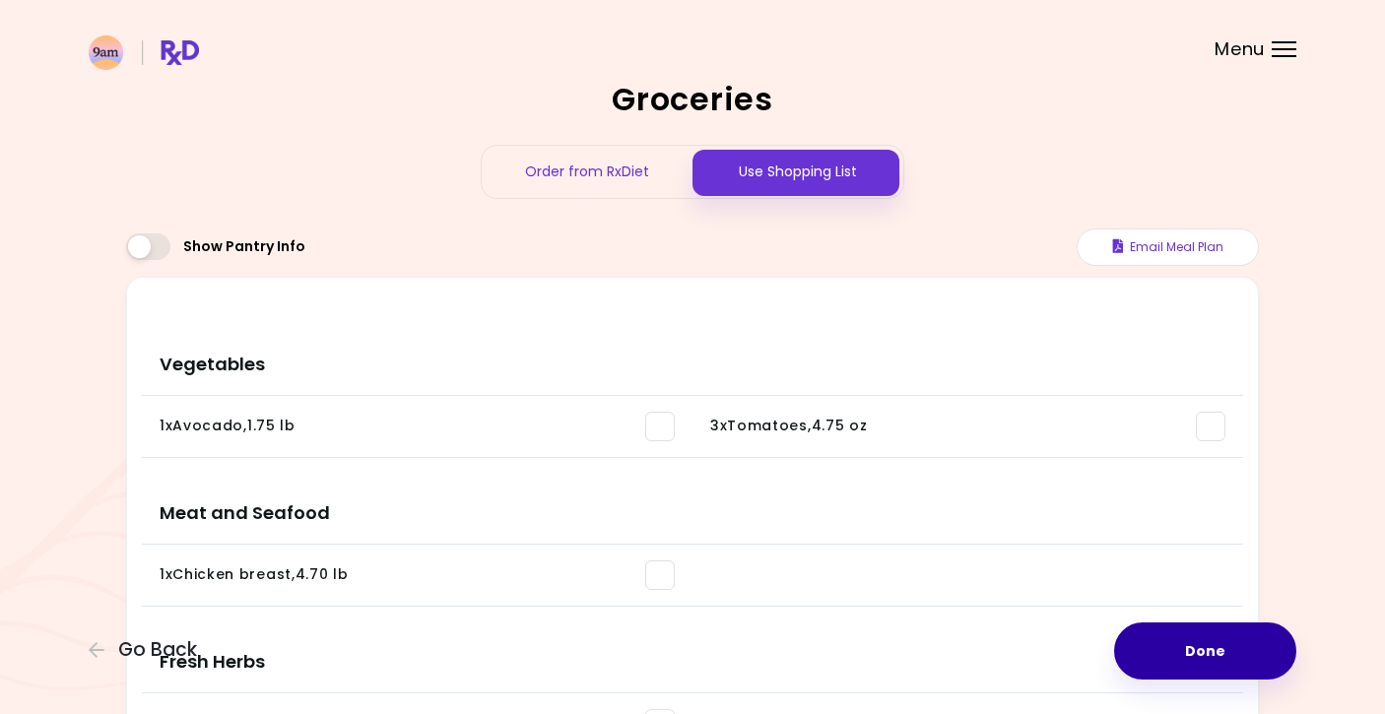
click at [1232, 655] on button "Done" at bounding box center [1205, 650] width 182 height 57
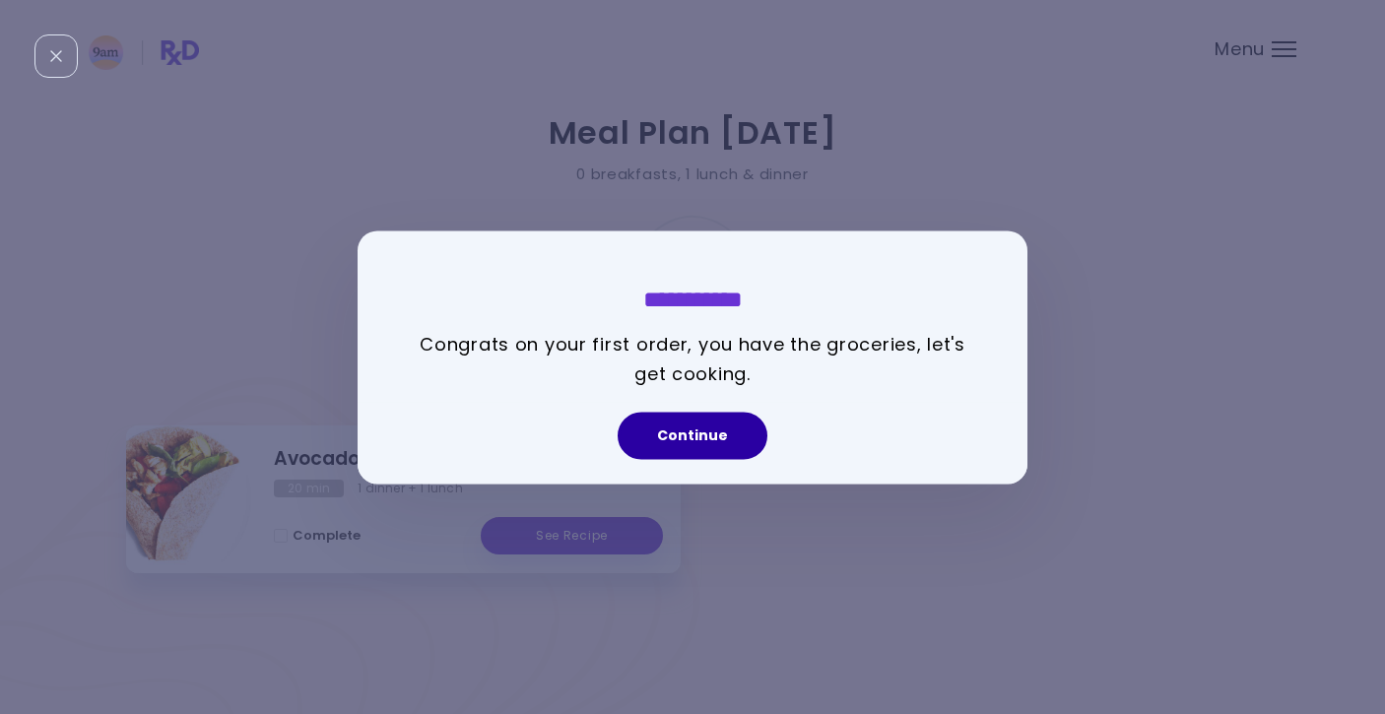
click at [689, 427] on button "Continue" at bounding box center [693, 435] width 150 height 47
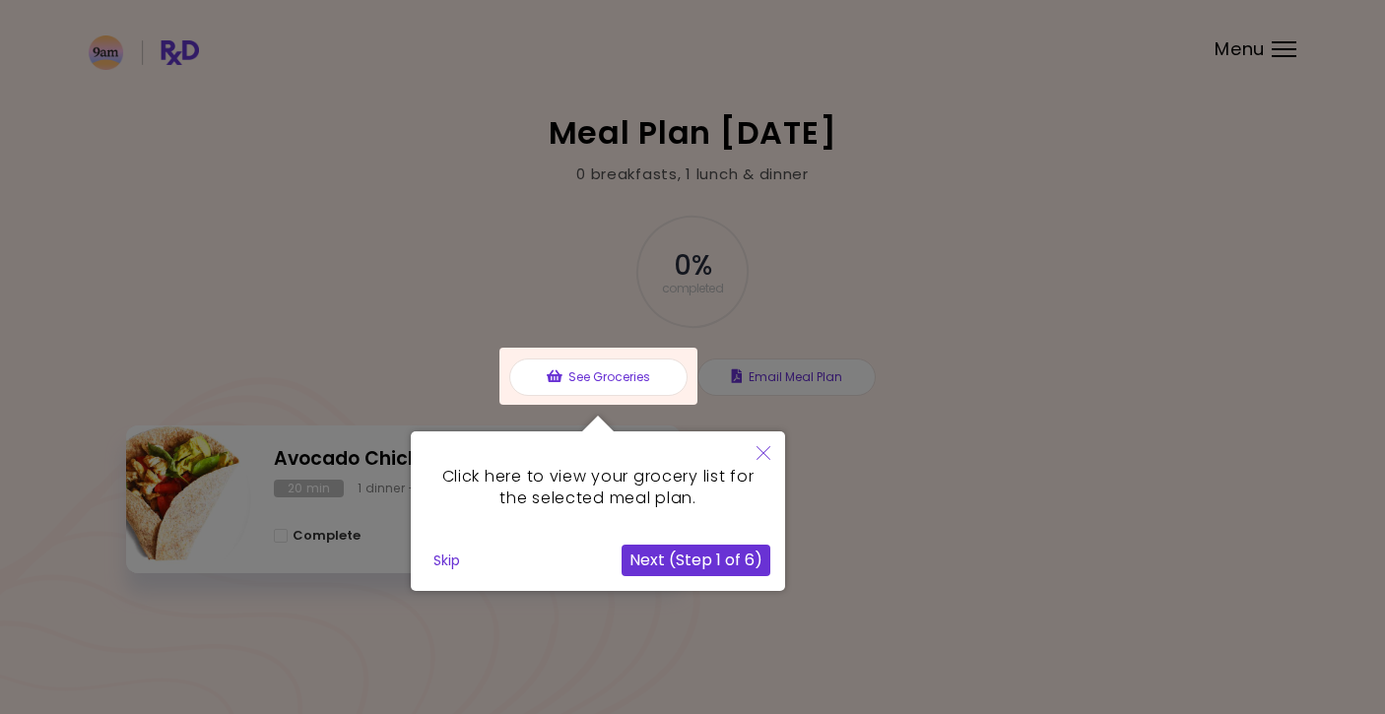
click at [688, 574] on button "Next (Step 1 of 6)" at bounding box center [695, 561] width 149 height 32
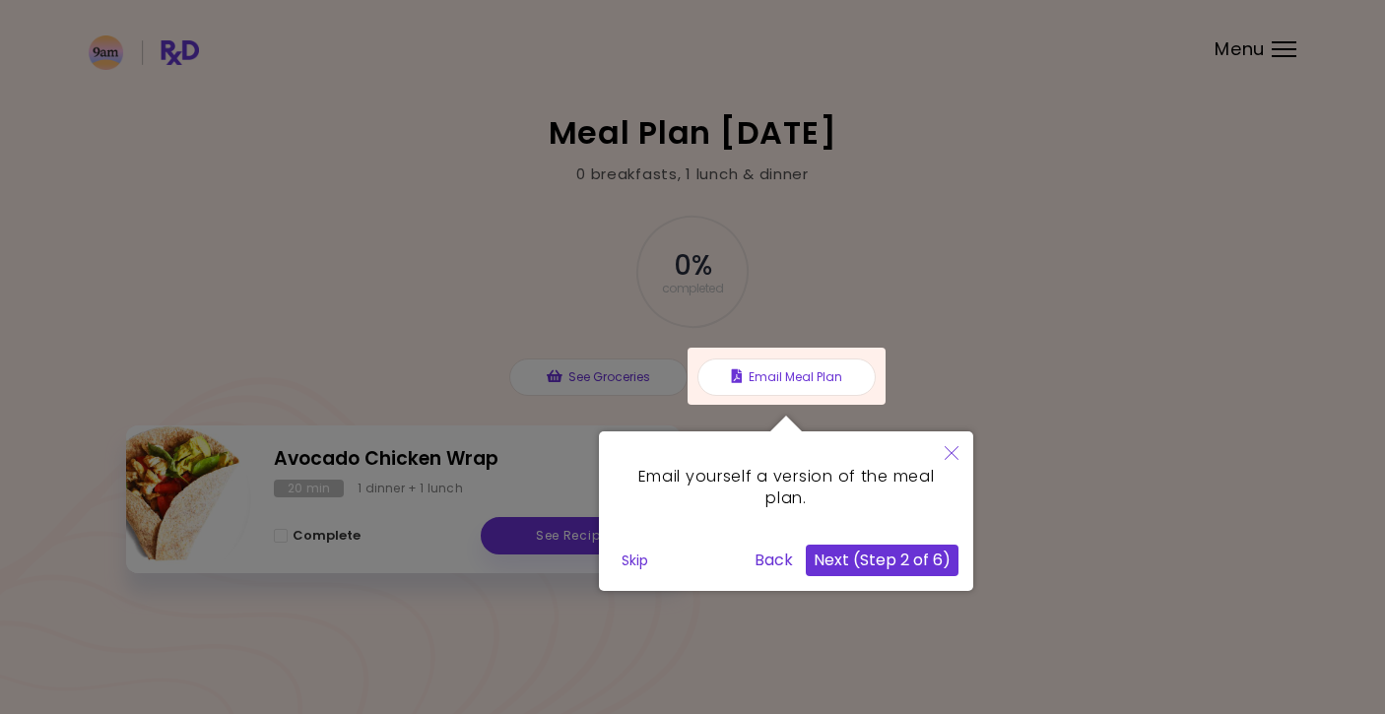
click at [877, 570] on button "Next (Step 2 of 6)" at bounding box center [882, 561] width 153 height 32
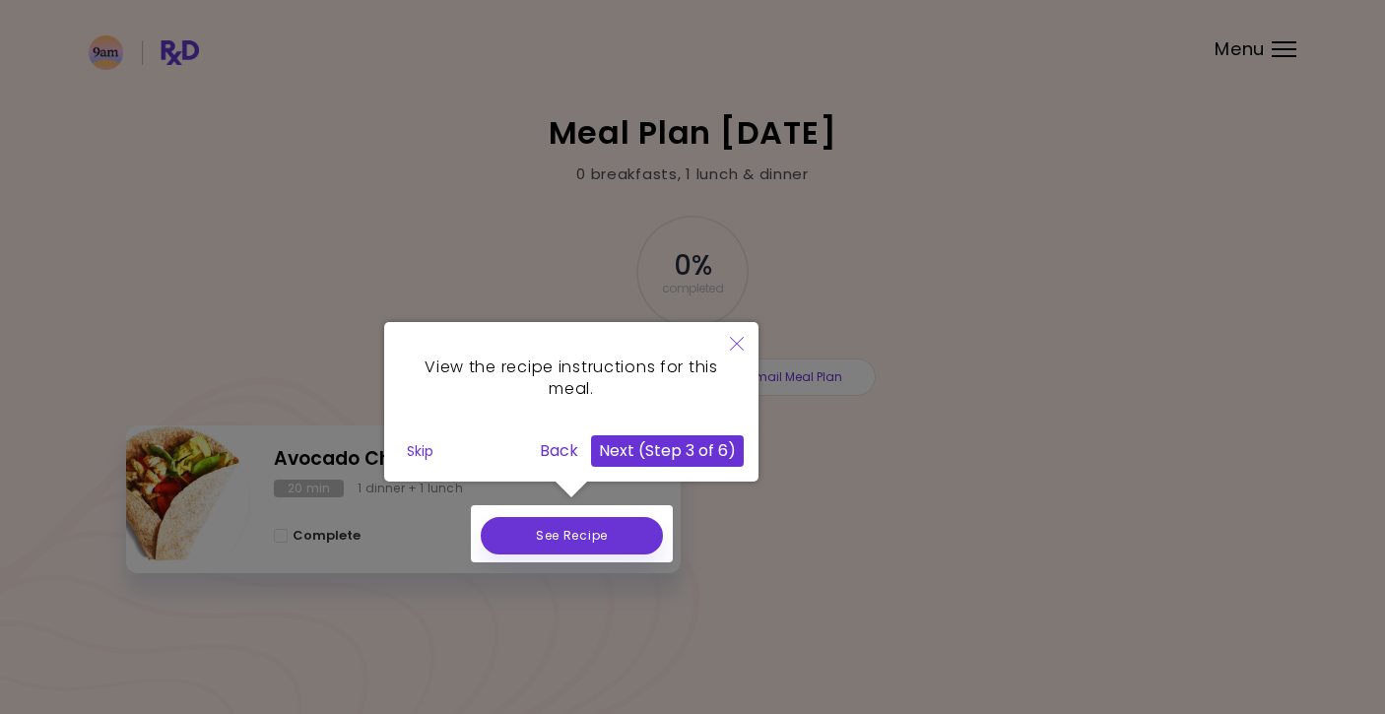
click at [631, 448] on button "Next (Step 3 of 6)" at bounding box center [667, 451] width 153 height 32
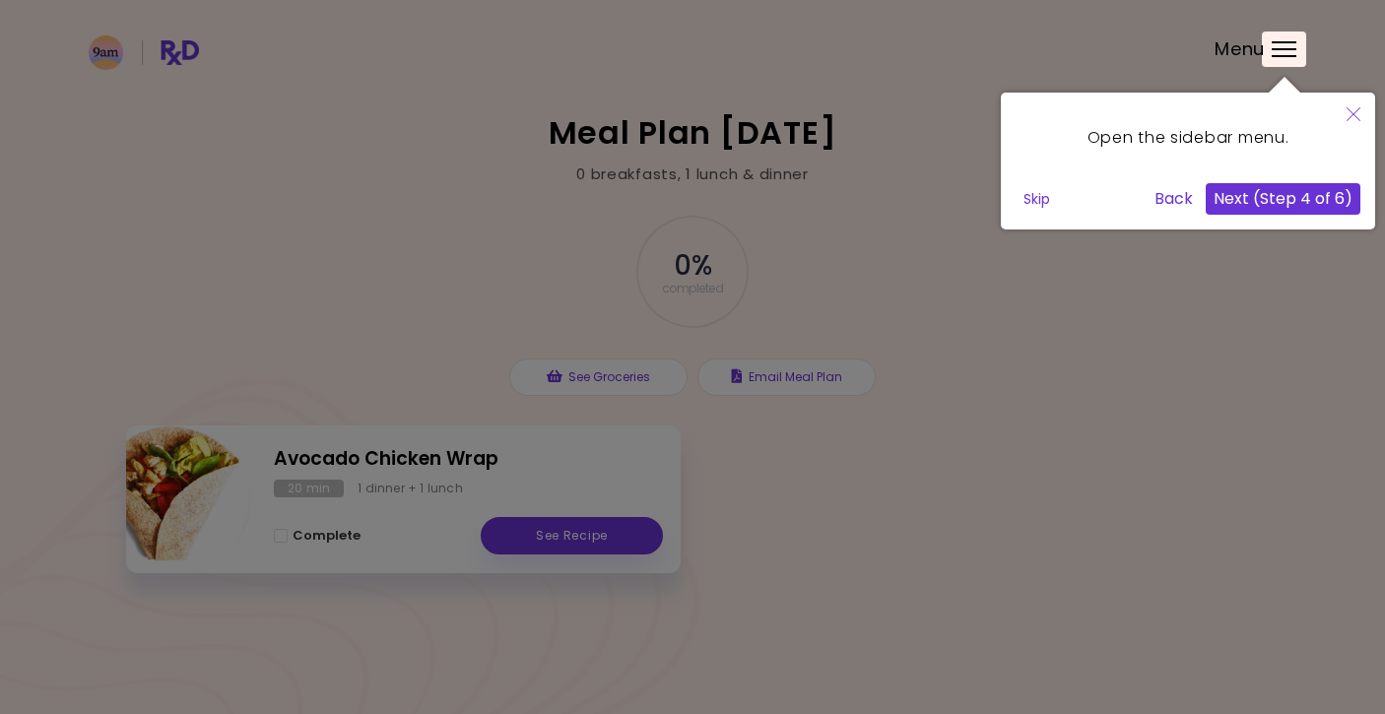
click at [1251, 197] on button "Next (Step 4 of 6)" at bounding box center [1282, 199] width 155 height 32
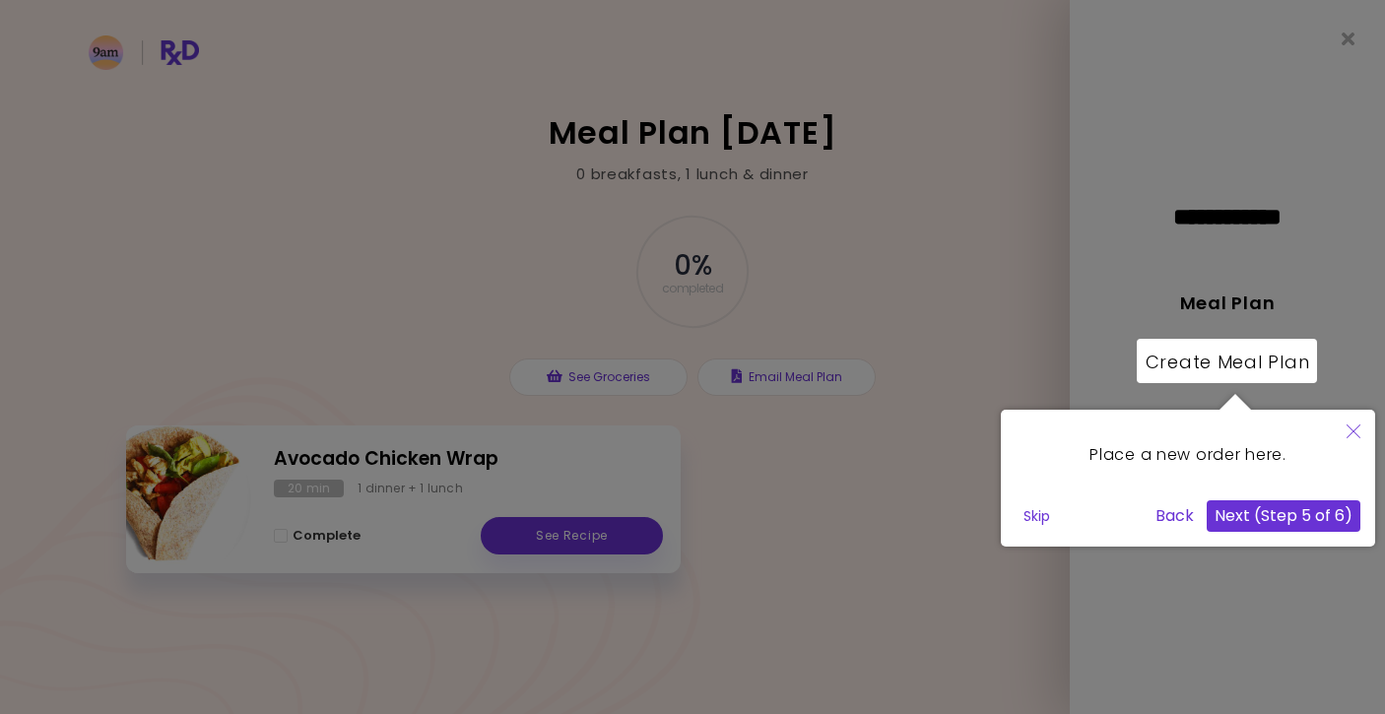
click at [1265, 527] on button "Next (Step 5 of 6)" at bounding box center [1283, 516] width 154 height 32
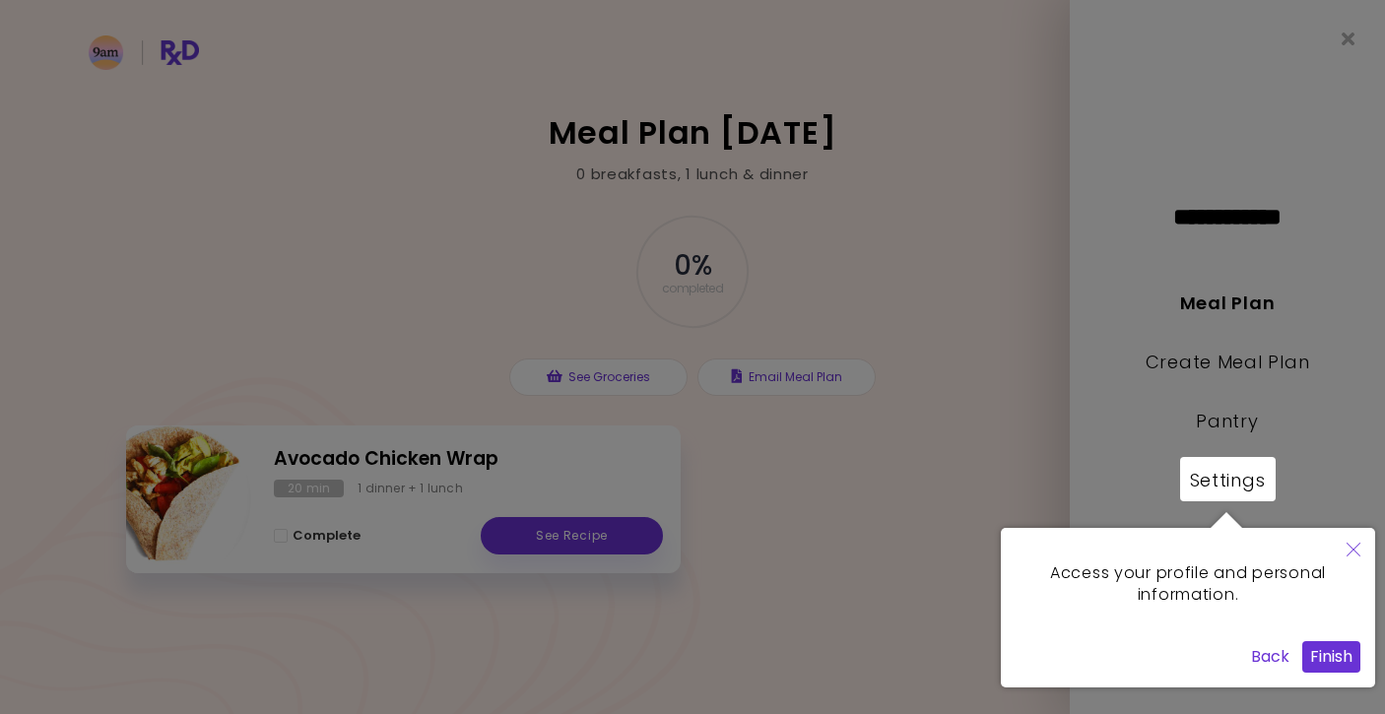
click at [1325, 667] on button "Finish" at bounding box center [1331, 657] width 58 height 32
